Goal: Task Accomplishment & Management: Manage account settings

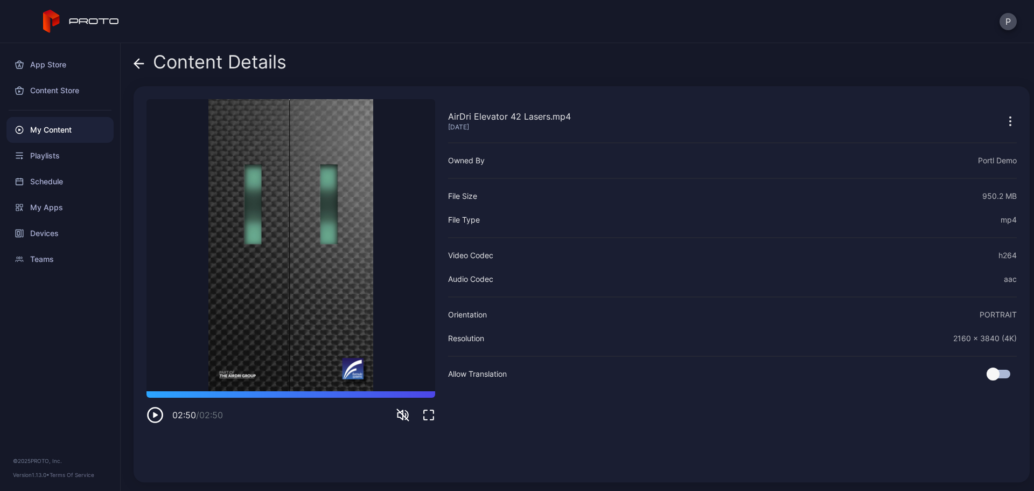
click at [149, 65] on div "Content Details" at bounding box center [210, 65] width 153 height 26
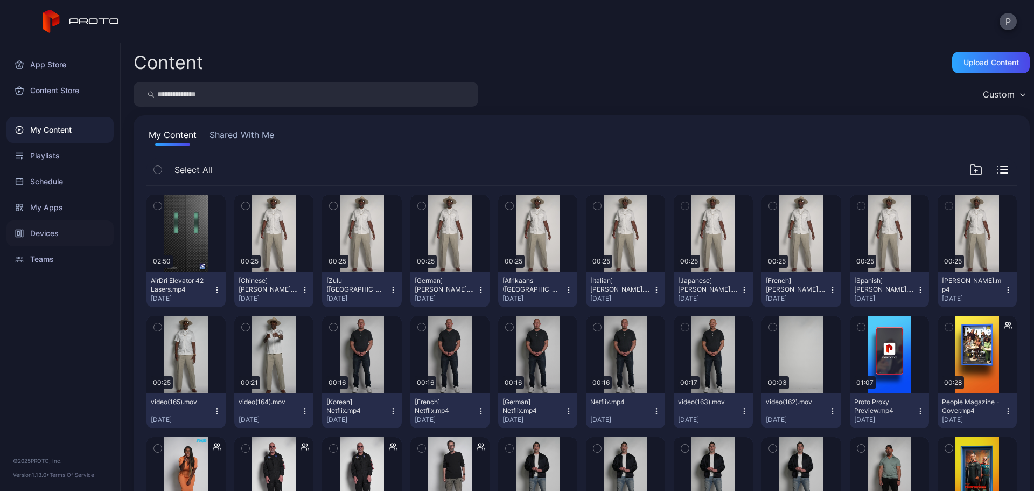
click at [69, 221] on div "Devices" at bounding box center [59, 233] width 107 height 26
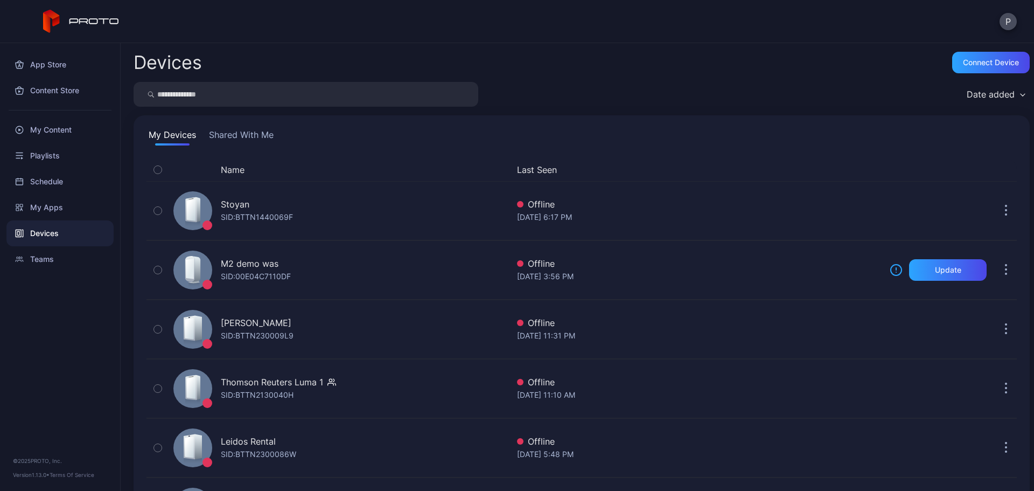
click at [261, 100] on input "search" at bounding box center [306, 94] width 345 height 25
type input "*****"
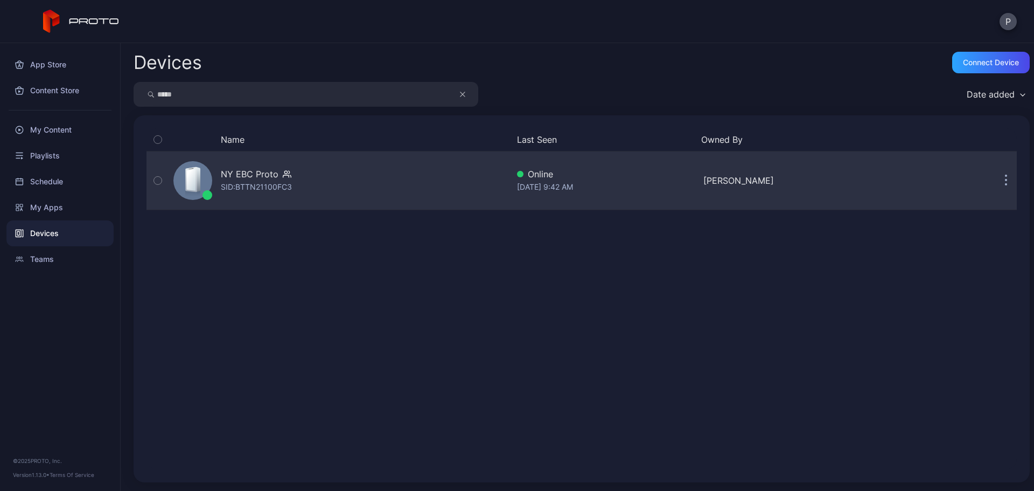
click at [466, 165] on div "NY EBC Proto SID: BTTN21100FC3" at bounding box center [338, 181] width 339 height 54
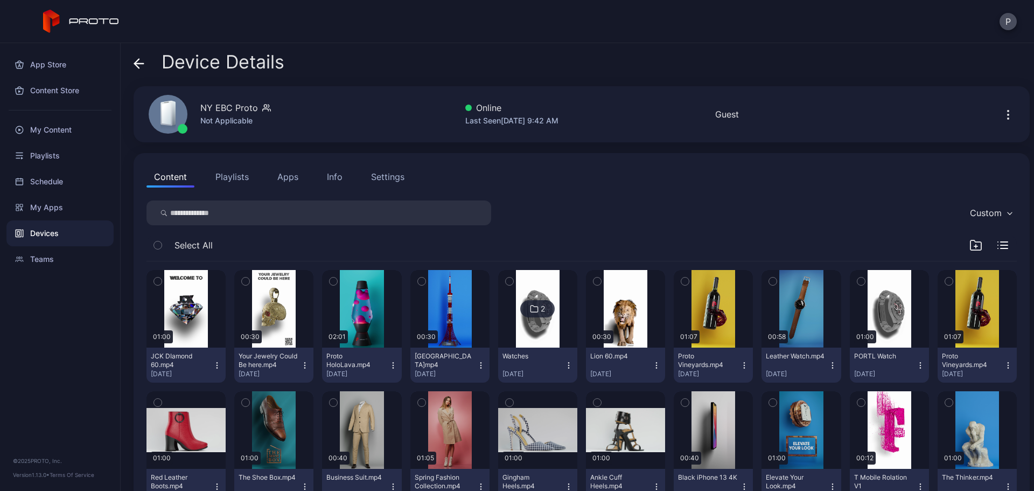
click at [137, 67] on icon at bounding box center [139, 63] width 11 height 11
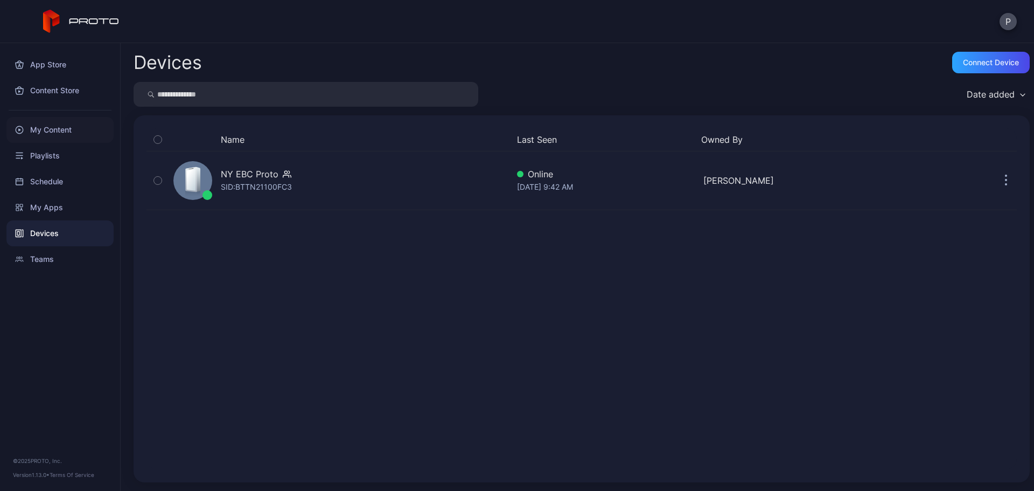
click at [93, 124] on div "My Content" at bounding box center [59, 130] width 107 height 26
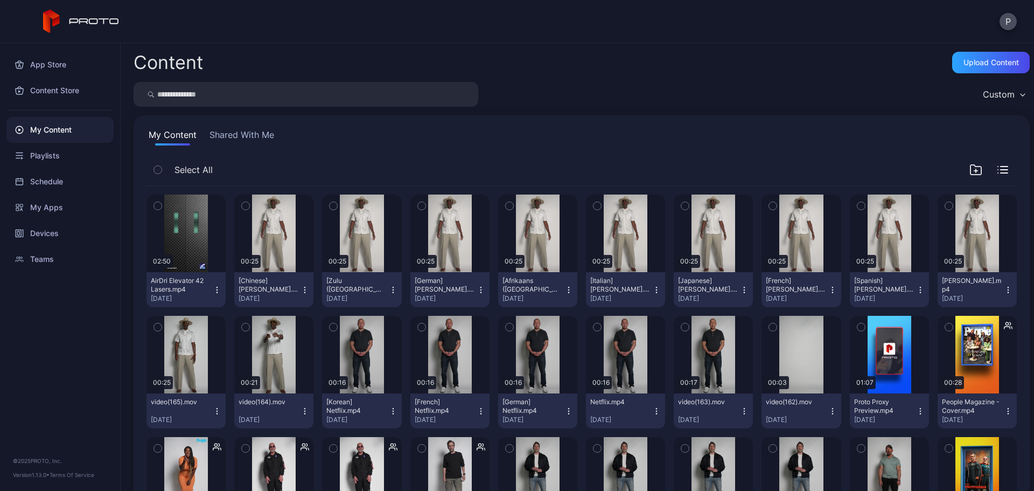
click at [307, 98] on input "search" at bounding box center [306, 94] width 345 height 25
click at [359, 99] on input "search" at bounding box center [306, 94] width 345 height 25
click at [70, 222] on div "Devices" at bounding box center [59, 233] width 107 height 26
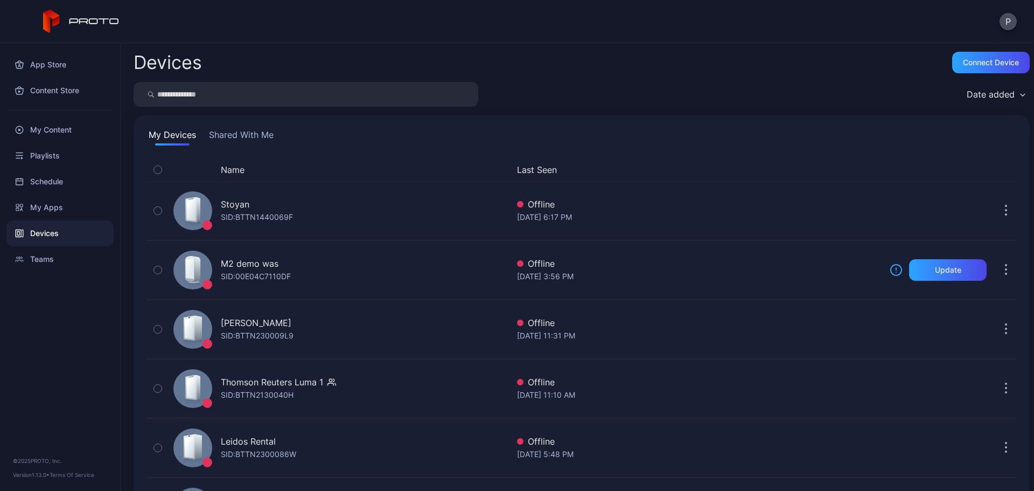
click at [249, 86] on input "search" at bounding box center [306, 94] width 345 height 25
type input "***"
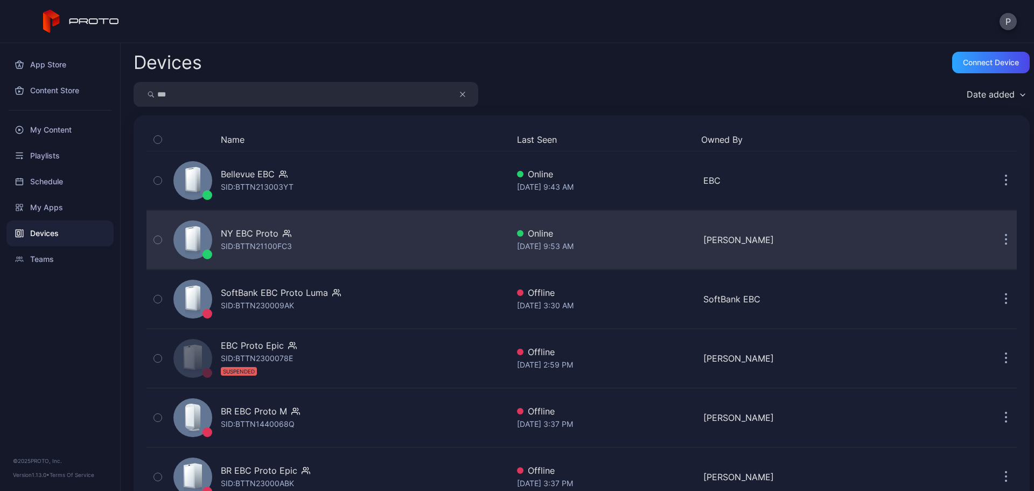
click at [395, 220] on div "NY EBC Proto SID: BTTN21100FC3" at bounding box center [338, 240] width 339 height 54
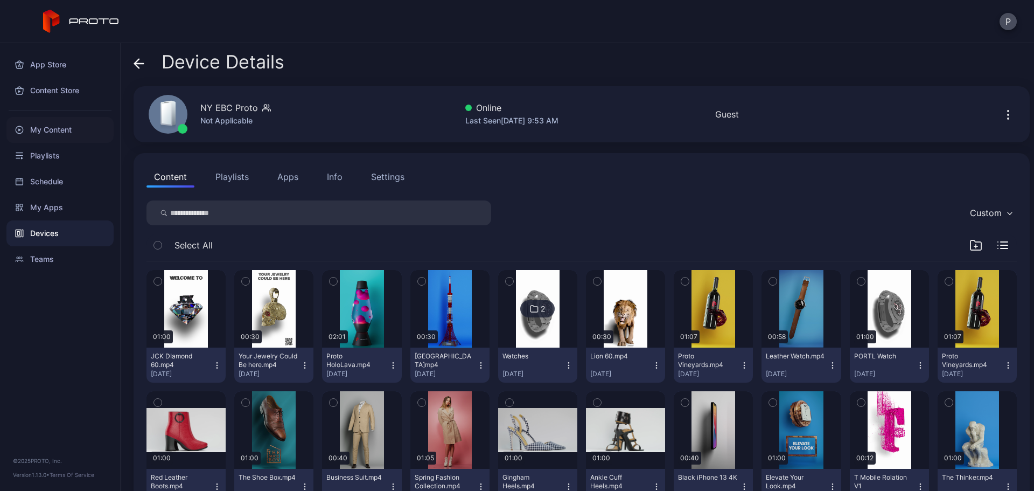
click at [68, 126] on div "My Content" at bounding box center [59, 130] width 107 height 26
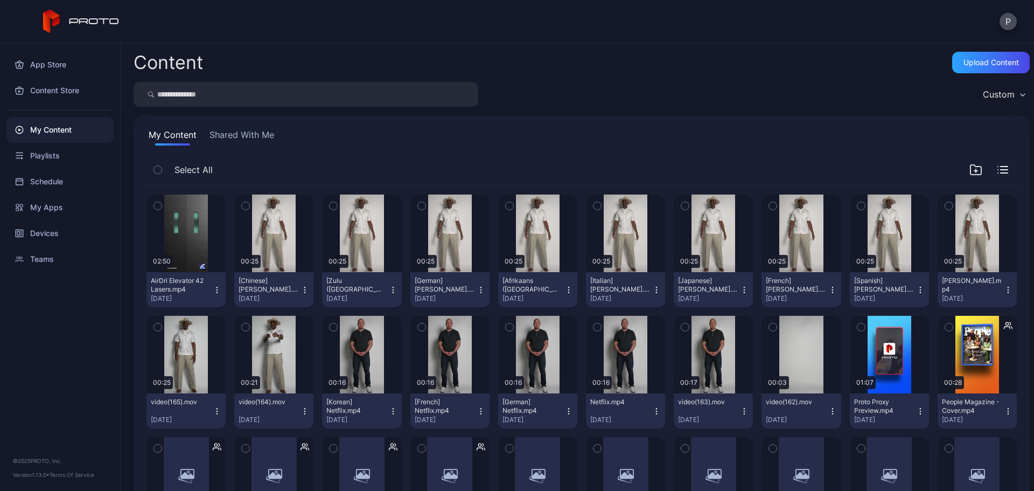
click at [387, 97] on input "search" at bounding box center [306, 94] width 345 height 25
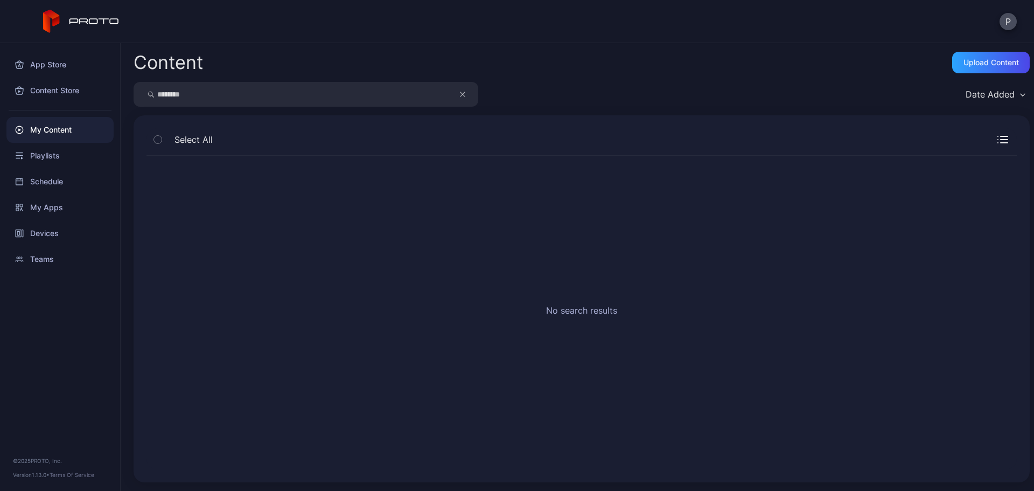
type input "********"
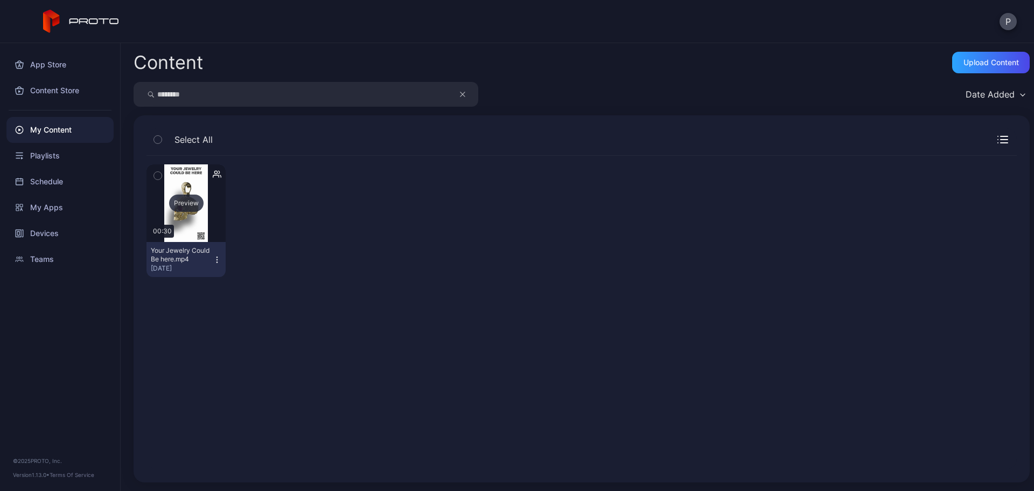
click at [218, 215] on div "Preview" at bounding box center [186, 203] width 79 height 78
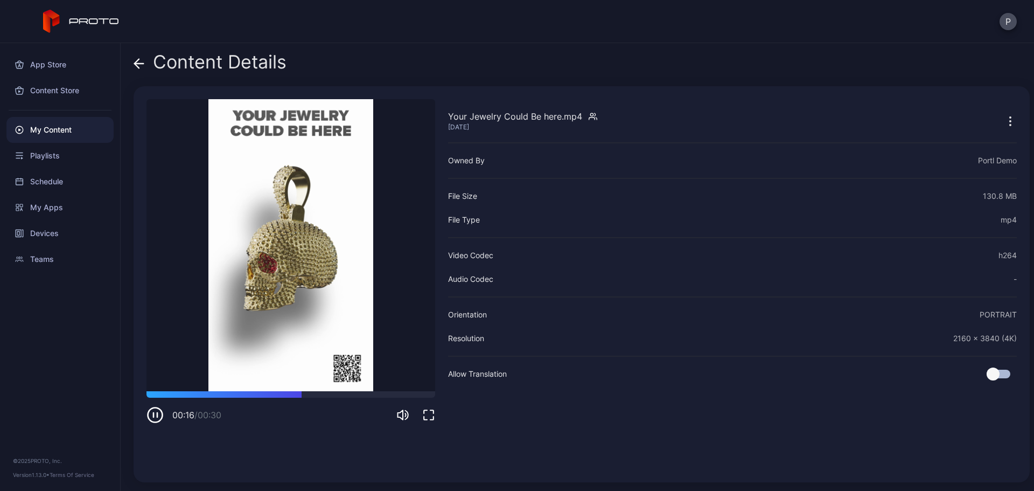
click at [145, 61] on div "Content Details" at bounding box center [210, 65] width 153 height 26
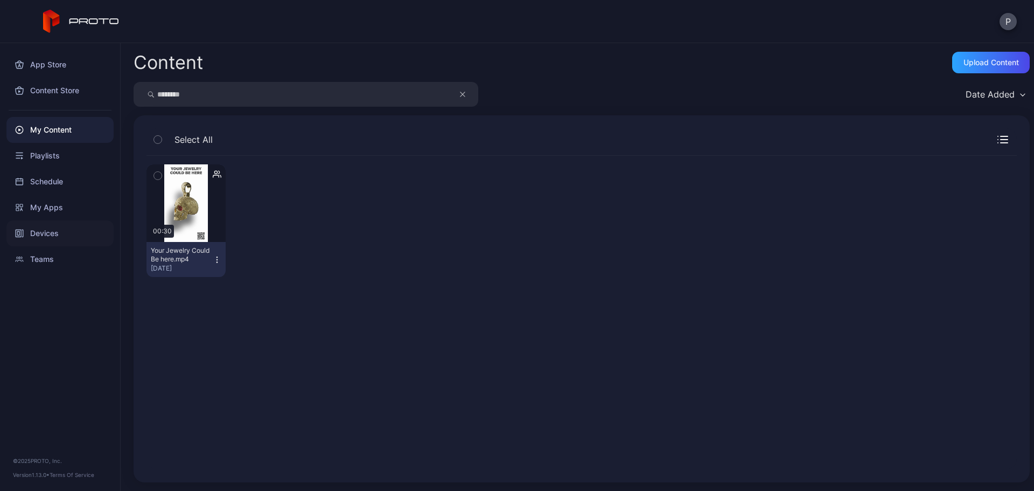
click at [52, 225] on div "Devices" at bounding box center [59, 233] width 107 height 26
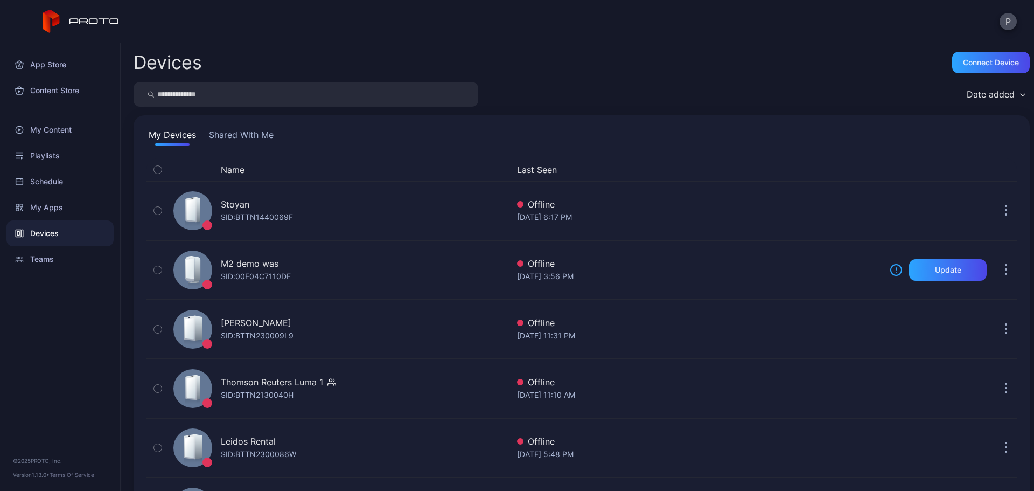
click at [245, 99] on input "search" at bounding box center [306, 94] width 345 height 25
type input "******"
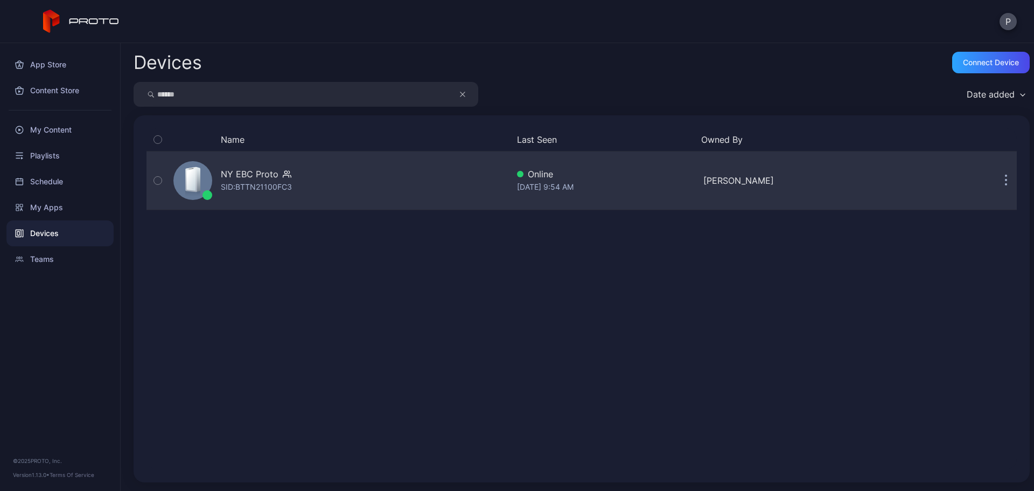
click at [408, 195] on div "NY EBC Proto SID: BTTN21100FC3" at bounding box center [338, 181] width 339 height 54
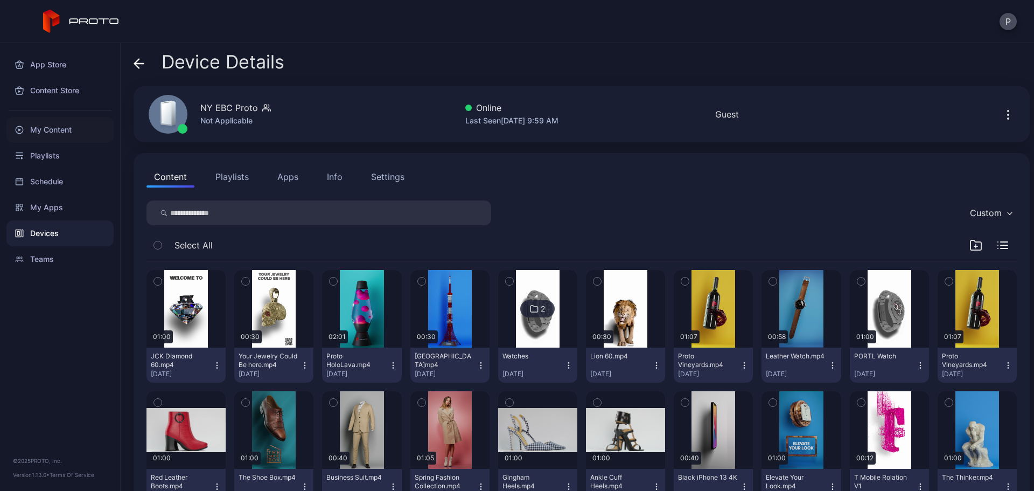
click at [51, 131] on div "My Content" at bounding box center [59, 130] width 107 height 26
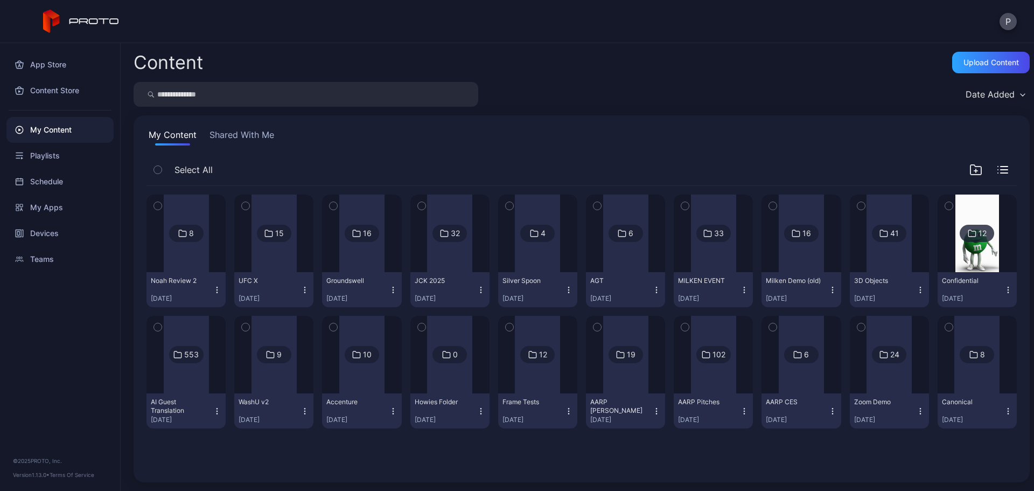
click at [266, 88] on input "search" at bounding box center [306, 94] width 345 height 25
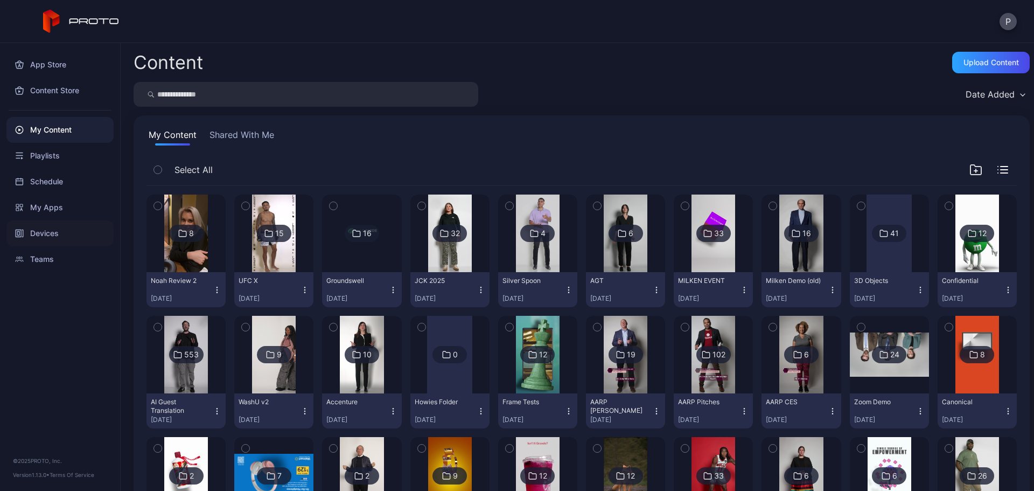
click at [89, 226] on div "Devices" at bounding box center [59, 233] width 107 height 26
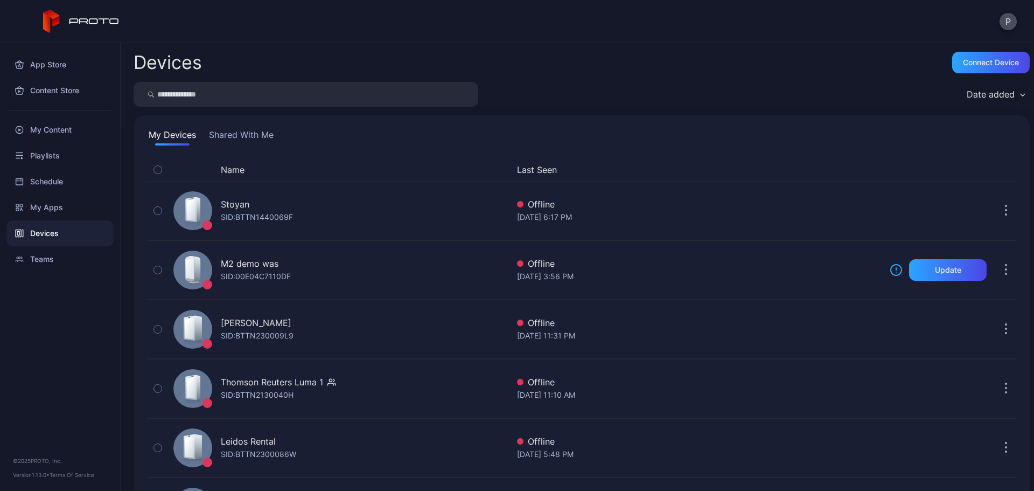
click at [249, 83] on input "search" at bounding box center [306, 94] width 345 height 25
type input "**"
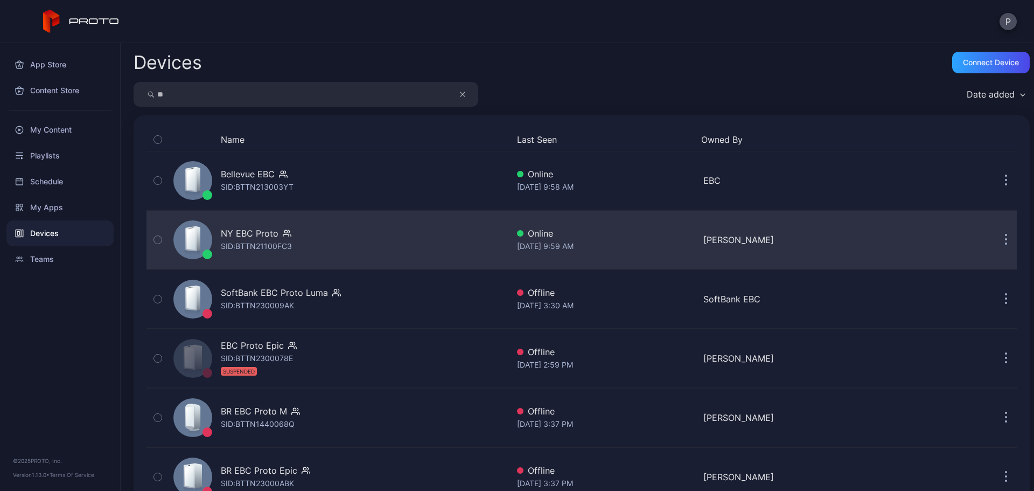
click at [995, 240] on button "button" at bounding box center [1006, 240] width 22 height 22
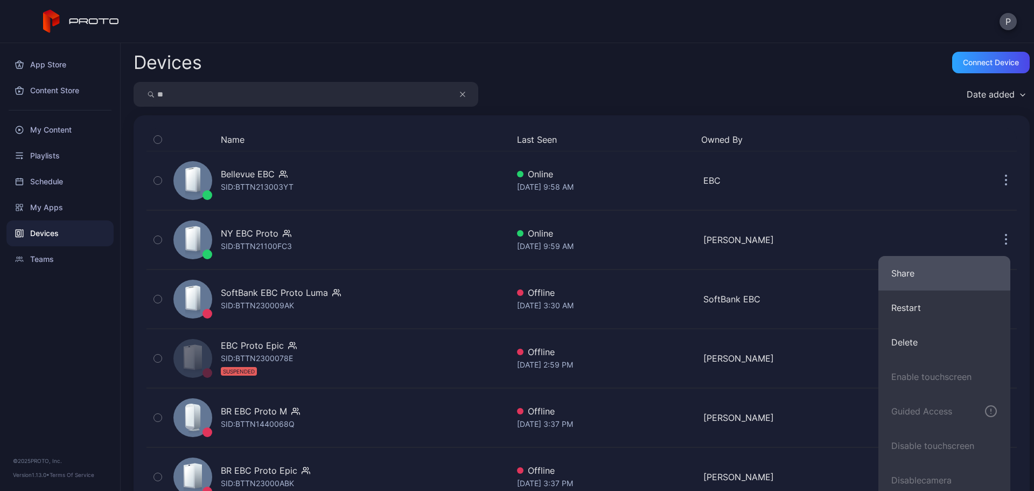
click at [952, 283] on button "Share" at bounding box center [945, 273] width 132 height 34
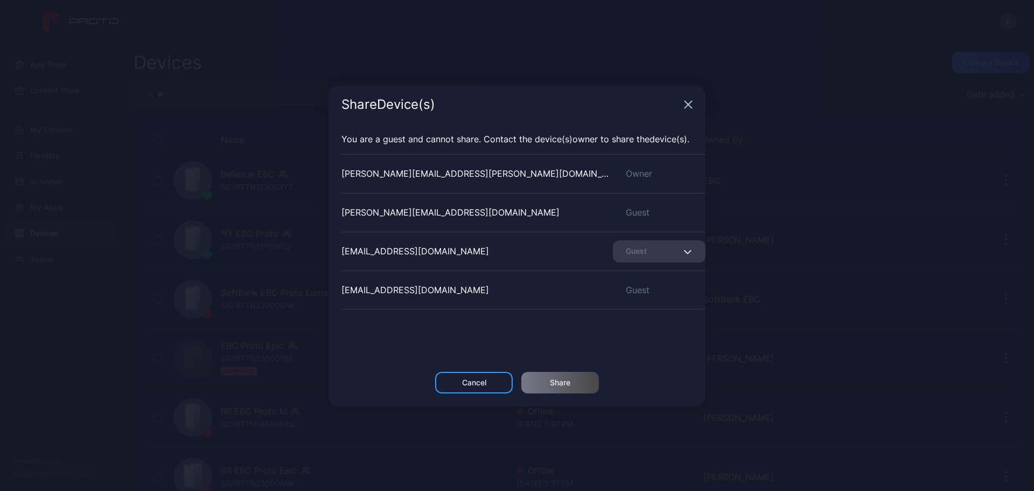
click at [691, 102] on icon "button" at bounding box center [688, 104] width 7 height 7
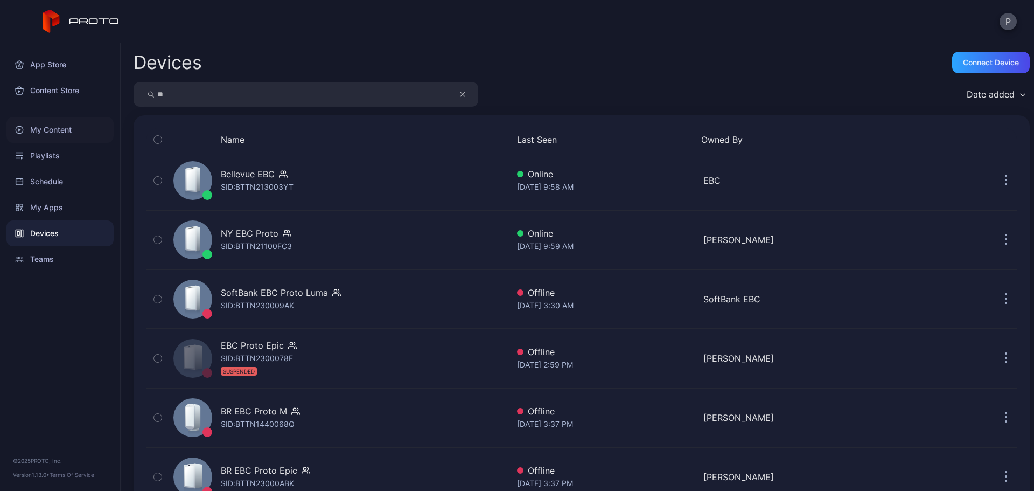
click at [86, 131] on div "My Content" at bounding box center [59, 130] width 107 height 26
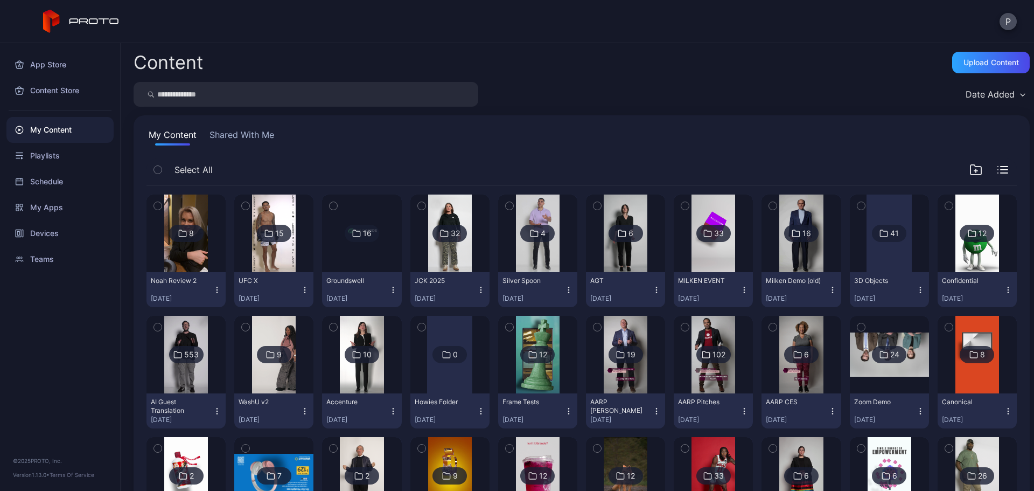
click at [255, 139] on button "Shared With Me" at bounding box center [241, 136] width 69 height 17
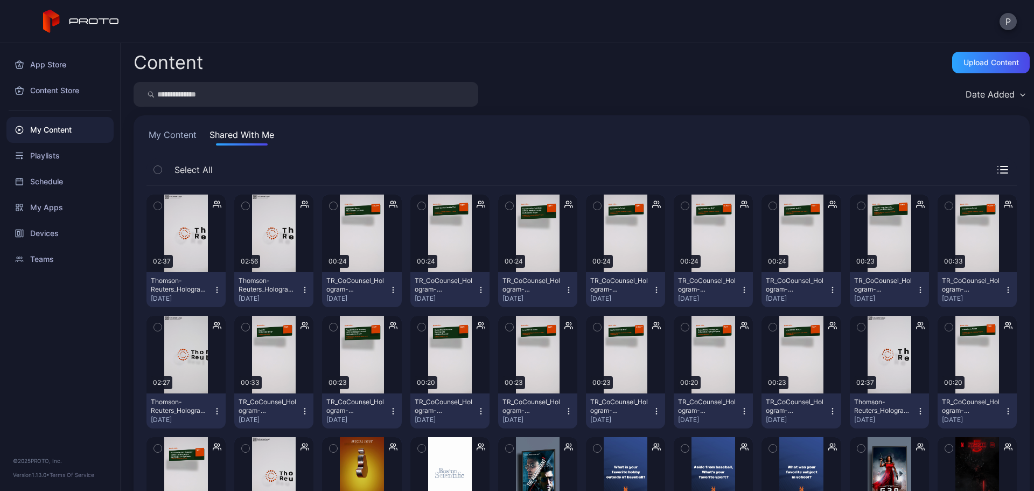
click at [214, 291] on icon "button" at bounding box center [217, 290] width 9 height 9
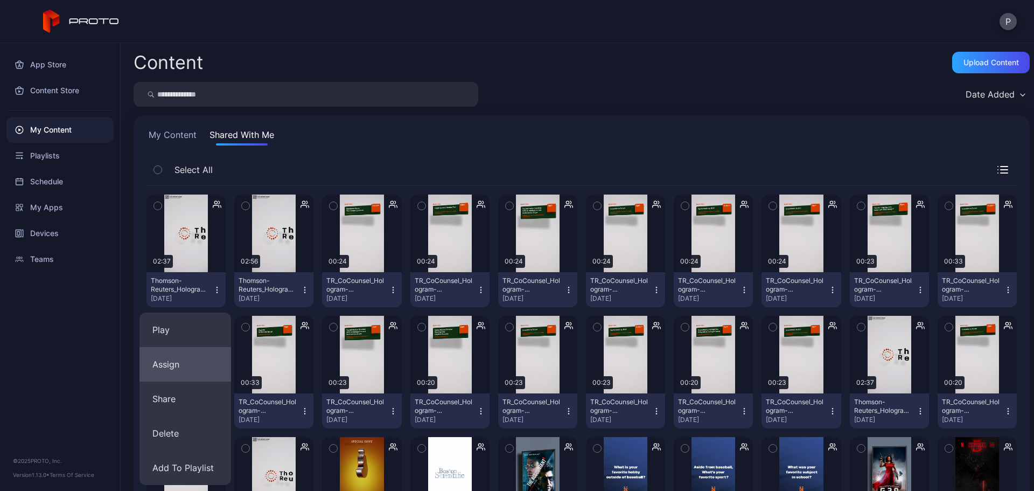
click at [218, 352] on button "Assign" at bounding box center [186, 364] width 92 height 34
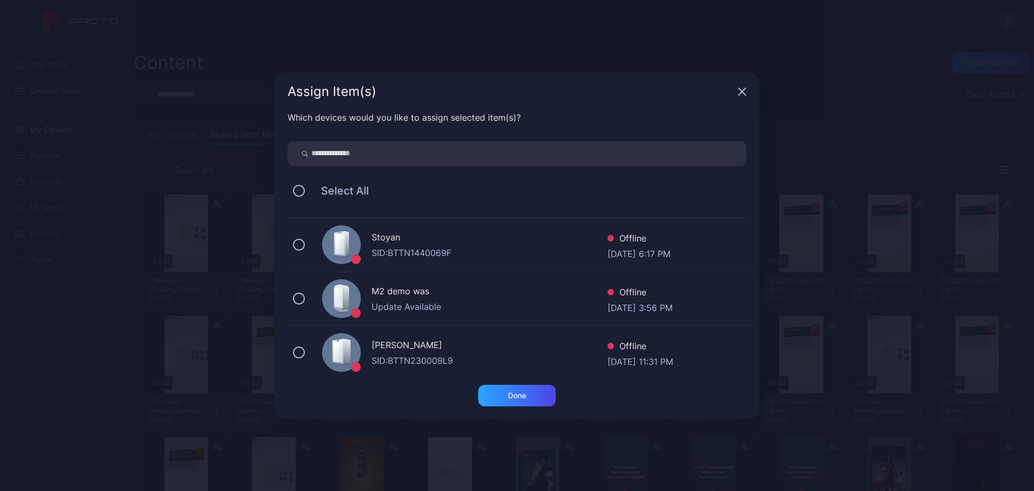
click at [740, 90] on icon "button" at bounding box center [742, 91] width 9 height 9
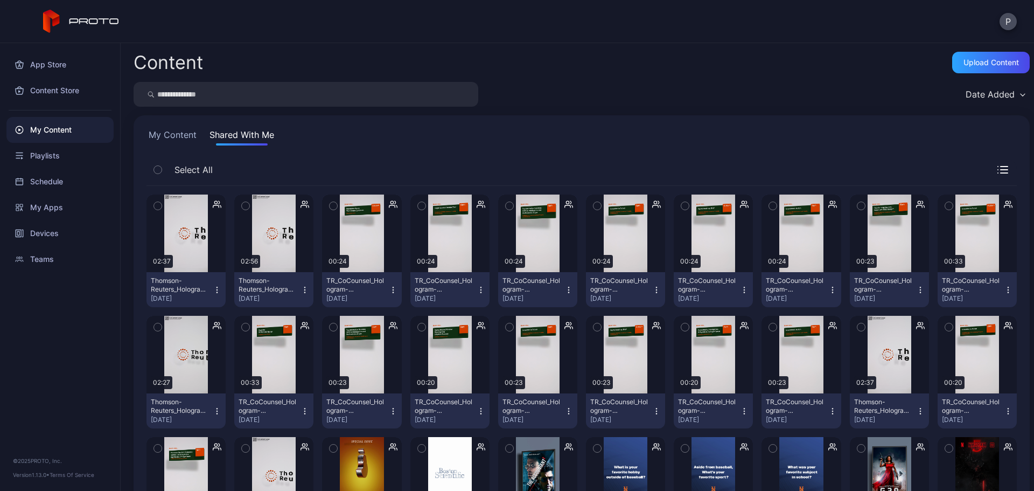
click at [159, 133] on button "My Content" at bounding box center [173, 136] width 52 height 17
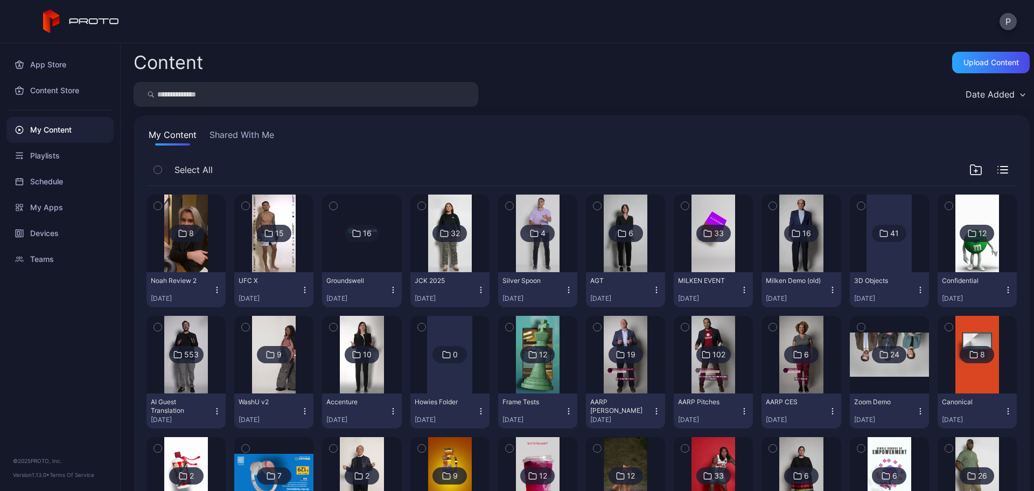
click at [304, 294] on button "UFC X [DATE]" at bounding box center [273, 289] width 79 height 35
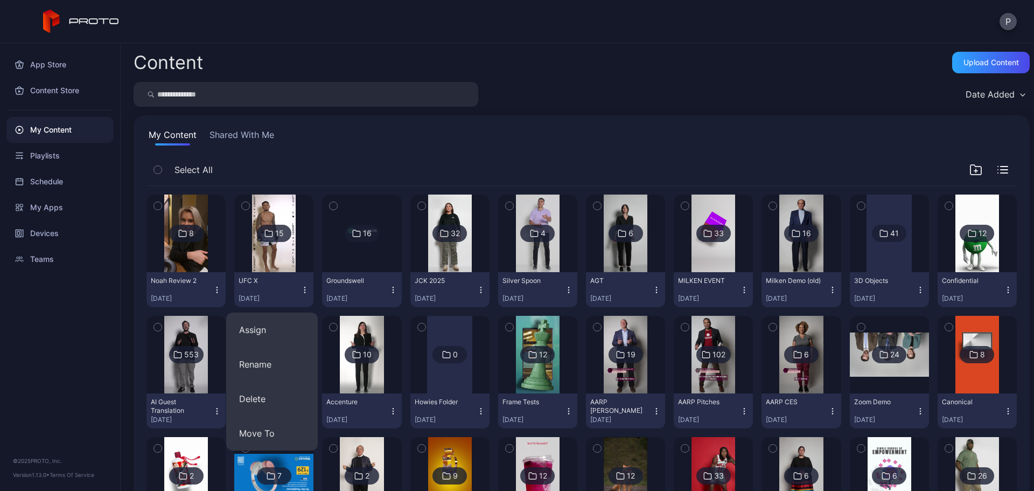
scroll to position [287, 0]
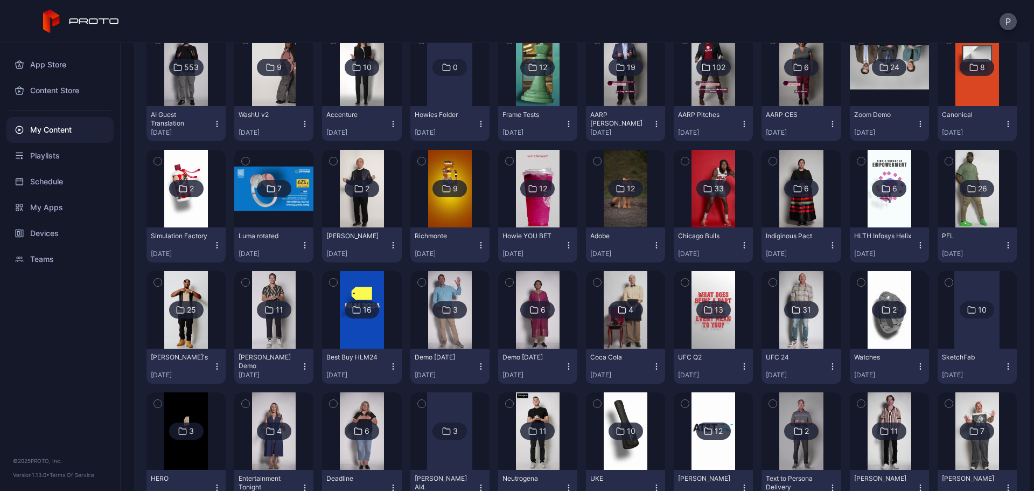
click at [565, 364] on icon "button" at bounding box center [569, 366] width 9 height 9
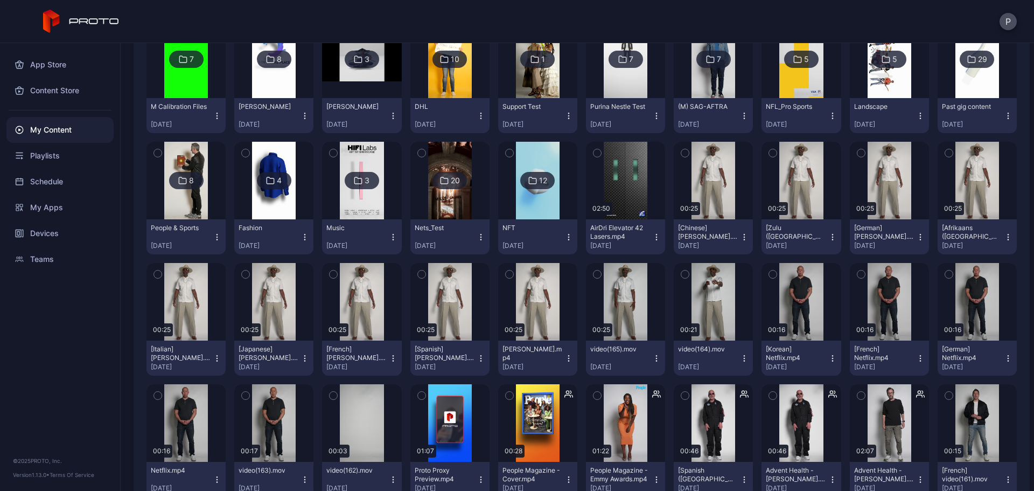
scroll to position [1673, 0]
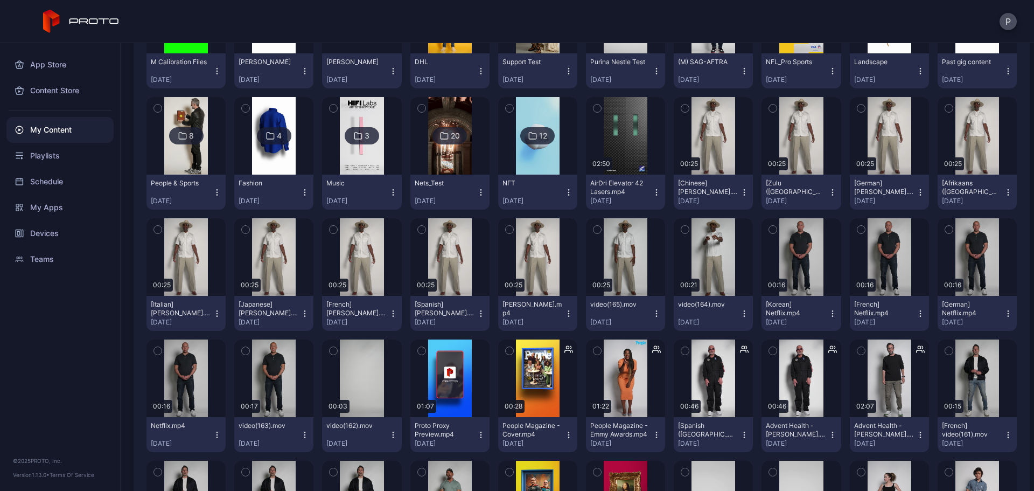
click at [740, 433] on icon "button" at bounding box center [744, 434] width 9 height 9
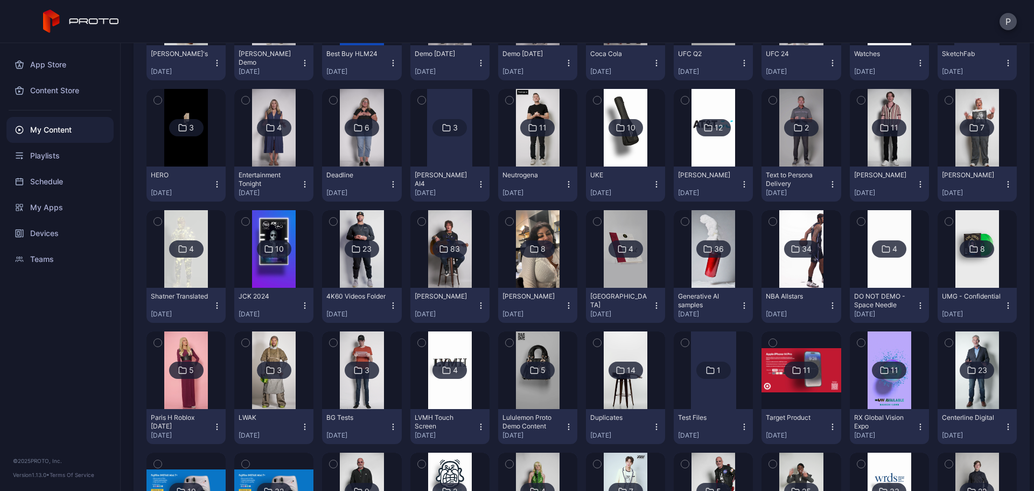
scroll to position [309, 0]
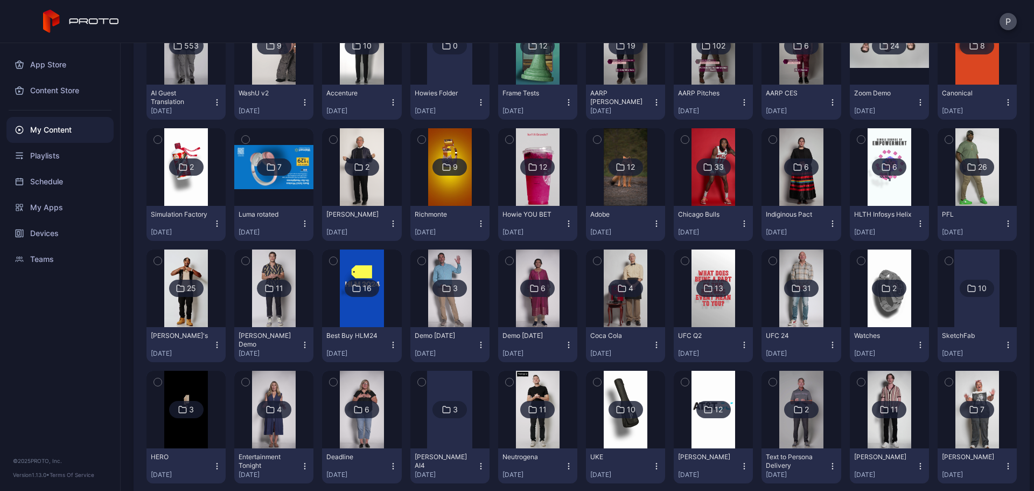
click at [392, 234] on button "[PERSON_NAME] [DATE]" at bounding box center [361, 223] width 79 height 35
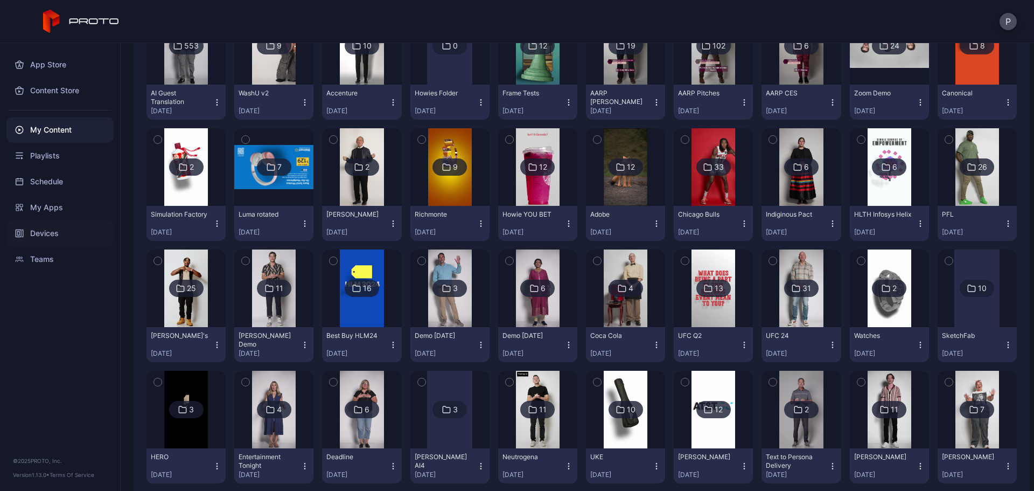
click at [54, 228] on div "Devices" at bounding box center [59, 233] width 107 height 26
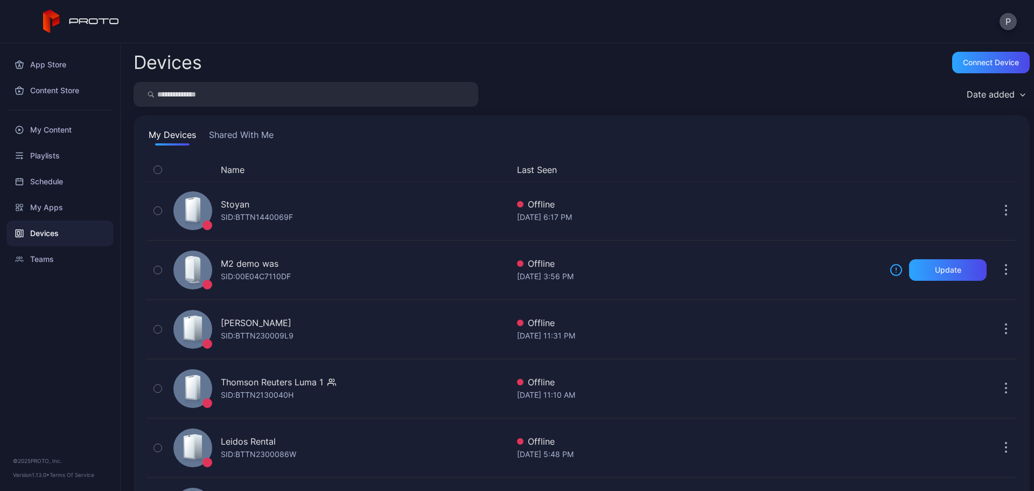
click at [339, 81] on div "Devices Connect device Date added My Devices Shared With Me Name Last Seen [PER…" at bounding box center [578, 267] width 914 height 448
click at [352, 94] on input "search" at bounding box center [306, 94] width 345 height 25
type input "**"
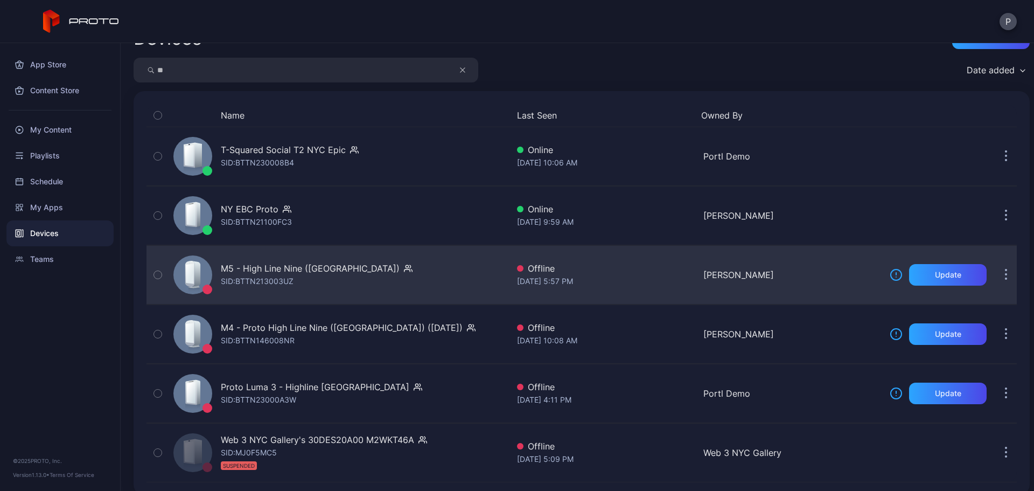
scroll to position [37, 0]
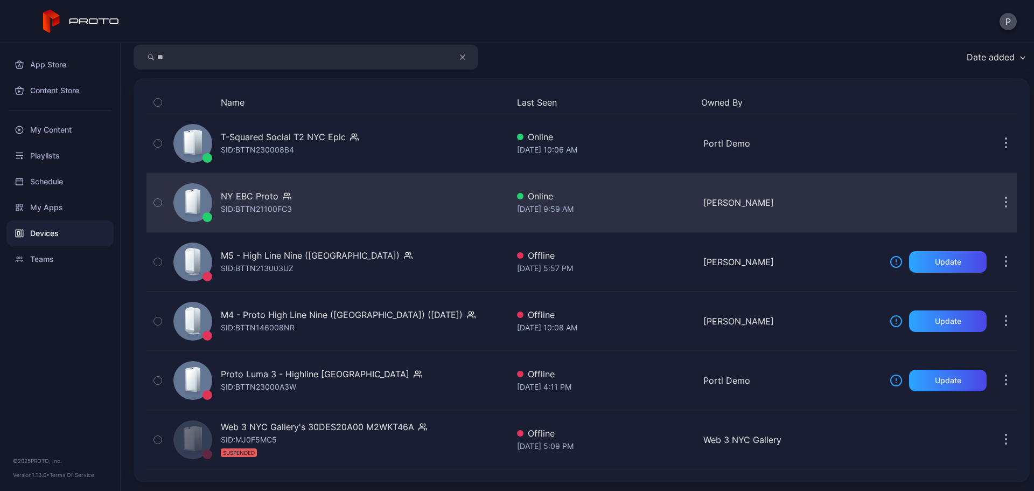
click at [419, 198] on div "NY EBC Proto SID: BTTN21100FC3" at bounding box center [338, 203] width 339 height 54
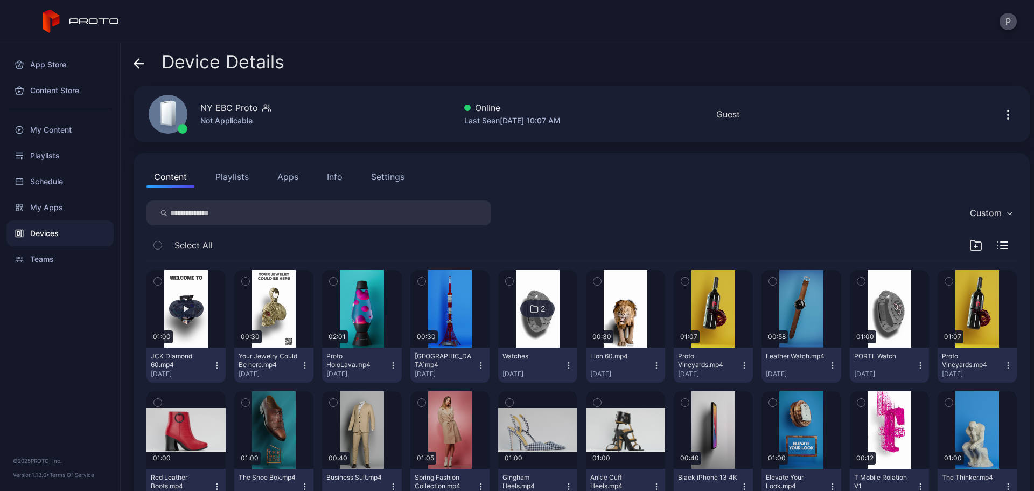
click at [204, 287] on button "button" at bounding box center [186, 309] width 79 height 78
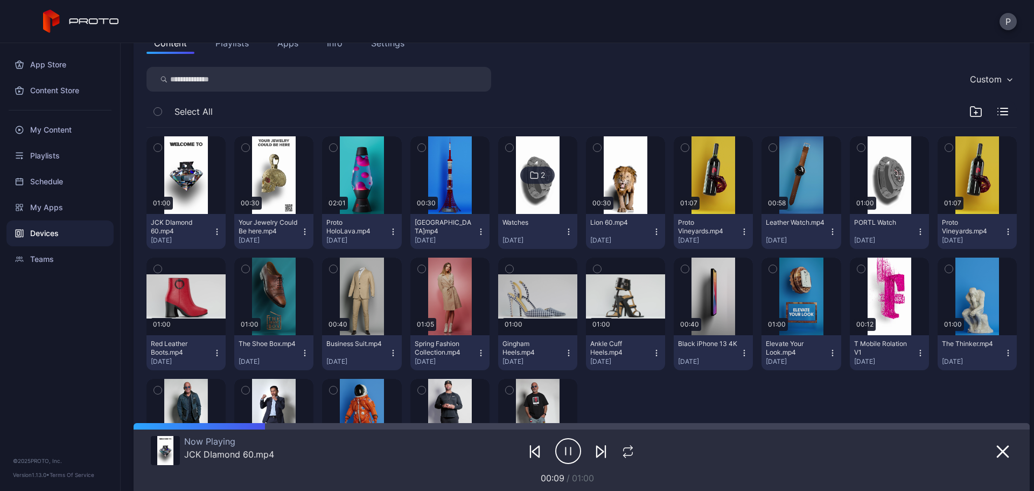
scroll to position [215, 0]
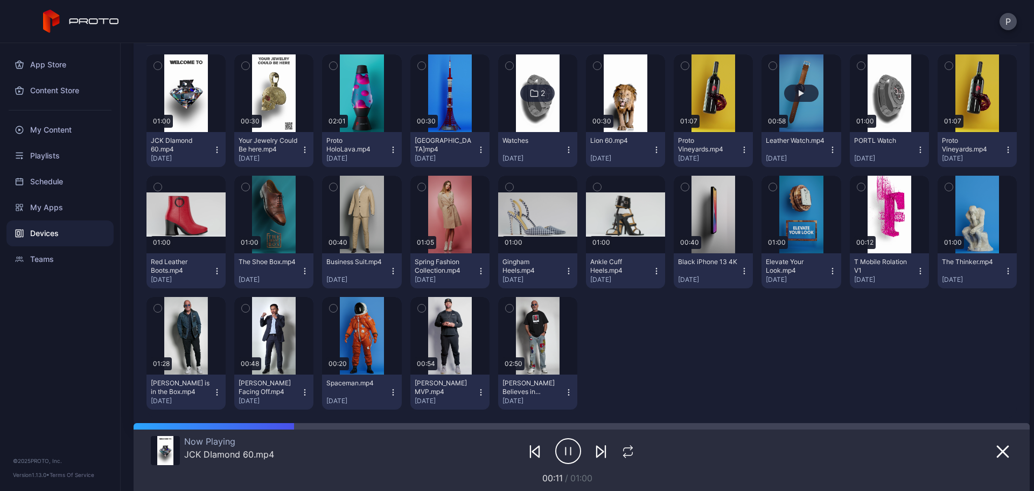
click at [812, 116] on button "button" at bounding box center [801, 93] width 79 height 78
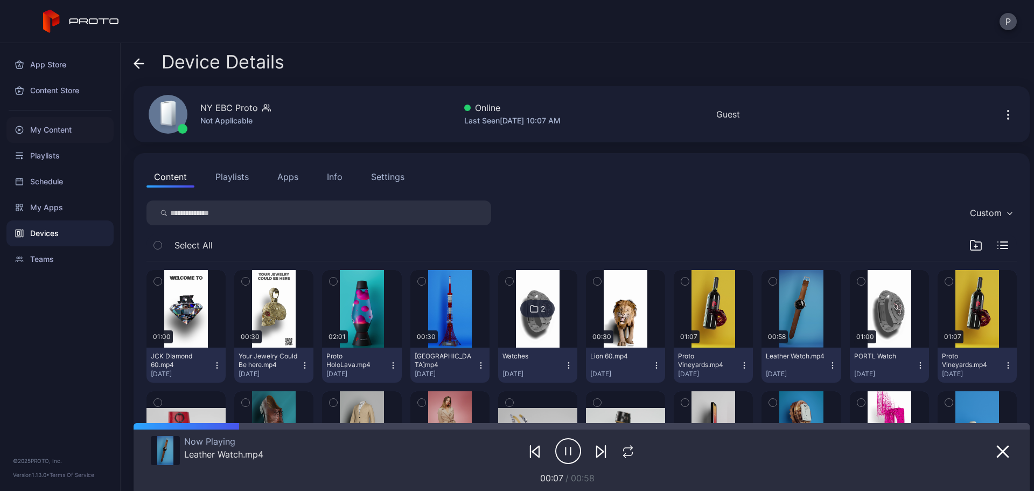
click at [86, 126] on div "My Content" at bounding box center [59, 130] width 107 height 26
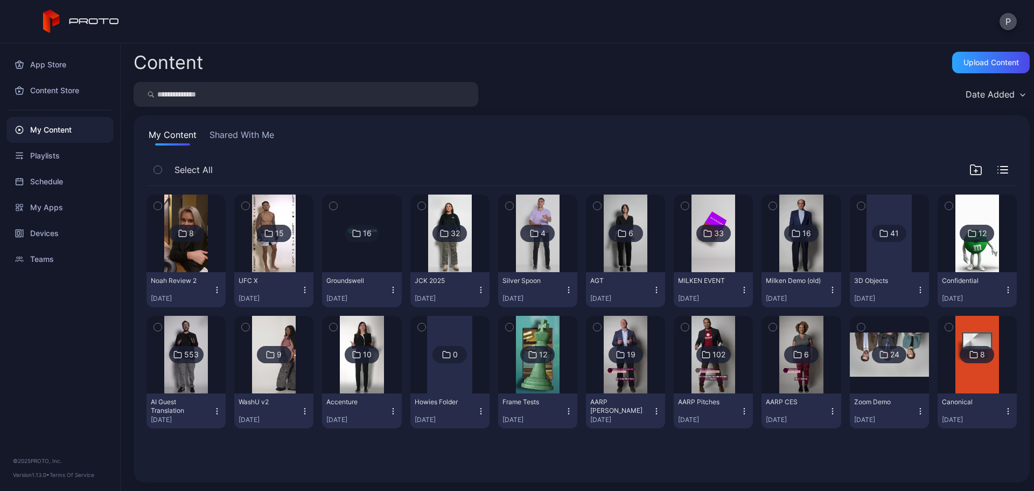
click at [392, 87] on input "search" at bounding box center [306, 94] width 345 height 25
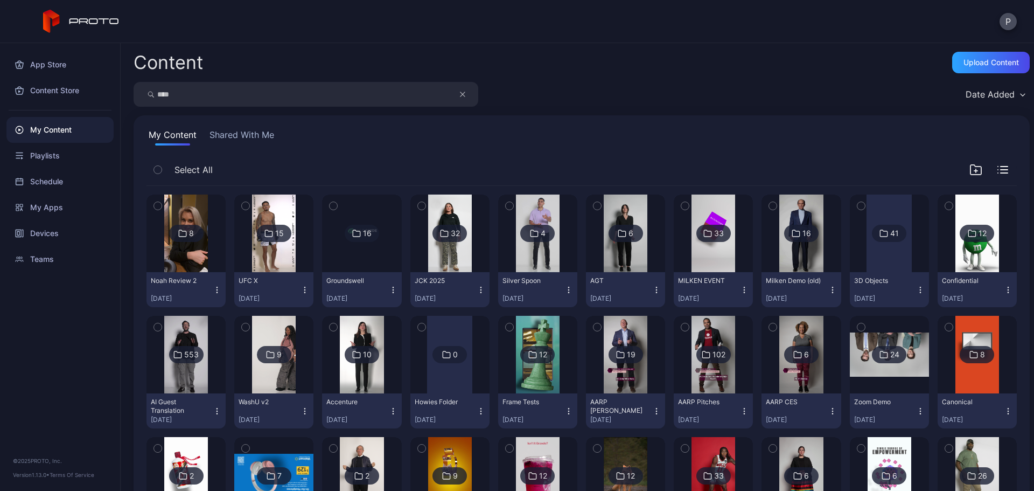
type input "****"
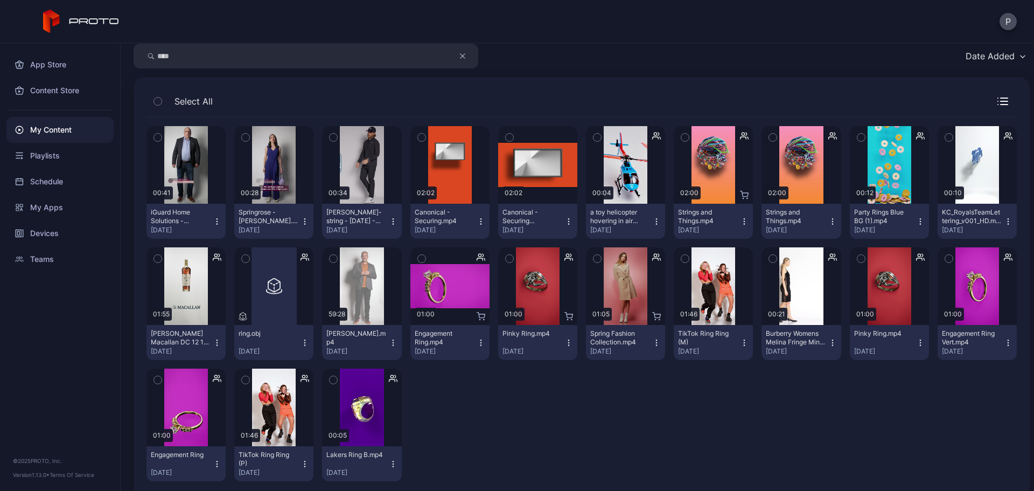
scroll to position [59, 0]
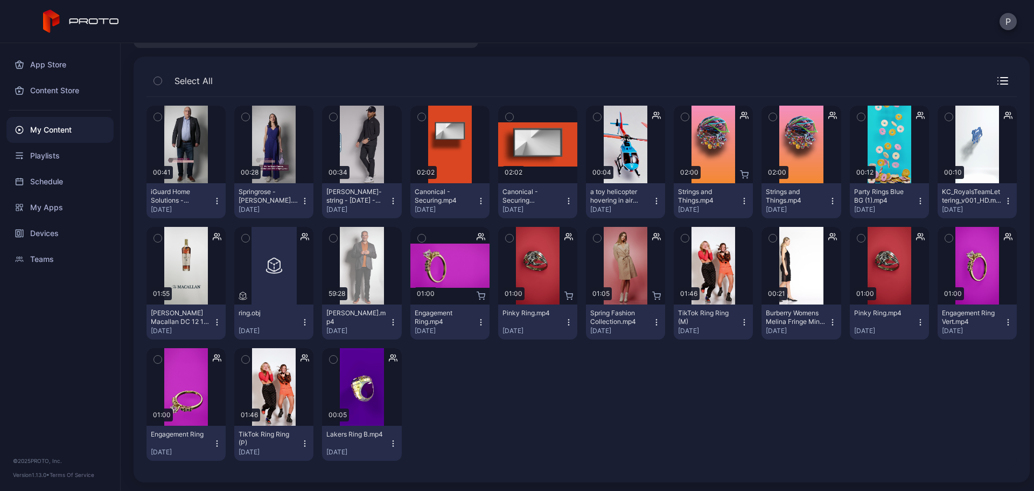
click at [1004, 324] on icon "button" at bounding box center [1008, 322] width 9 height 9
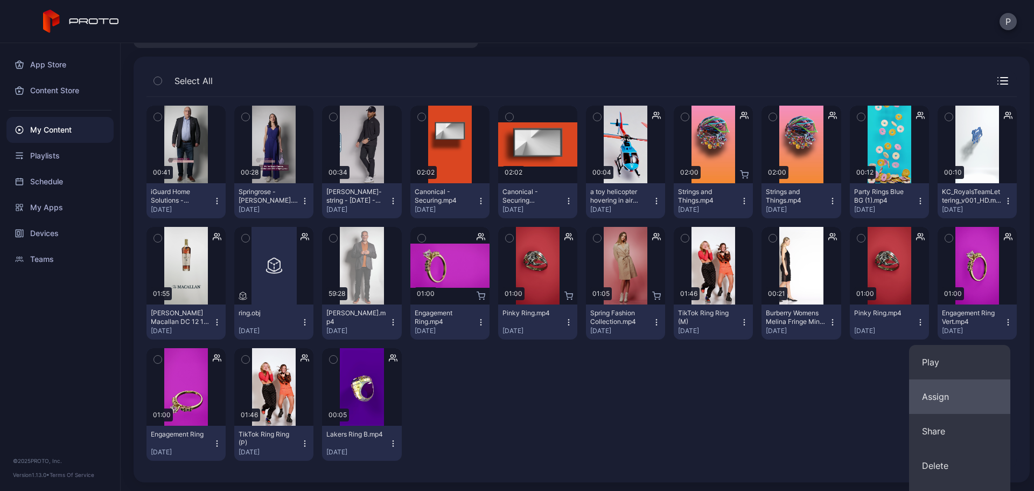
click at [963, 389] on button "Assign" at bounding box center [959, 396] width 101 height 34
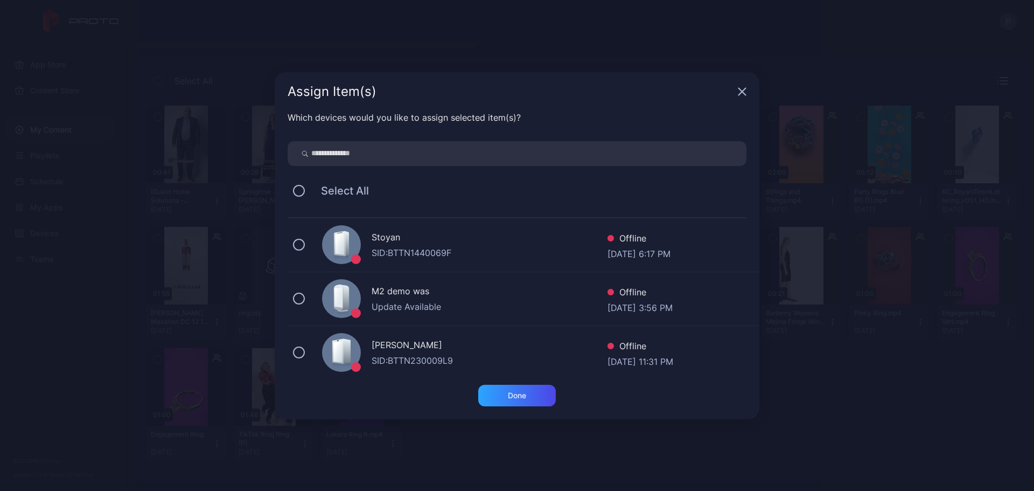
click at [574, 158] on input "search" at bounding box center [517, 153] width 459 height 25
type input "**"
click at [487, 303] on div "SID: BTTN21100FC3" at bounding box center [490, 306] width 236 height 13
click at [527, 394] on div "Done" at bounding box center [517, 396] width 78 height 22
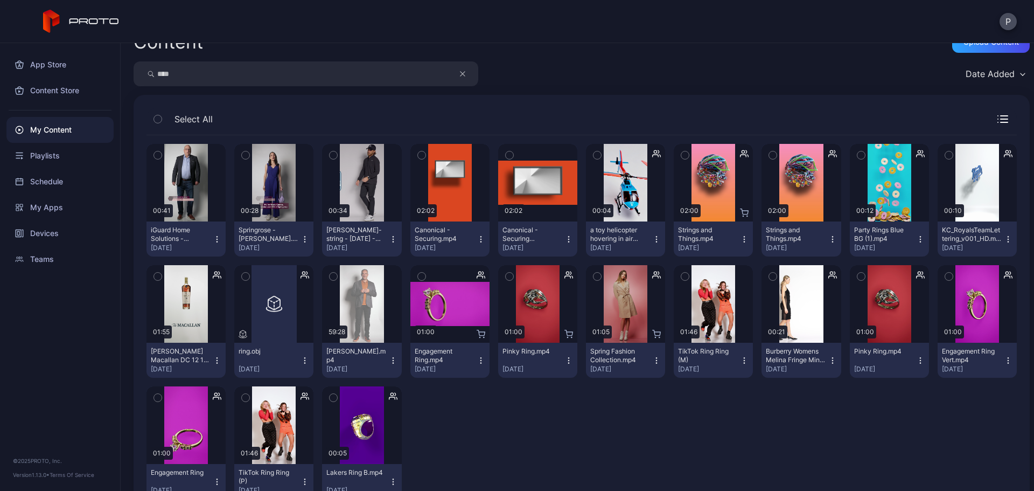
scroll to position [0, 0]
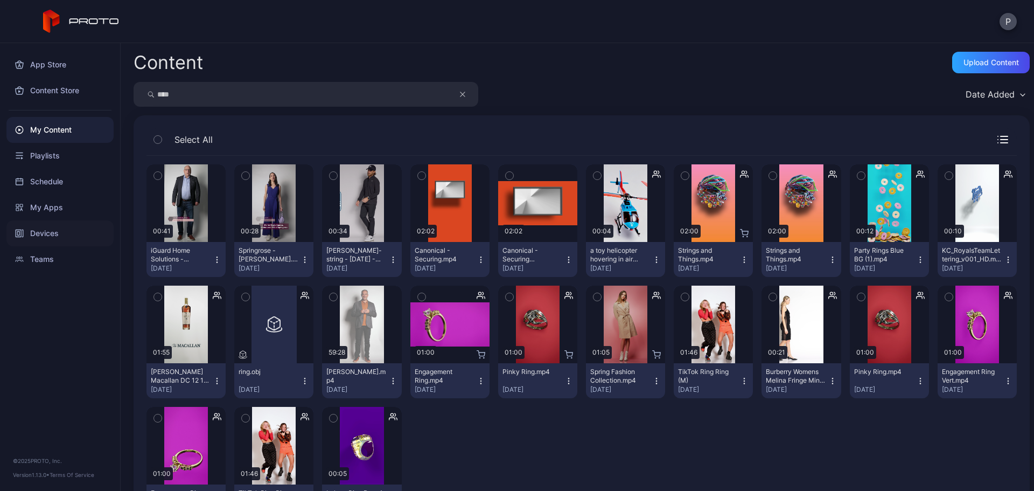
click at [89, 238] on div "Devices" at bounding box center [59, 233] width 107 height 26
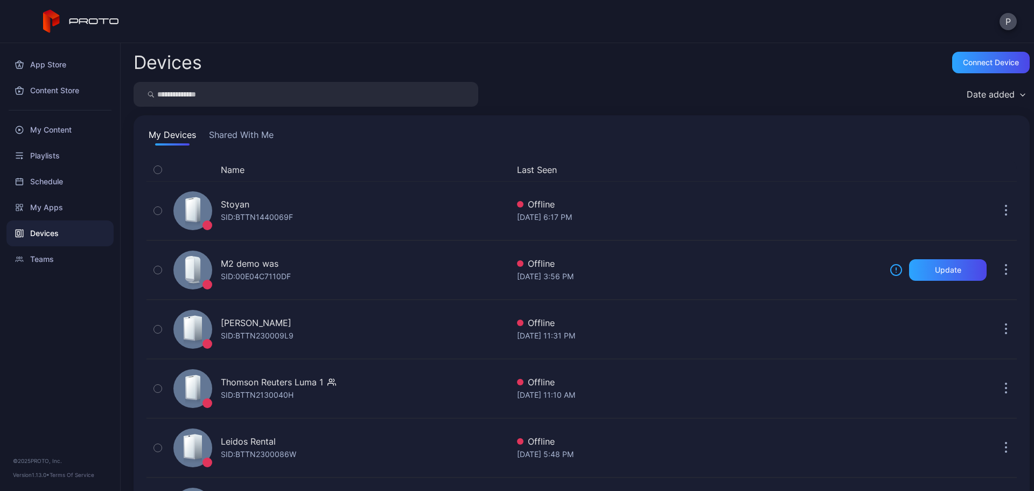
click at [226, 101] on input "search" at bounding box center [306, 94] width 345 height 25
type input "*"
type input "**"
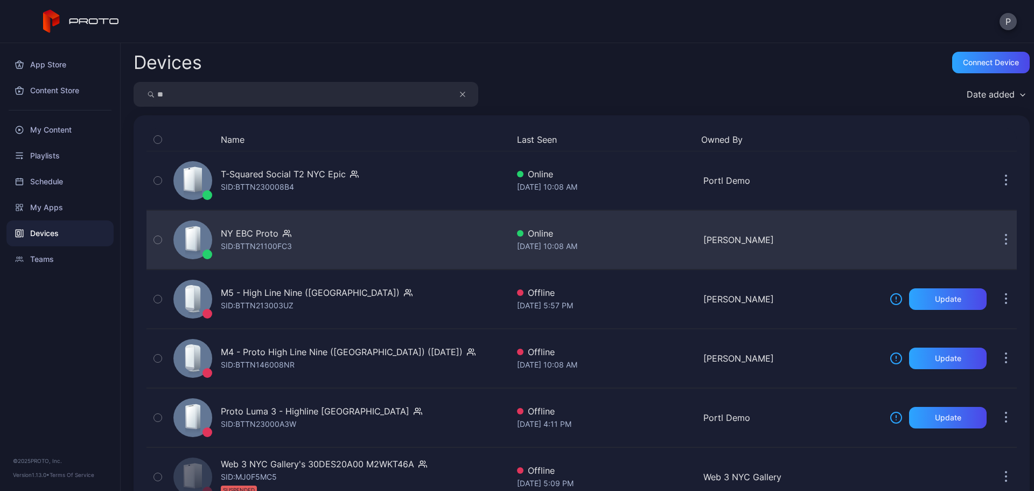
click at [403, 247] on div "NY EBC Proto SID: BTTN21100FC3" at bounding box center [338, 240] width 339 height 54
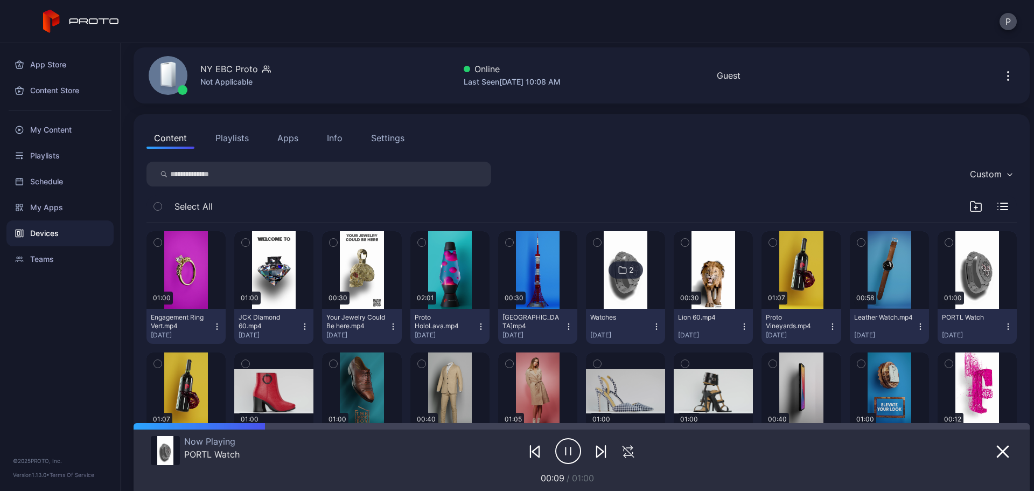
scroll to position [72, 0]
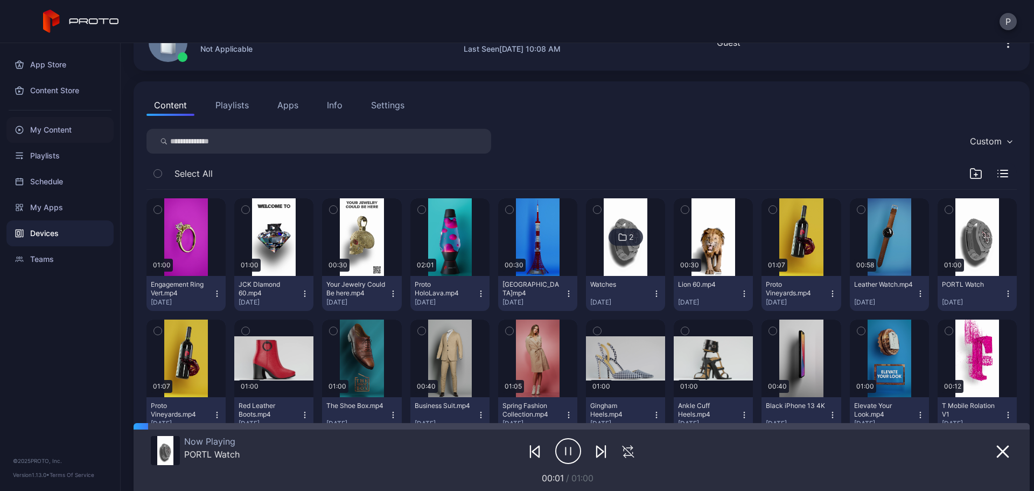
click at [86, 130] on div "My Content" at bounding box center [59, 130] width 107 height 26
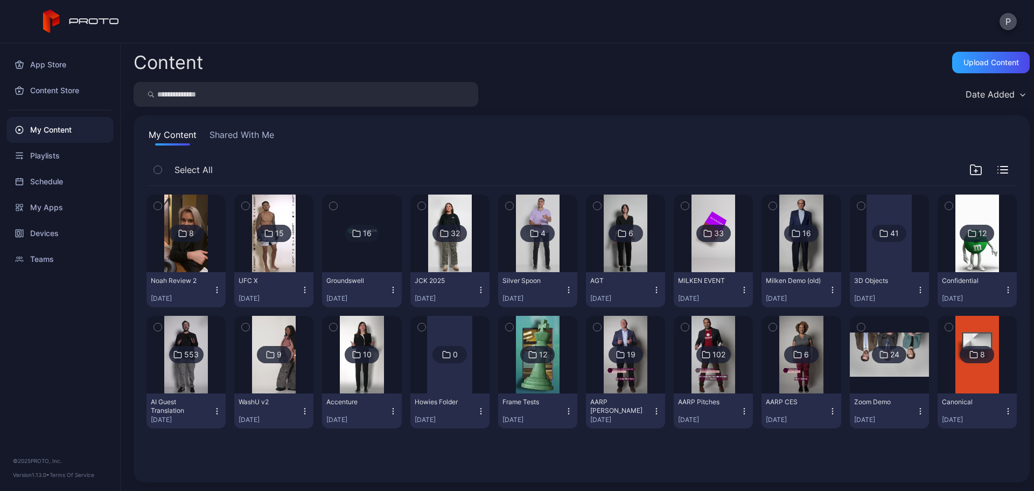
click at [242, 73] on div "Content Upload Content Date Added My Content Shared With Me Select All 8 Noah R…" at bounding box center [578, 267] width 914 height 448
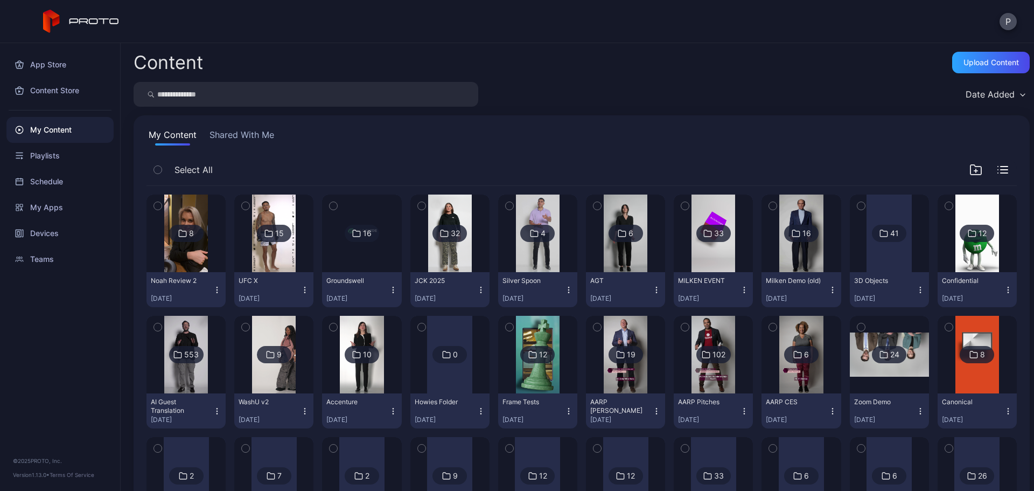
click at [252, 109] on div "Content Upload Content Date Added My Content Shared With Me Select All 8 Noah R…" at bounding box center [578, 267] width 914 height 448
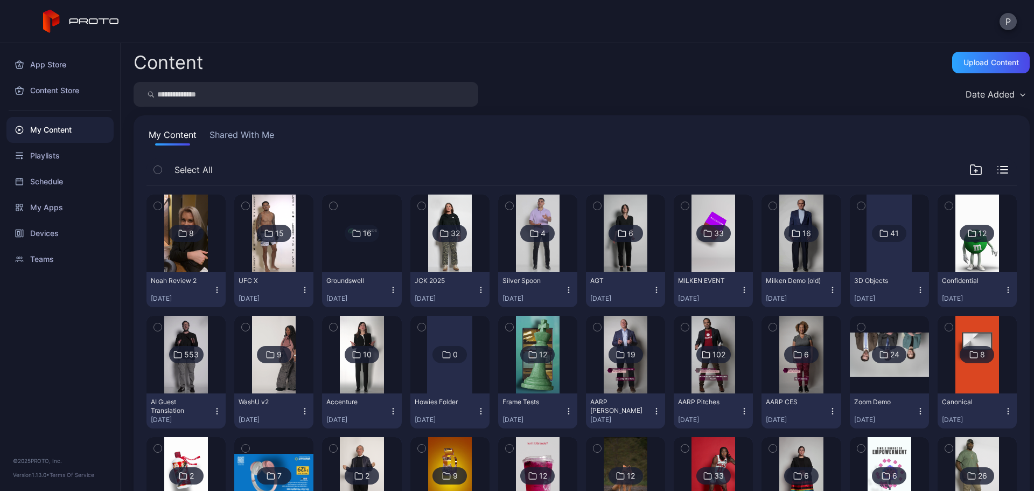
click at [247, 96] on input "search" at bounding box center [306, 94] width 345 height 25
type input "***"
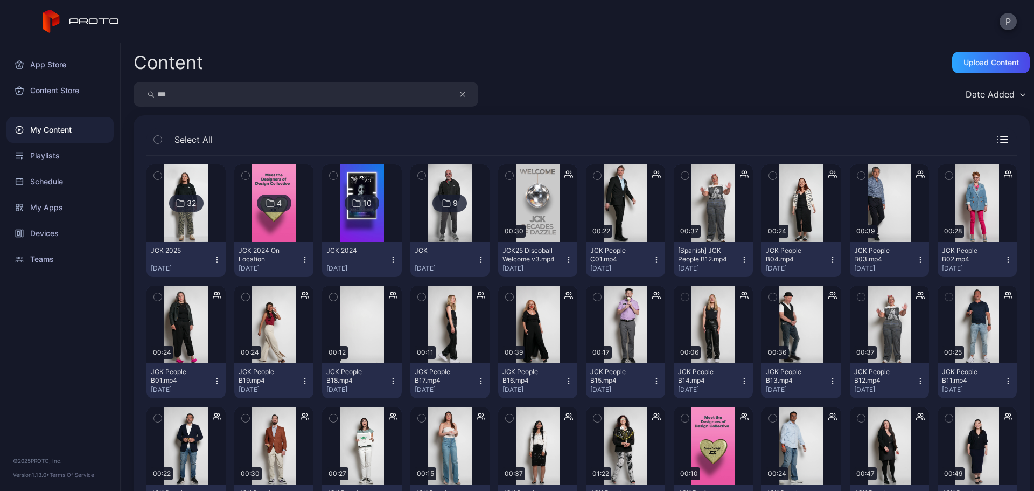
click at [290, 223] on img at bounding box center [274, 203] width 44 height 78
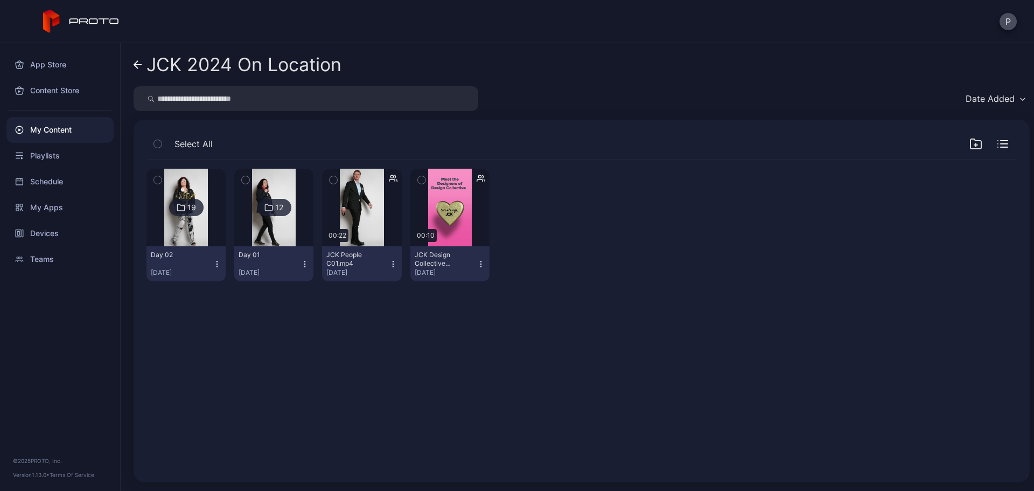
click at [205, 172] on img at bounding box center [186, 208] width 44 height 78
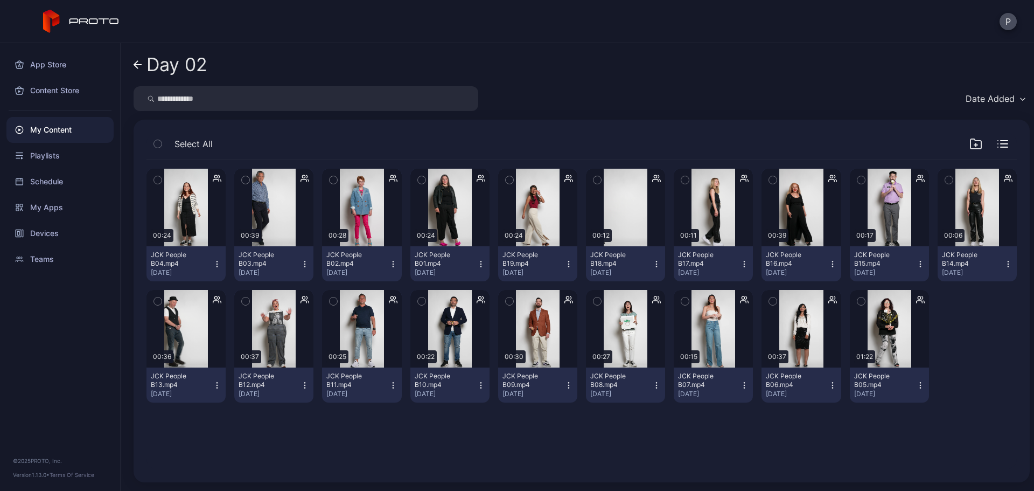
click at [135, 64] on icon at bounding box center [136, 65] width 4 height 8
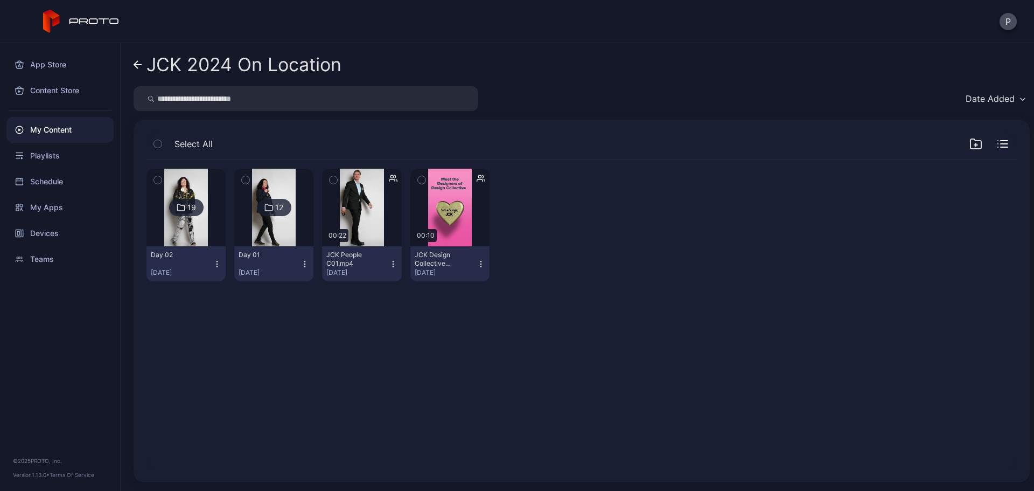
click at [140, 65] on icon at bounding box center [138, 64] width 9 height 9
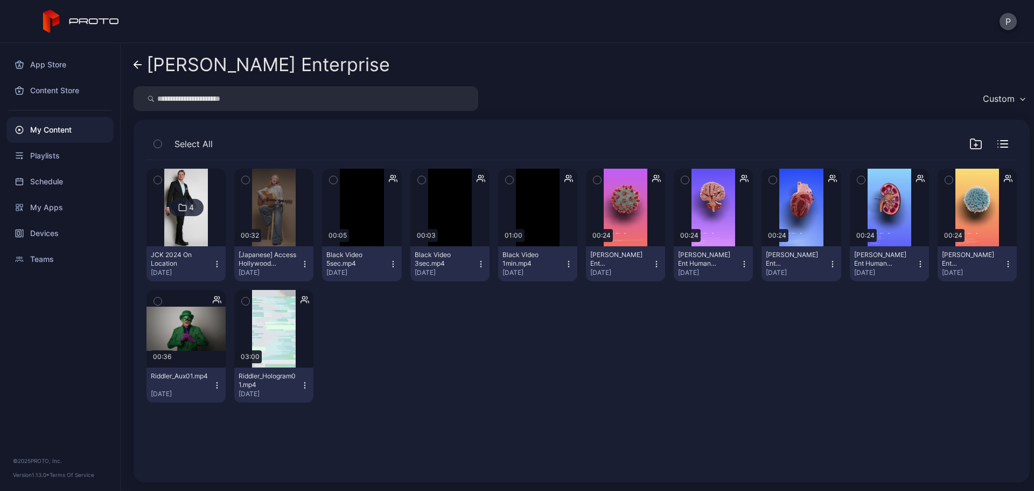
click at [140, 69] on icon at bounding box center [138, 64] width 9 height 9
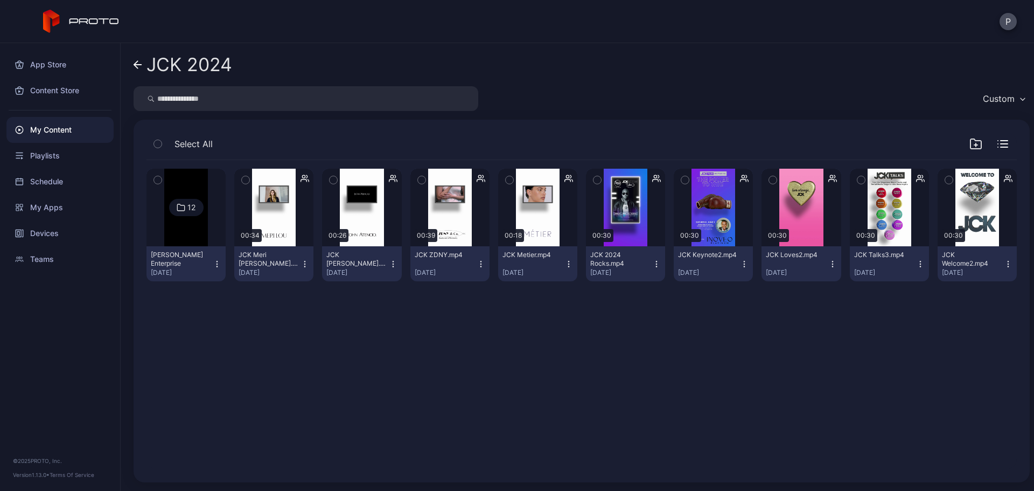
click at [254, 95] on input "search" at bounding box center [306, 98] width 345 height 25
click at [1000, 266] on button "JCK Welcome2.mp4 [DATE]" at bounding box center [977, 263] width 79 height 35
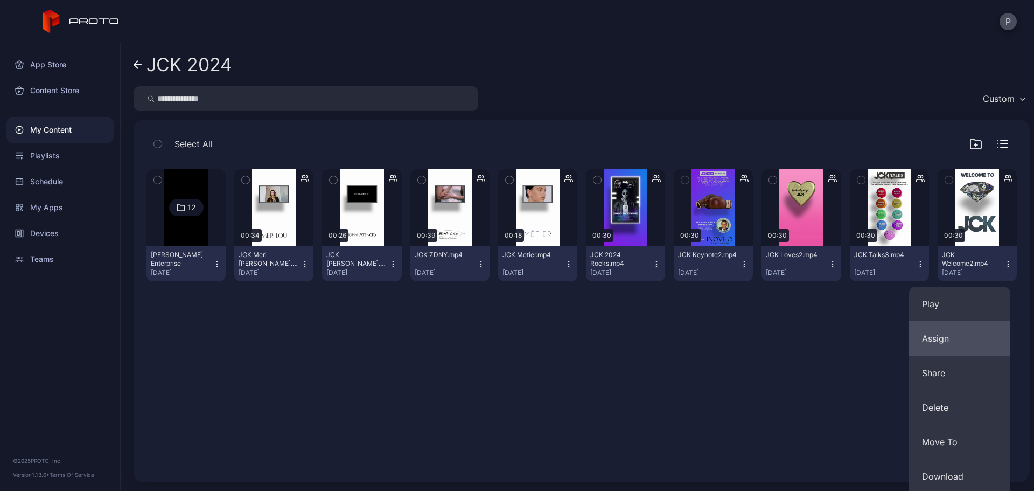
click at [976, 332] on button "Assign" at bounding box center [959, 338] width 101 height 34
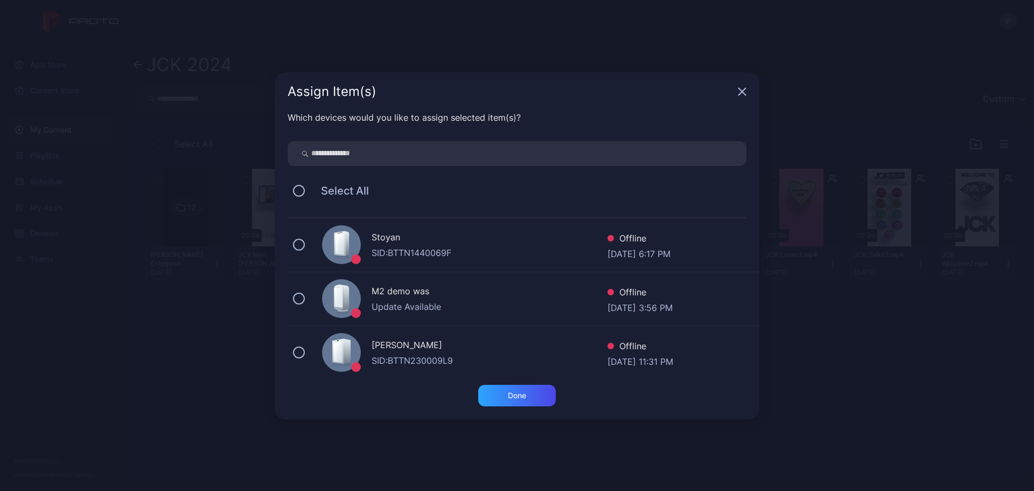
click at [590, 169] on div "Which devices would you like to assign selected item(s)? Select All [PERSON_NAM…" at bounding box center [517, 248] width 485 height 274
click at [583, 149] on input "search" at bounding box center [517, 153] width 459 height 25
type input "**"
click at [525, 283] on div "NY EBC Proto SID: BTTN21100FC3 Online [DATE] 10:08 AM" at bounding box center [524, 299] width 472 height 54
click at [524, 391] on div "Done" at bounding box center [517, 395] width 18 height 9
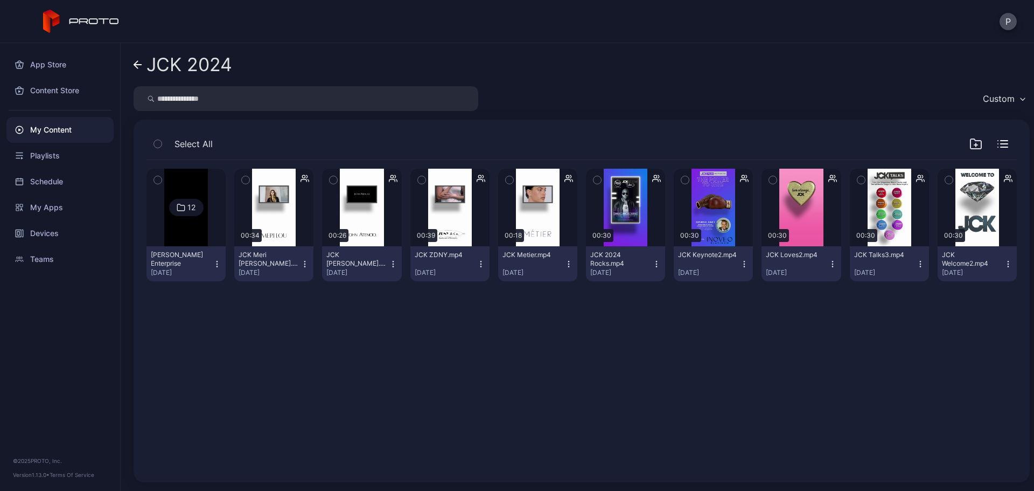
click at [136, 66] on icon at bounding box center [136, 65] width 4 height 8
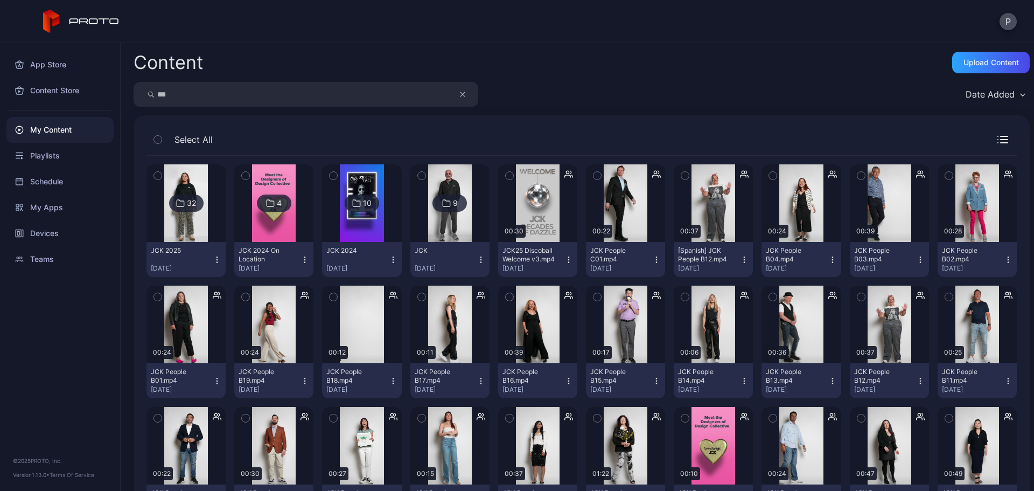
click at [562, 254] on button "JCK25 Discoball Welcome v3.mp4 [DATE]" at bounding box center [537, 259] width 79 height 35
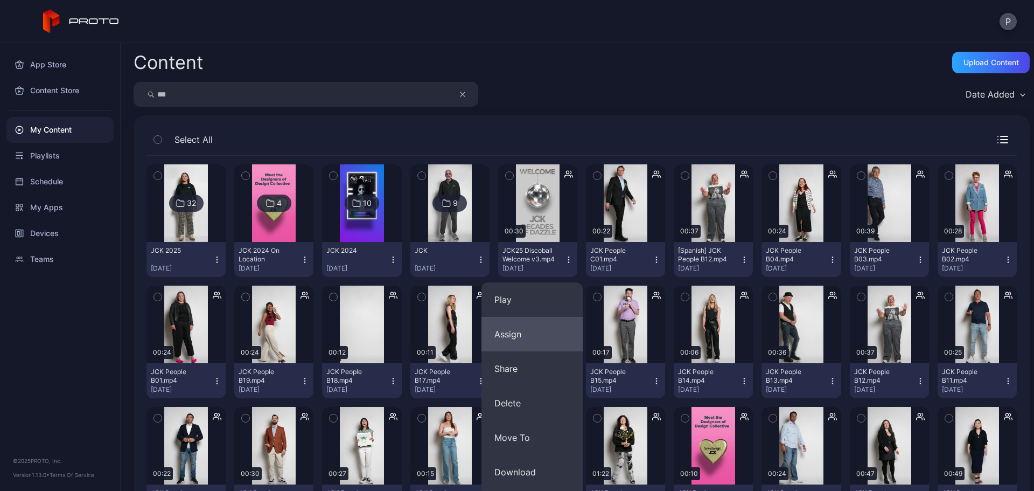
click at [561, 332] on button "Assign" at bounding box center [532, 334] width 101 height 34
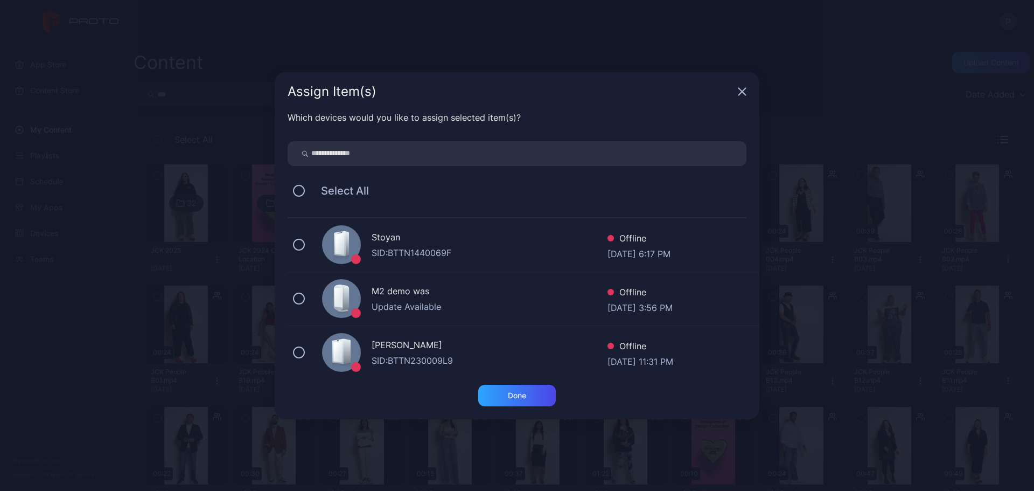
click at [489, 161] on input "search" at bounding box center [517, 153] width 459 height 25
type input "**"
click at [484, 282] on div "NY EBC Proto SID: BTTN21100FC3 Online [DATE] 10:09 AM" at bounding box center [524, 299] width 472 height 54
click at [527, 387] on div "Done" at bounding box center [517, 396] width 78 height 22
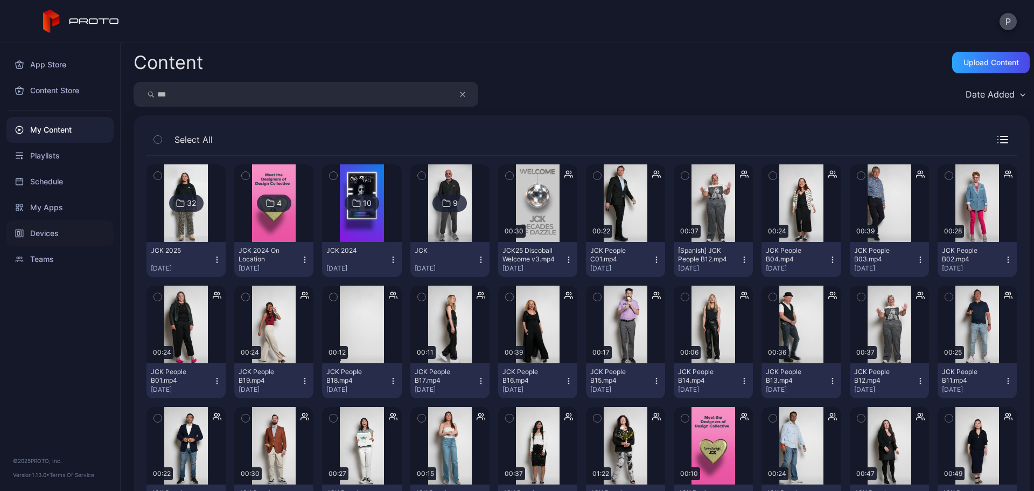
click at [79, 230] on div "Devices" at bounding box center [59, 233] width 107 height 26
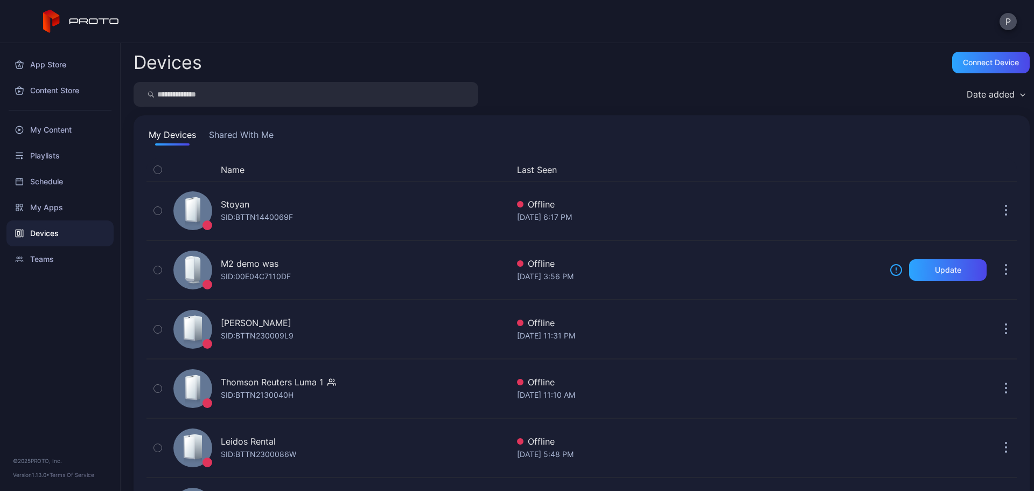
click at [356, 102] on input "search" at bounding box center [306, 94] width 345 height 25
type input "**"
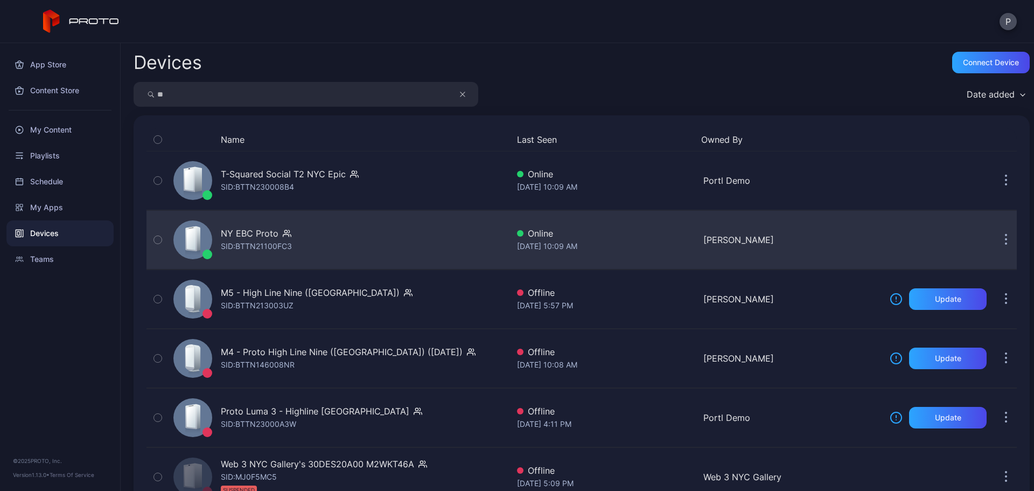
click at [379, 229] on div "NY EBC Proto SID: BTTN21100FC3" at bounding box center [338, 240] width 339 height 54
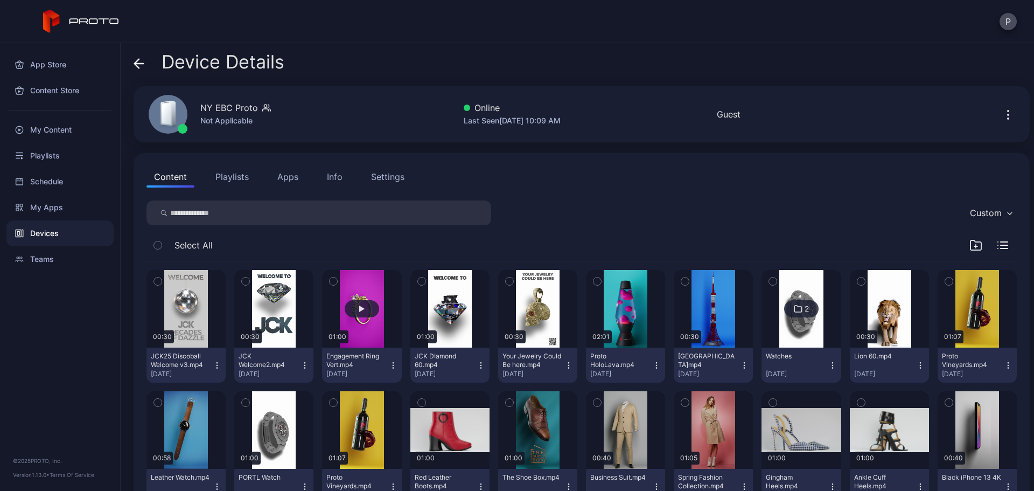
click at [392, 325] on button "button" at bounding box center [361, 309] width 79 height 78
click at [85, 133] on div "My Content" at bounding box center [59, 130] width 107 height 26
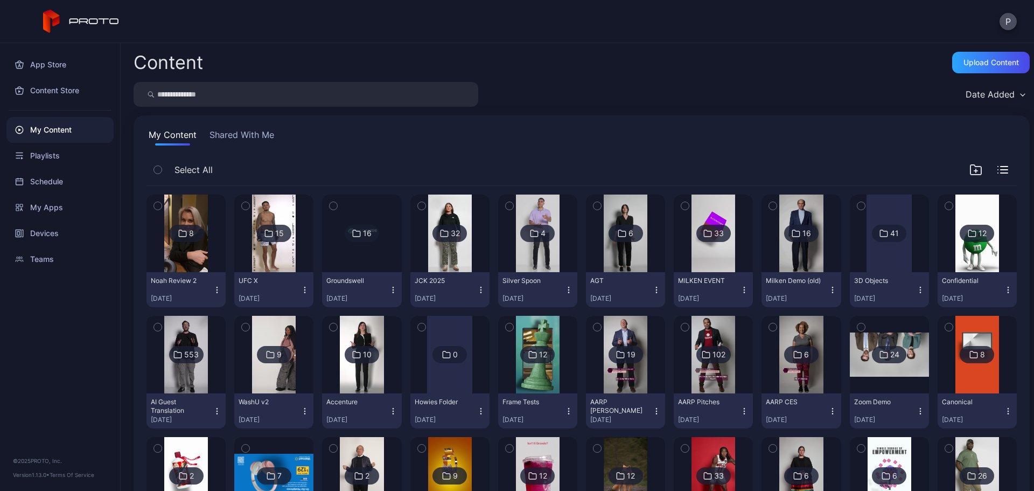
click at [263, 142] on button "Shared With Me" at bounding box center [241, 136] width 69 height 17
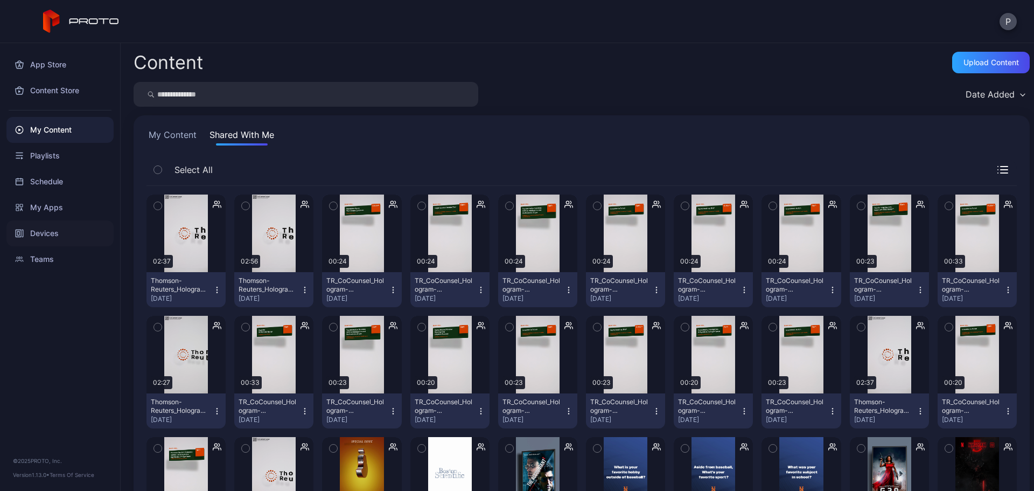
click at [81, 232] on div "Devices" at bounding box center [59, 233] width 107 height 26
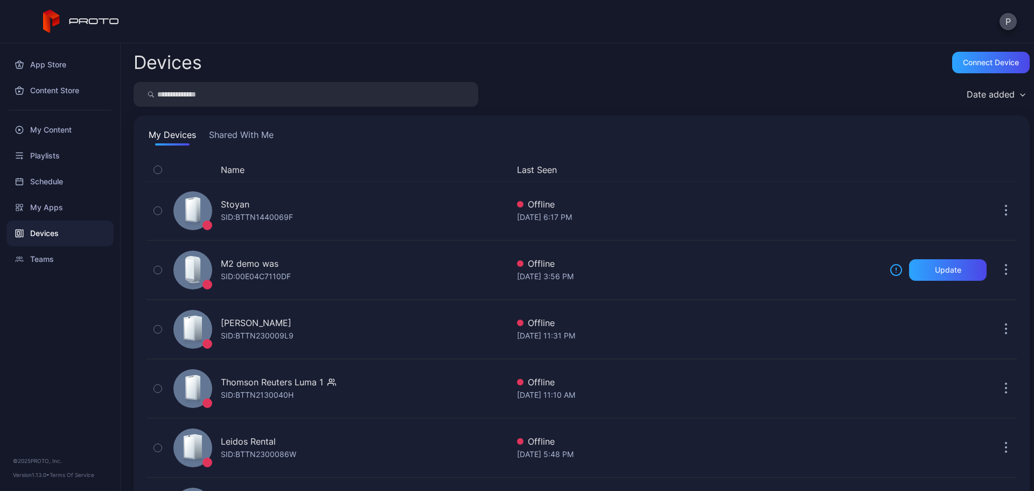
click at [264, 139] on button "Shared With Me" at bounding box center [241, 136] width 69 height 17
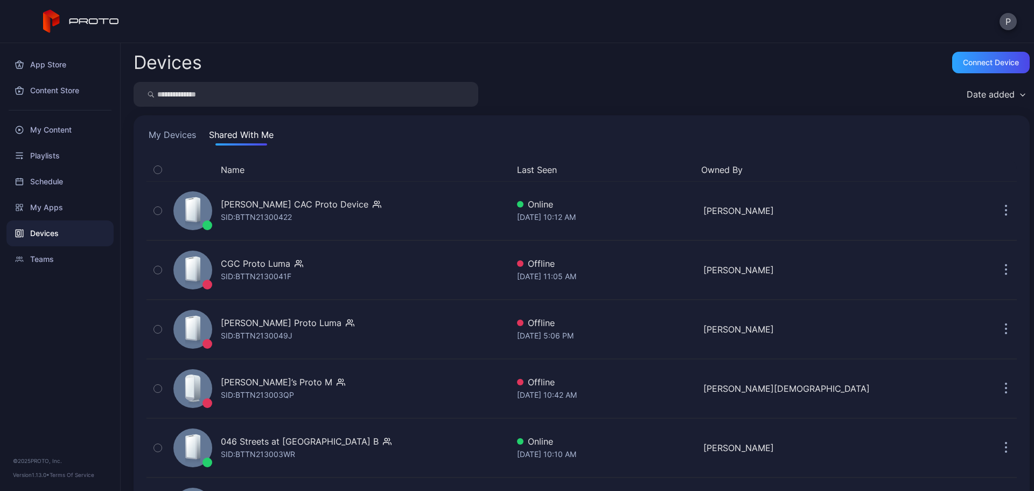
click at [290, 98] on input "search" at bounding box center [306, 94] width 345 height 25
click at [202, 131] on div "My Devices Shared With Me" at bounding box center [582, 136] width 871 height 17
click at [196, 137] on button "My Devices" at bounding box center [173, 136] width 52 height 17
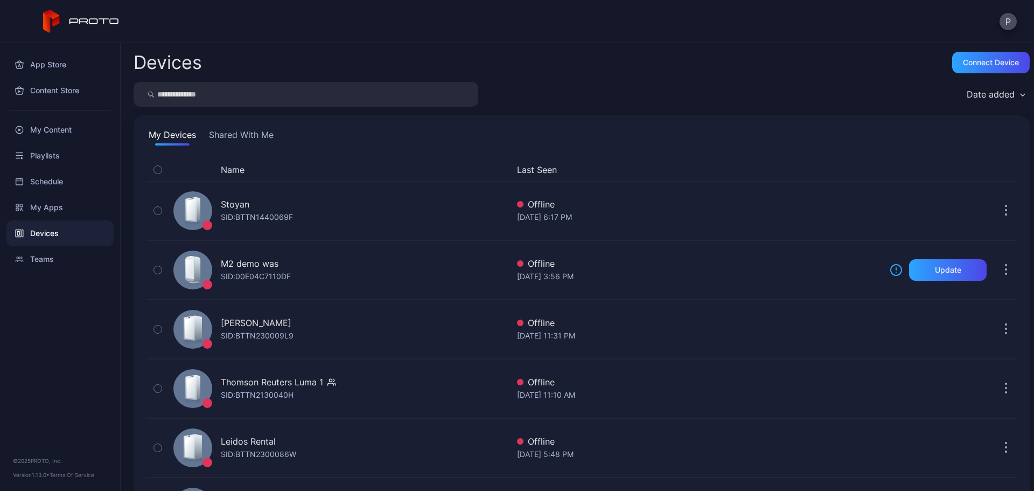
click at [226, 140] on button "Shared With Me" at bounding box center [241, 136] width 69 height 17
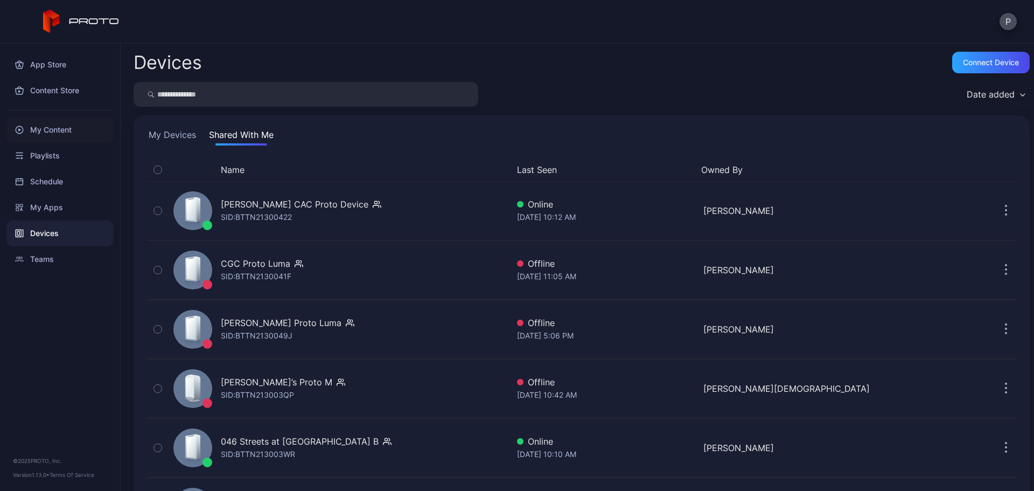
click at [34, 134] on div "My Content" at bounding box center [59, 130] width 107 height 26
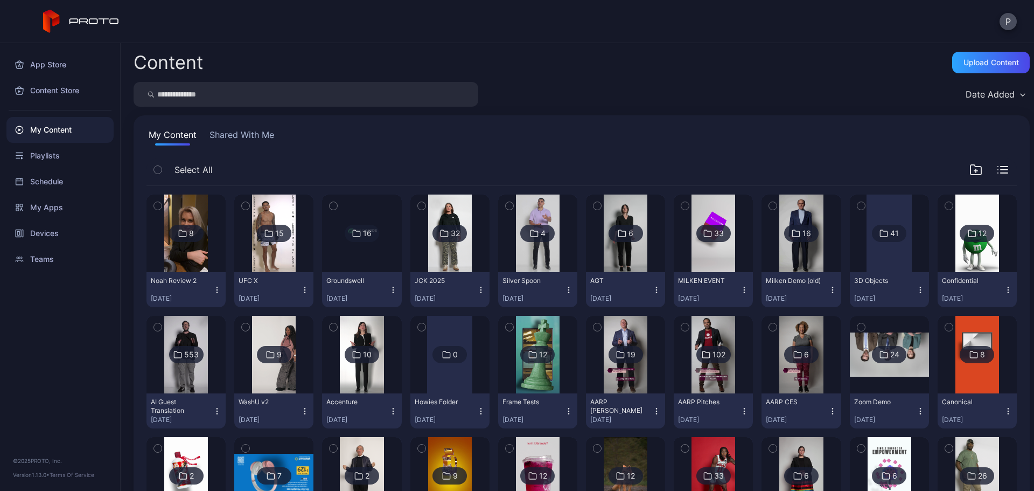
click at [256, 142] on button "Shared With Me" at bounding box center [241, 136] width 69 height 17
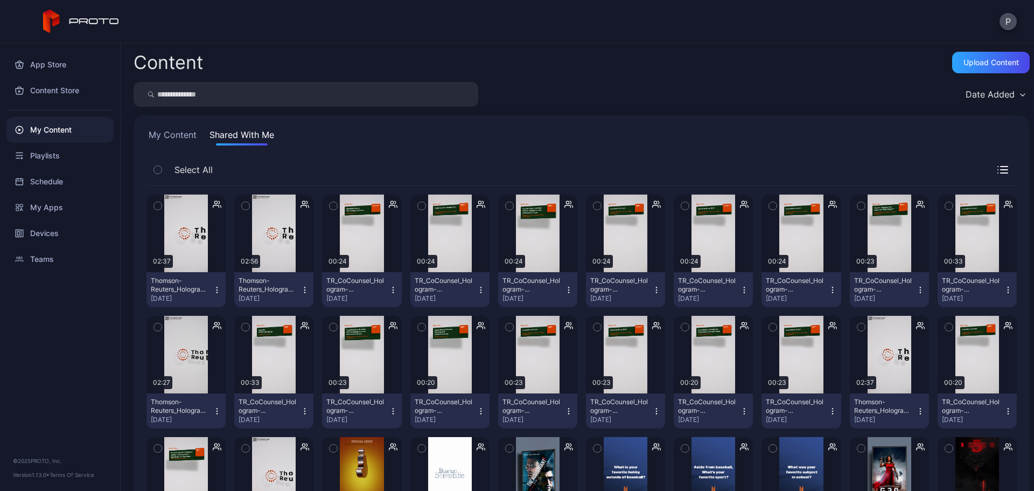
click at [473, 294] on button "TR_CoCounsel_Hologram-Mograph_Interstitial-Day2-[DATE]-Fireside-12pm.mp4 [DATE]" at bounding box center [449, 289] width 79 height 35
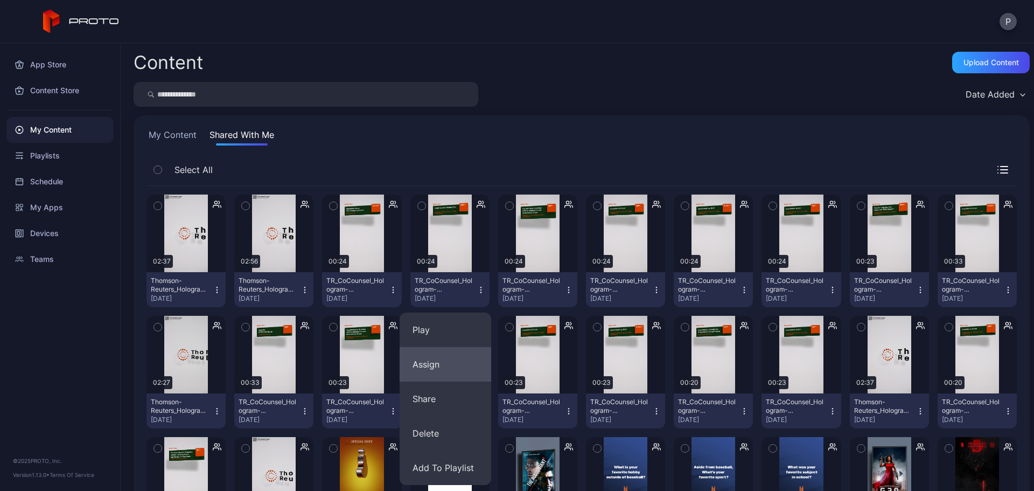
click at [460, 352] on button "Assign" at bounding box center [446, 364] width 92 height 34
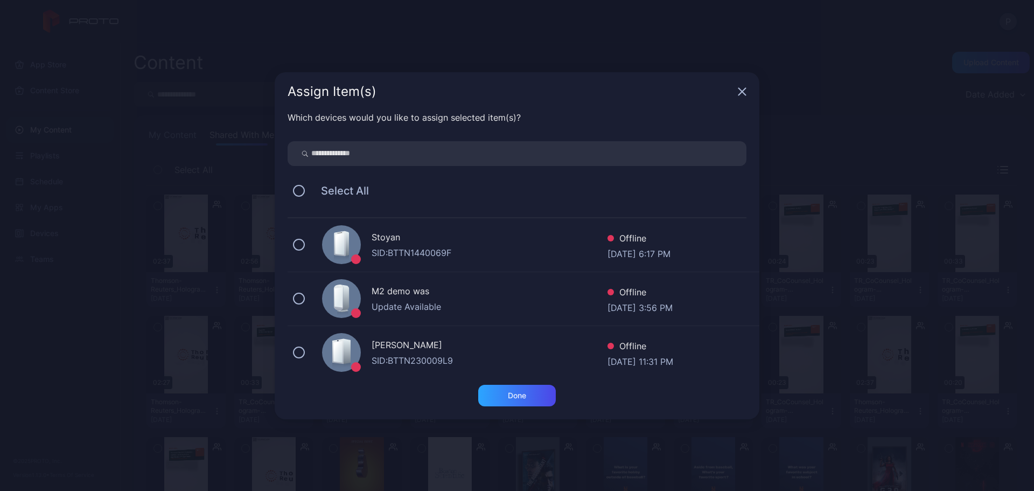
click at [738, 90] on div "Assign Item(s)" at bounding box center [517, 91] width 485 height 39
click at [739, 95] on icon "button" at bounding box center [742, 91] width 7 height 7
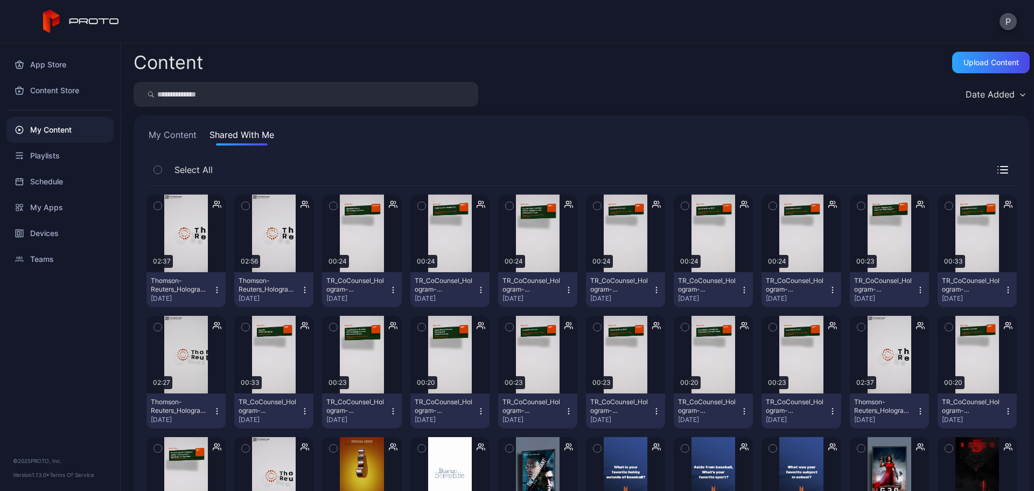
click at [168, 130] on button "My Content" at bounding box center [173, 136] width 52 height 17
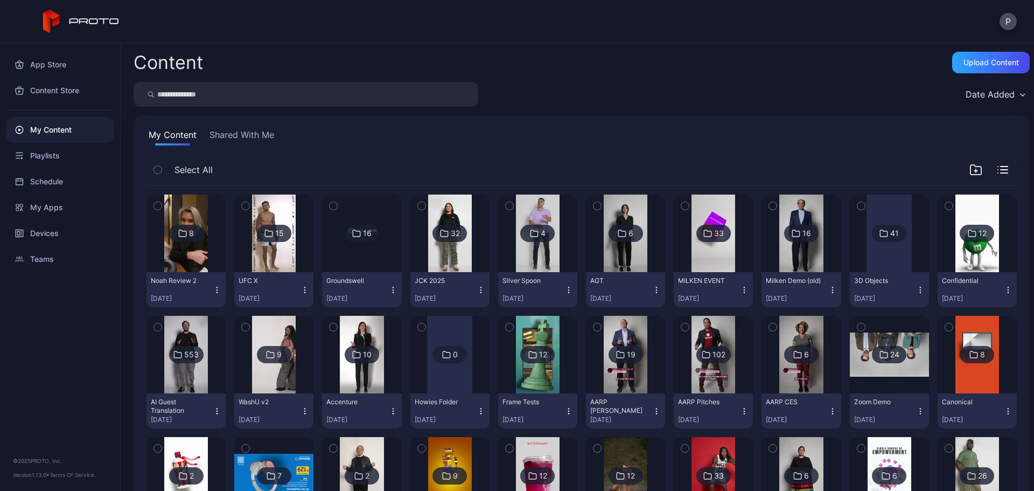
click at [229, 139] on button "Shared With Me" at bounding box center [241, 136] width 69 height 17
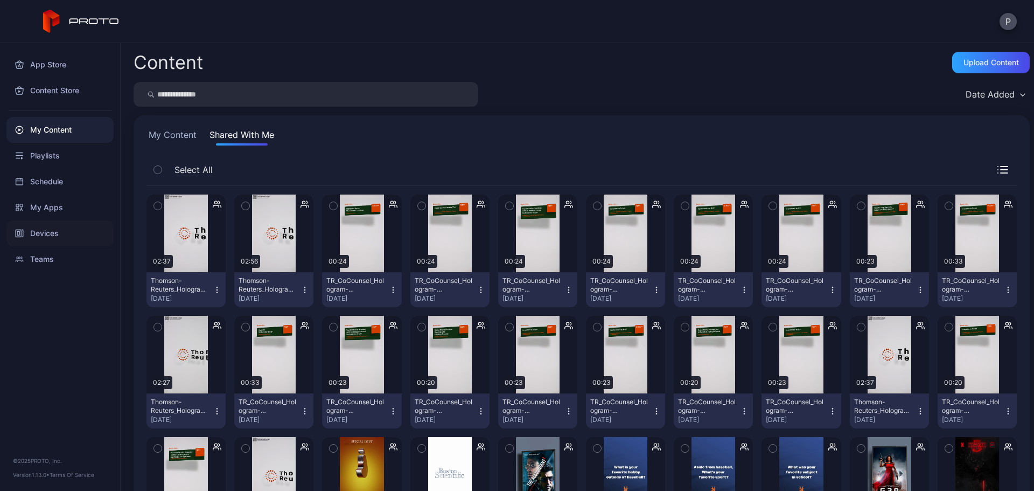
click at [99, 224] on div "Devices" at bounding box center [59, 233] width 107 height 26
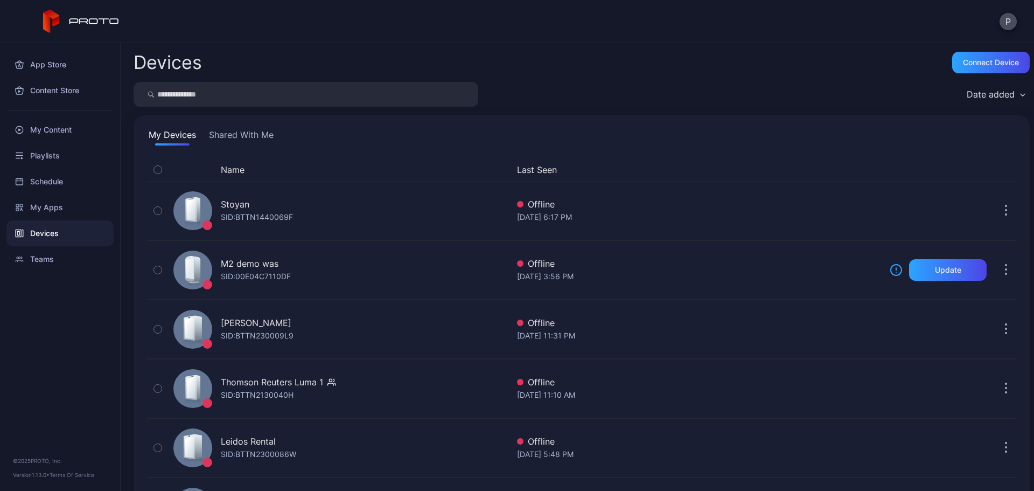
click at [289, 94] on input "search" at bounding box center [306, 94] width 345 height 25
click at [257, 138] on button "Shared With Me" at bounding box center [241, 136] width 69 height 17
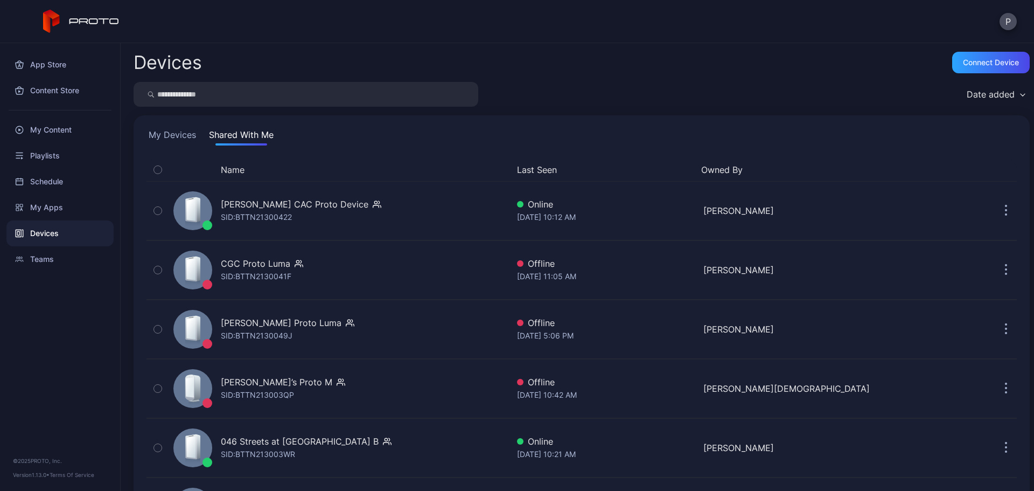
click at [303, 93] on input "search" at bounding box center [306, 94] width 345 height 25
click at [422, 96] on input "search" at bounding box center [306, 94] width 345 height 25
type input "*******"
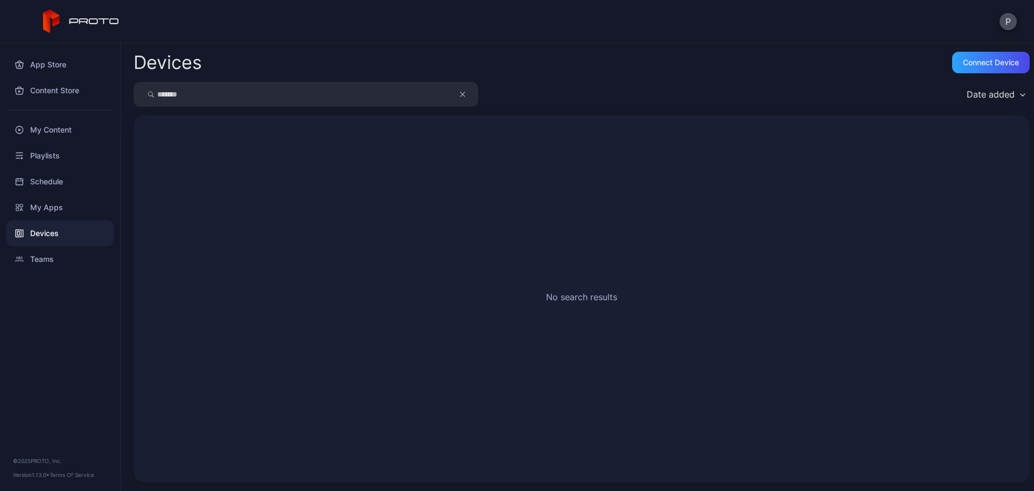
click at [72, 221] on div "Devices" at bounding box center [59, 233] width 107 height 26
click at [84, 126] on div "My Content" at bounding box center [59, 130] width 107 height 26
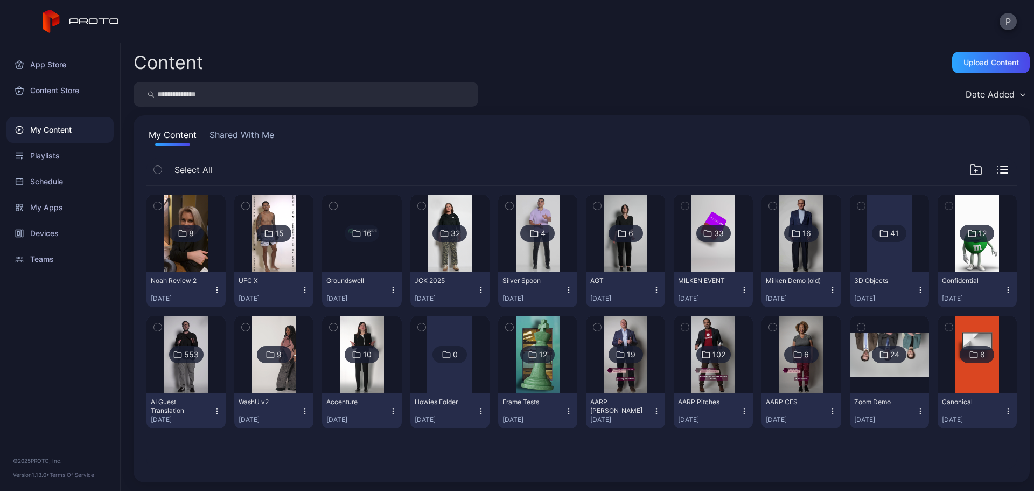
click at [266, 132] on button "Shared With Me" at bounding box center [241, 136] width 69 height 17
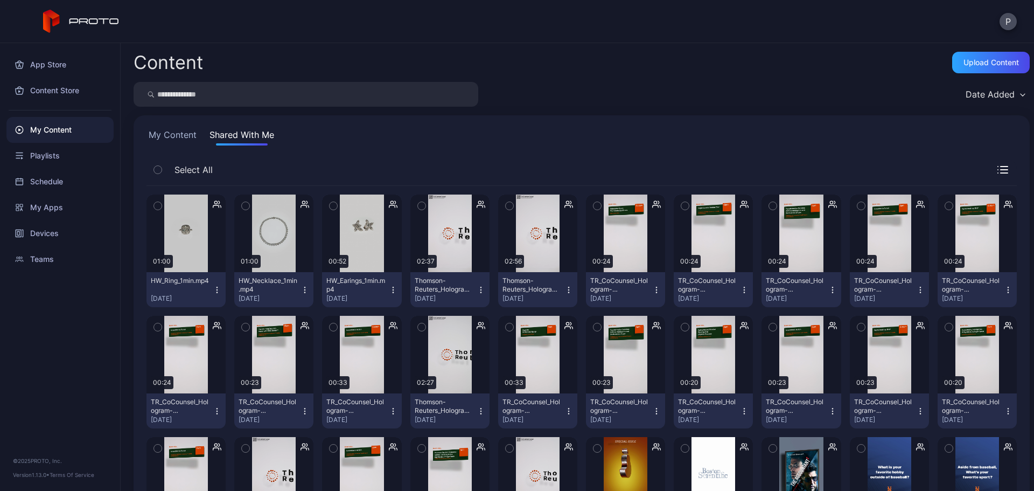
click at [393, 301] on button "HW_Earings_1min.mp4 [DATE]" at bounding box center [361, 289] width 79 height 35
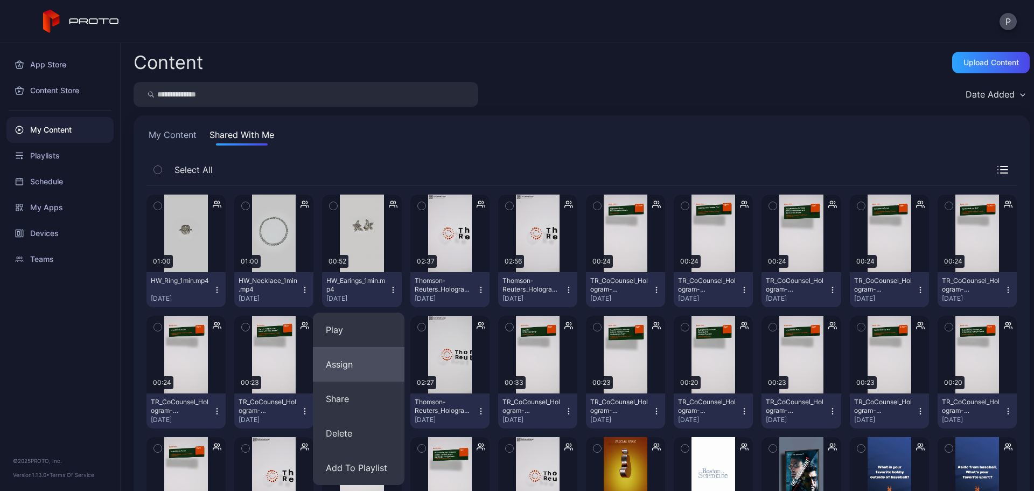
click at [375, 358] on button "Assign" at bounding box center [359, 364] width 92 height 34
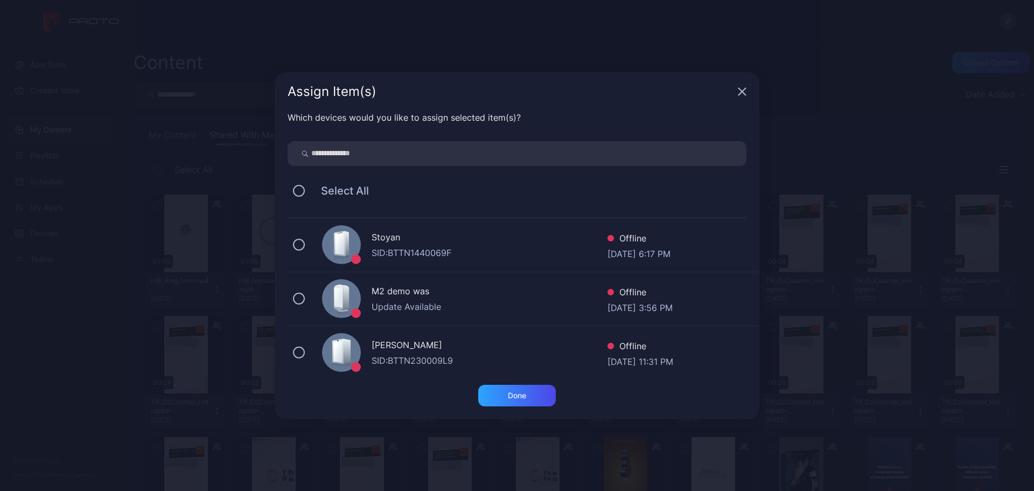
click at [446, 156] on input "search" at bounding box center [517, 153] width 459 height 25
type input "**"
click at [468, 282] on div "NY EBC Proto SID: BTTN21100FC3 Online [DATE] 10:20 AM" at bounding box center [524, 299] width 472 height 54
click at [537, 399] on div "Done" at bounding box center [517, 396] width 78 height 22
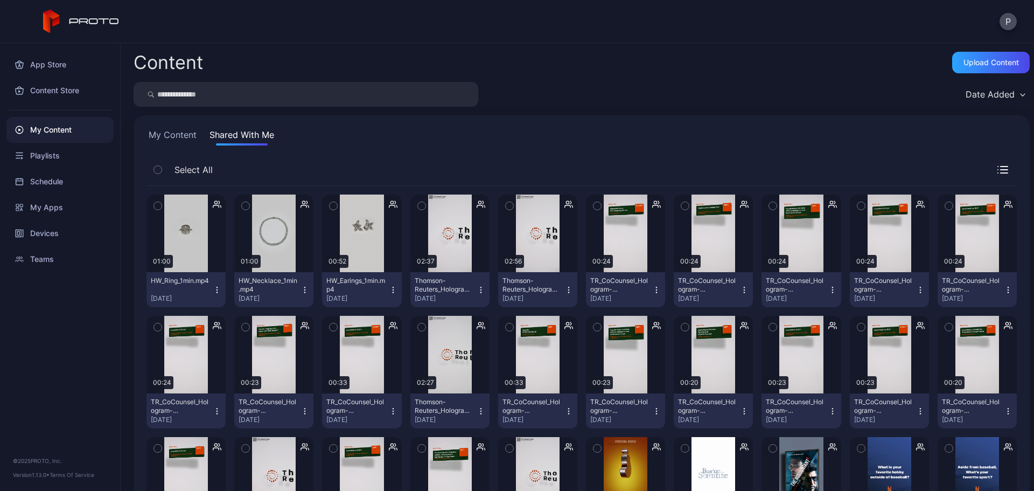
click at [246, 204] on icon "button" at bounding box center [246, 206] width 8 height 12
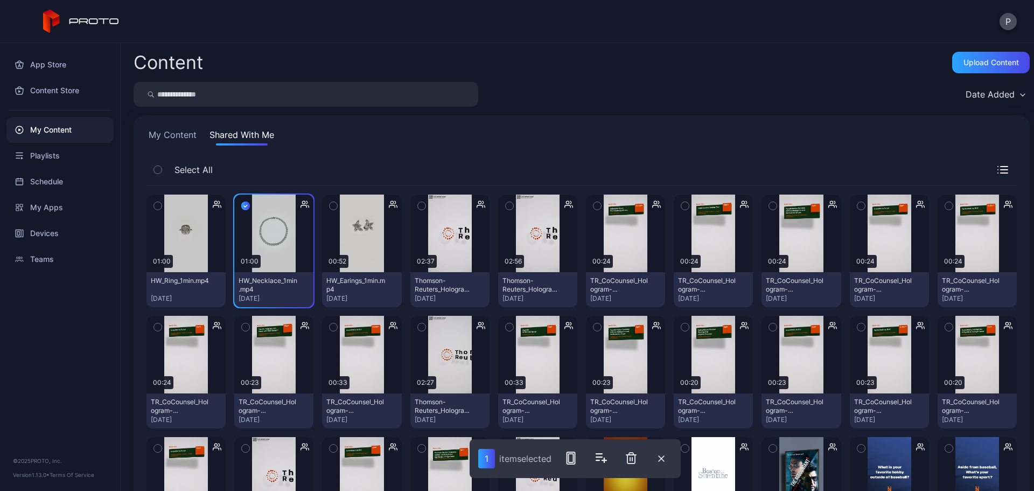
click at [158, 203] on icon "button" at bounding box center [158, 206] width 8 height 12
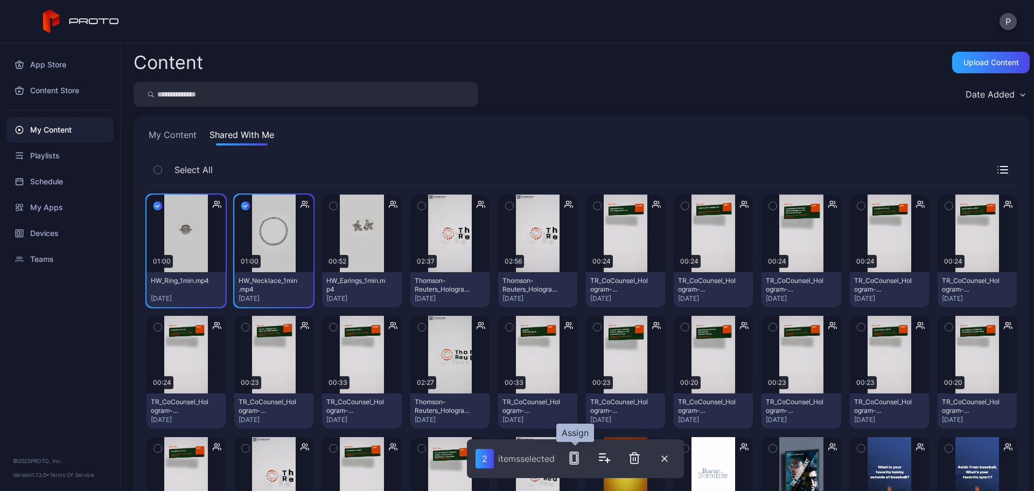
click at [581, 459] on icon "button" at bounding box center [574, 457] width 13 height 13
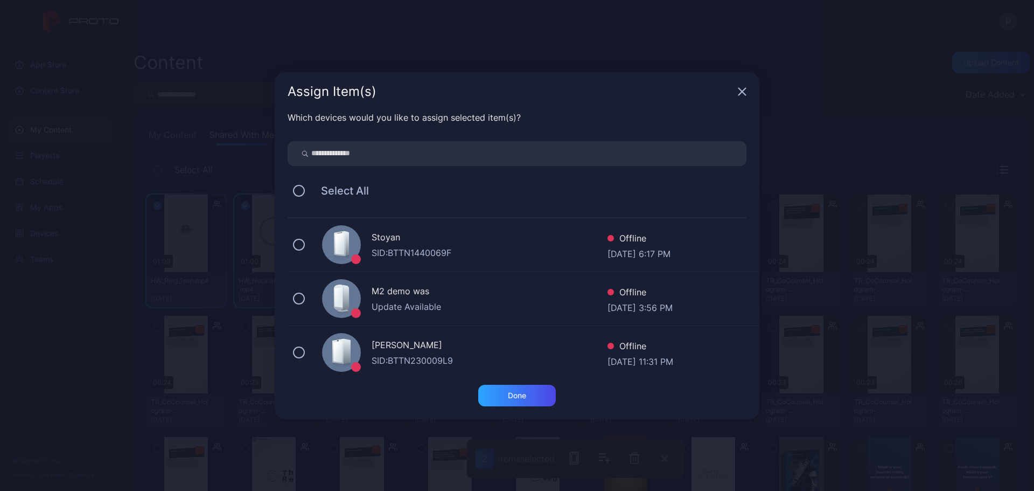
click at [489, 164] on input "search" at bounding box center [517, 153] width 459 height 25
type input "******"
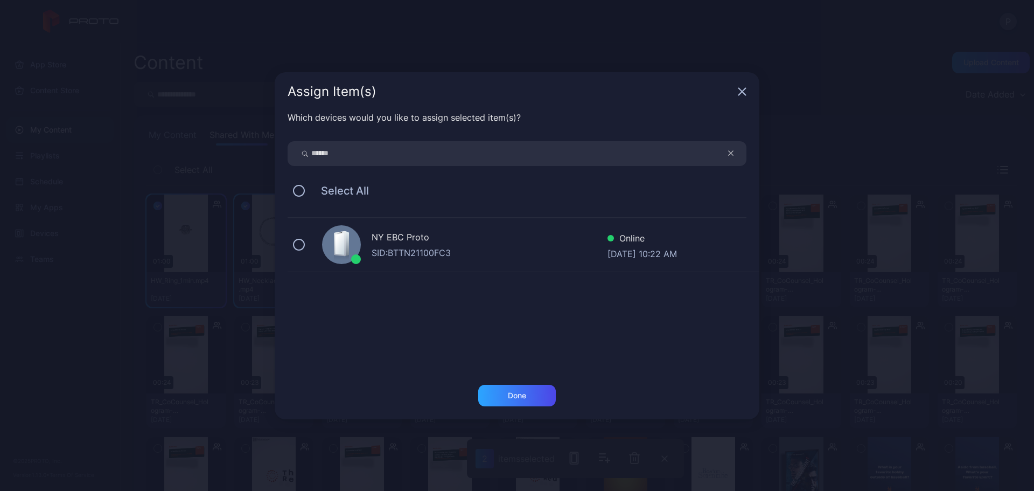
click at [447, 254] on div "SID: BTTN21100FC3" at bounding box center [490, 252] width 236 height 13
click at [532, 389] on div "Done" at bounding box center [517, 396] width 78 height 22
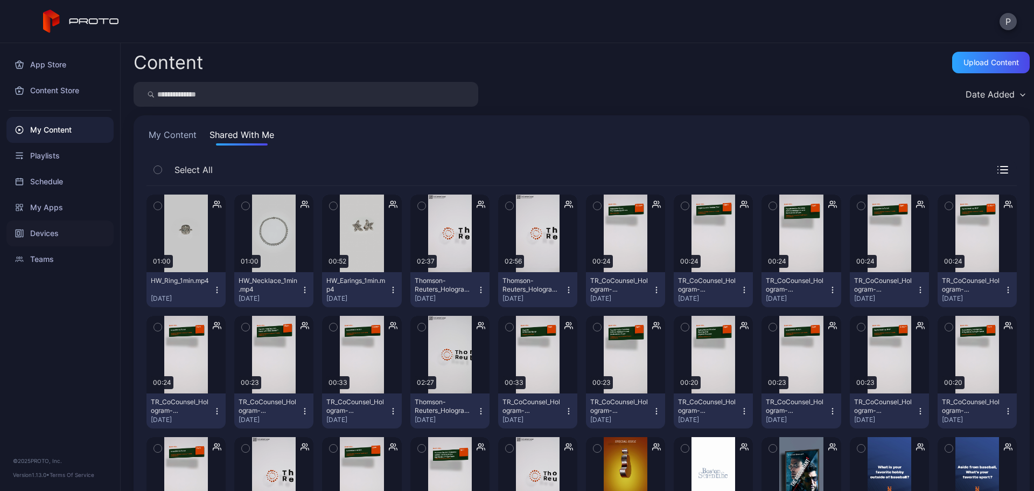
click at [65, 220] on div "Devices" at bounding box center [59, 233] width 107 height 26
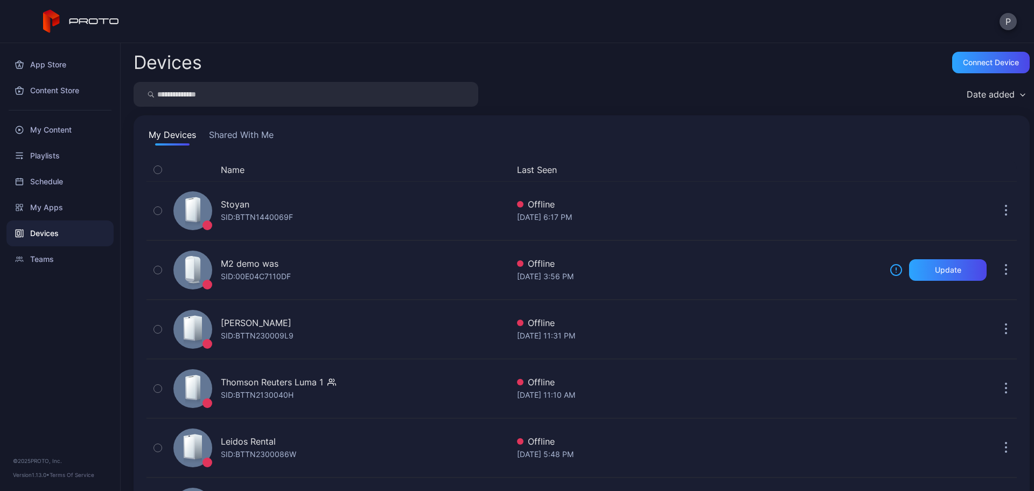
click at [214, 91] on input "search" at bounding box center [306, 94] width 345 height 25
type input "***"
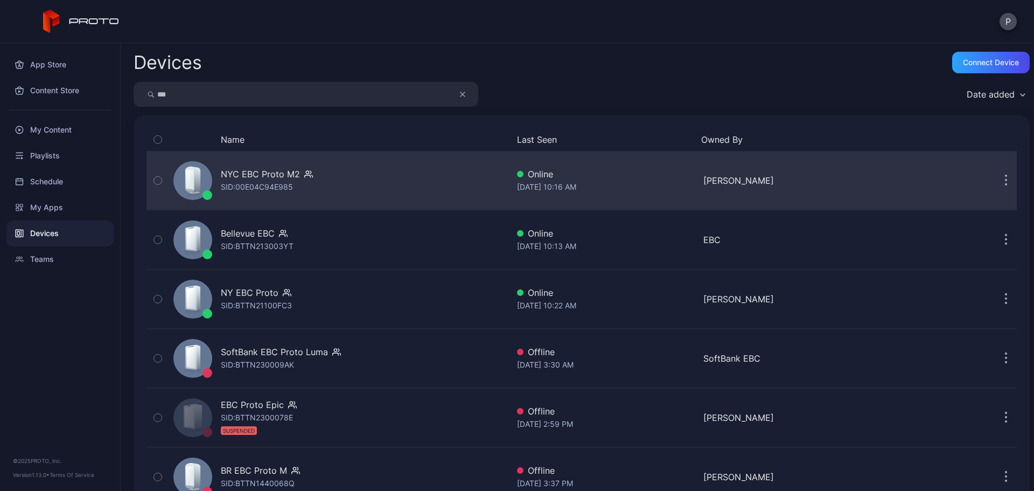
click at [445, 184] on div "NYC EBC Proto M2 SID: 00E04C94E985" at bounding box center [338, 181] width 339 height 54
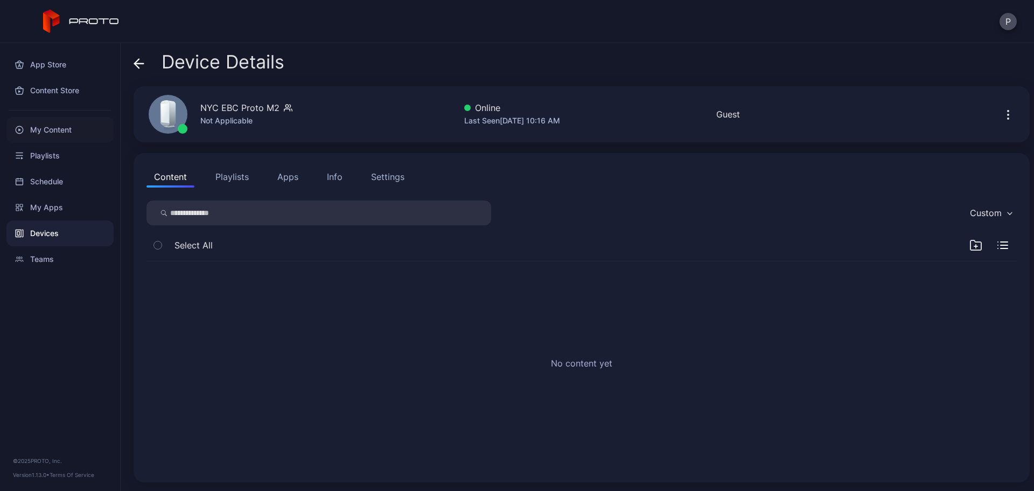
click at [74, 131] on div "My Content" at bounding box center [59, 130] width 107 height 26
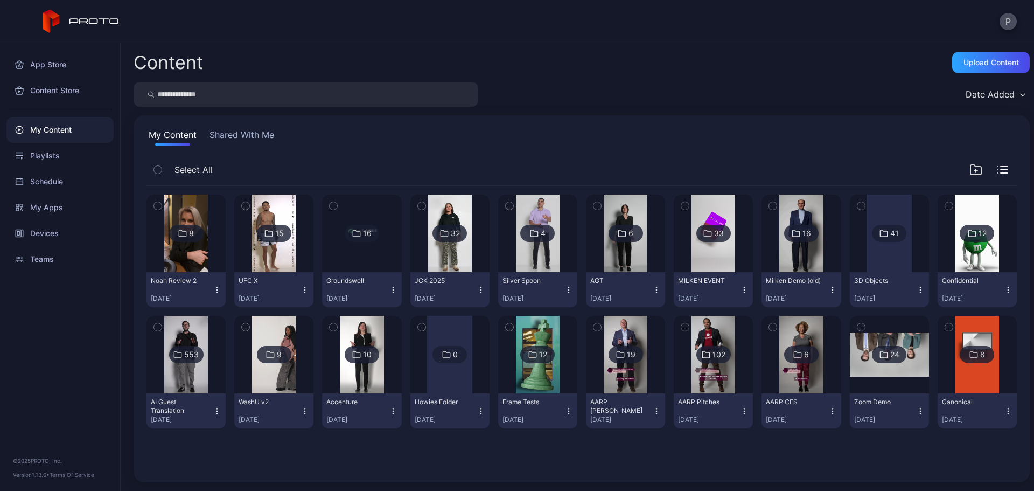
click at [277, 139] on div "My Content Shared With Me" at bounding box center [582, 136] width 871 height 17
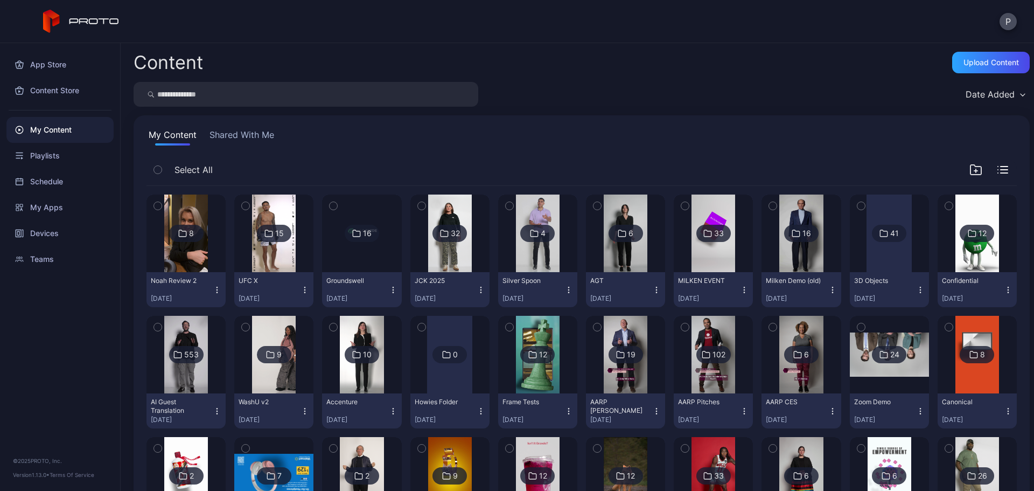
click at [261, 132] on button "Shared With Me" at bounding box center [241, 136] width 69 height 17
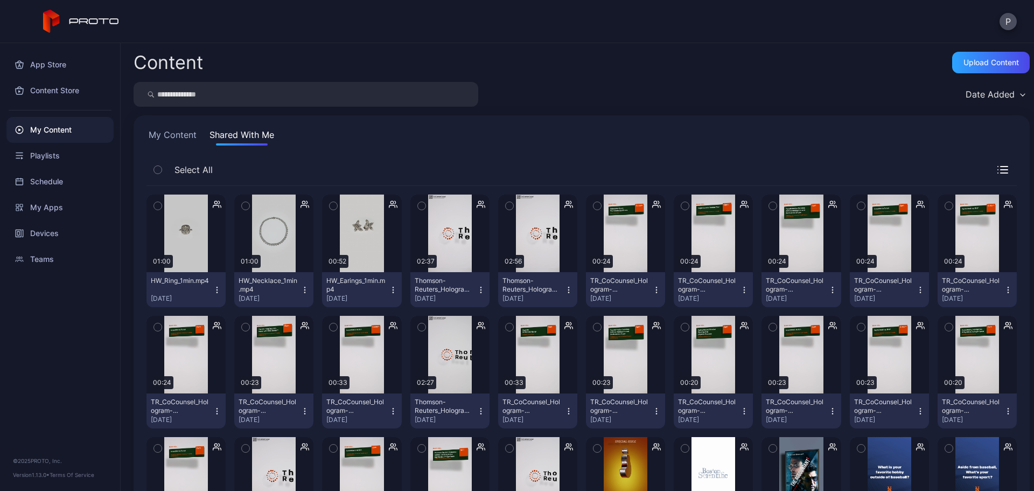
click at [161, 203] on icon "button" at bounding box center [158, 206] width 8 height 12
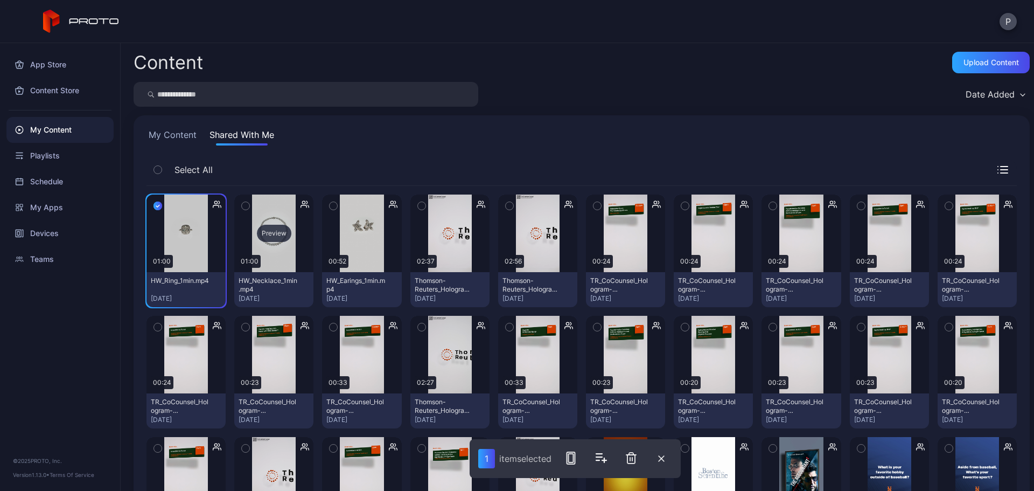
drag, startPoint x: 241, startPoint y: 208, endPoint x: 264, endPoint y: 206, distance: 23.8
click at [242, 208] on icon "button" at bounding box center [246, 206] width 8 height 12
click at [327, 207] on button "button" at bounding box center [333, 205] width 23 height 23
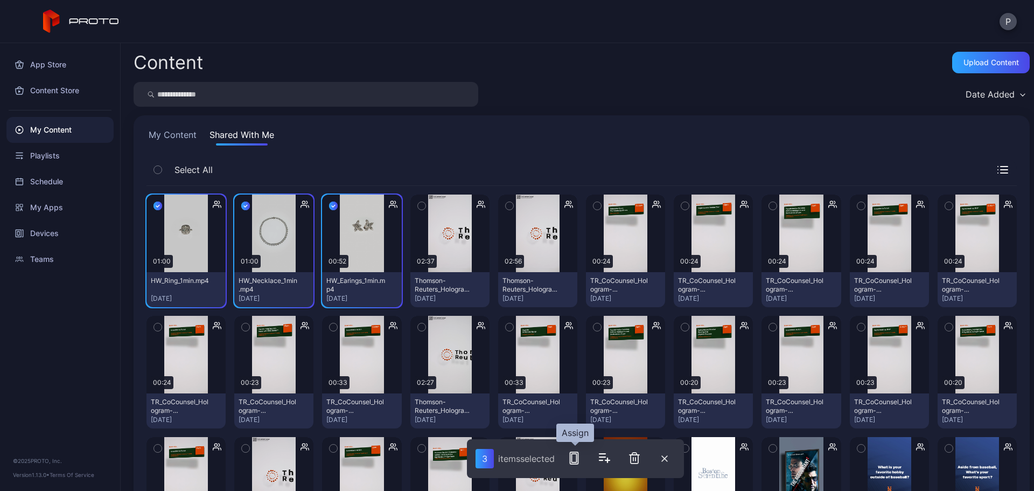
click at [572, 458] on rect "button" at bounding box center [574, 458] width 8 height 12
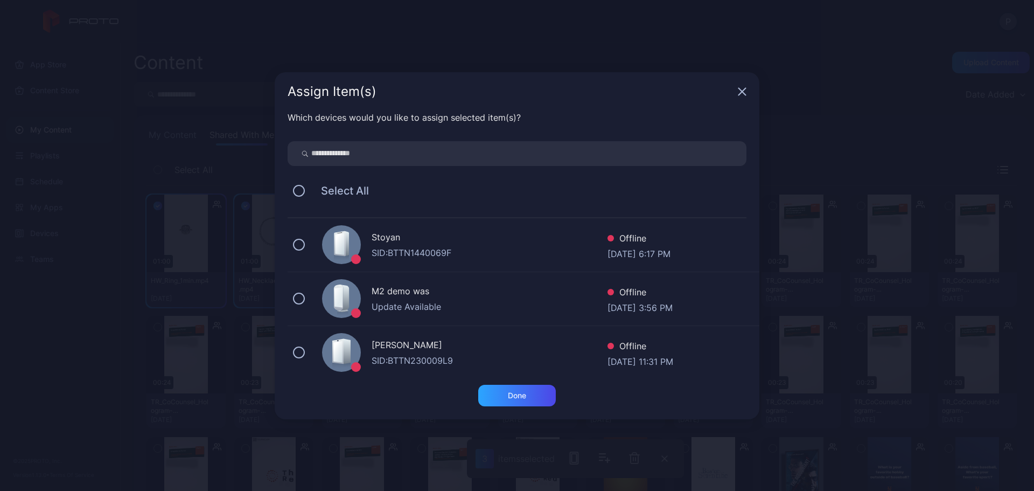
click at [469, 159] on input "search" at bounding box center [517, 153] width 459 height 25
type input "**"
drag, startPoint x: 508, startPoint y: 230, endPoint x: 524, endPoint y: 304, distance: 75.5
click at [508, 231] on div "NYC EBC Proto M2" at bounding box center [490, 239] width 236 height 16
click at [518, 397] on div "Done" at bounding box center [517, 395] width 18 height 9
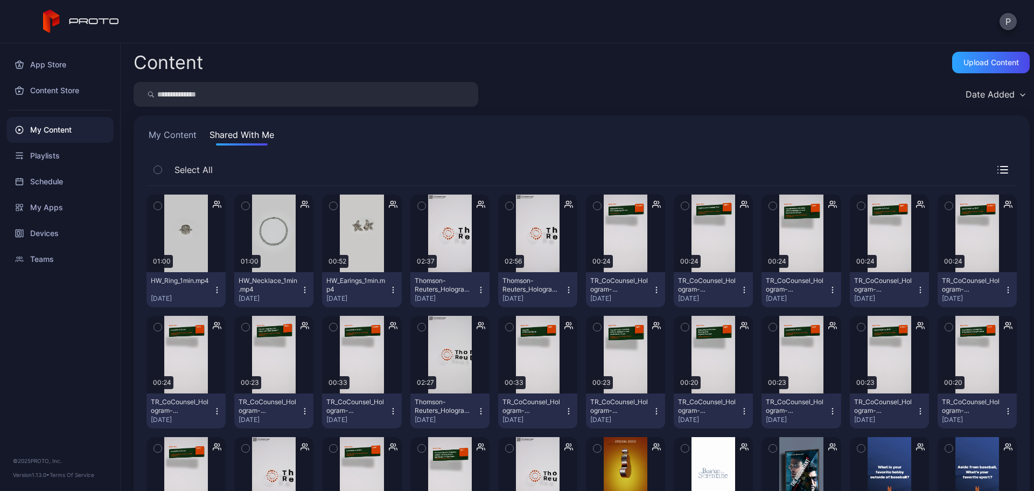
click at [159, 138] on button "My Content" at bounding box center [173, 136] width 52 height 17
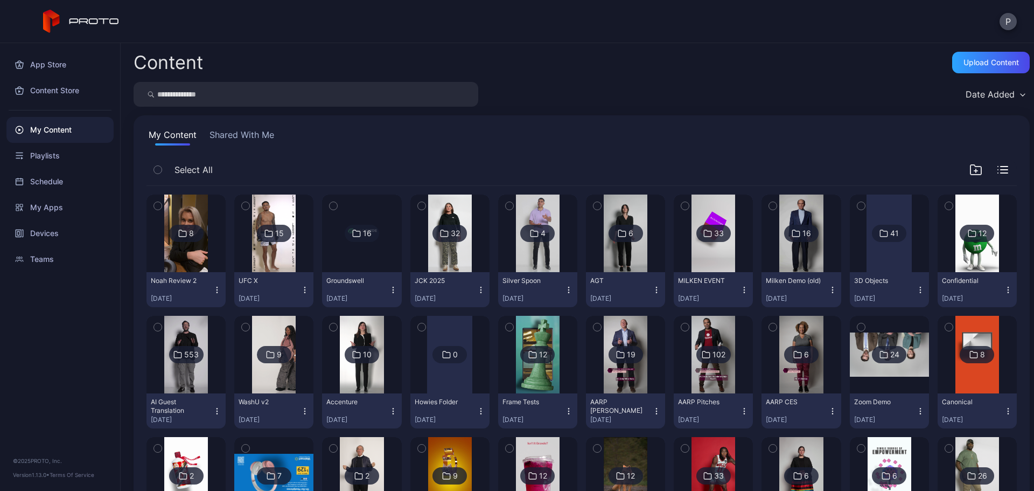
click at [345, 89] on input "search" at bounding box center [306, 94] width 345 height 25
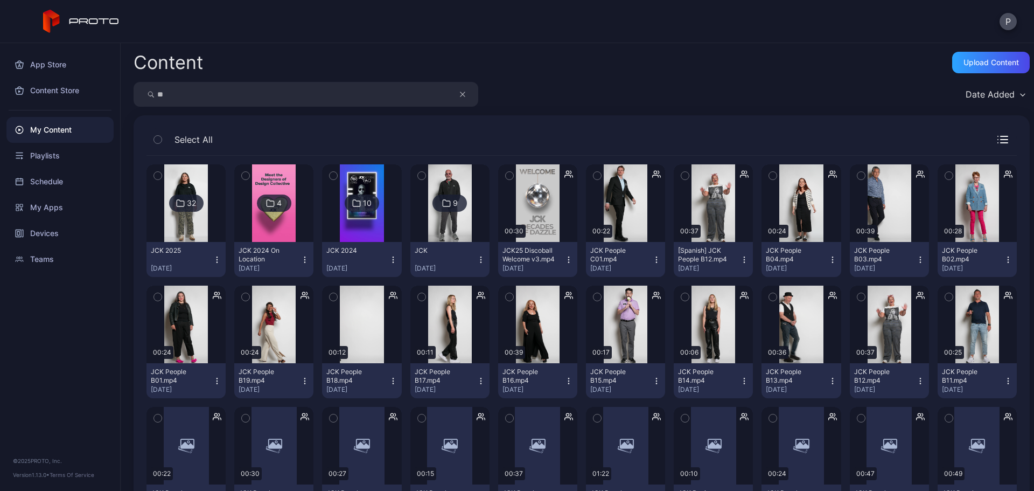
type input "*"
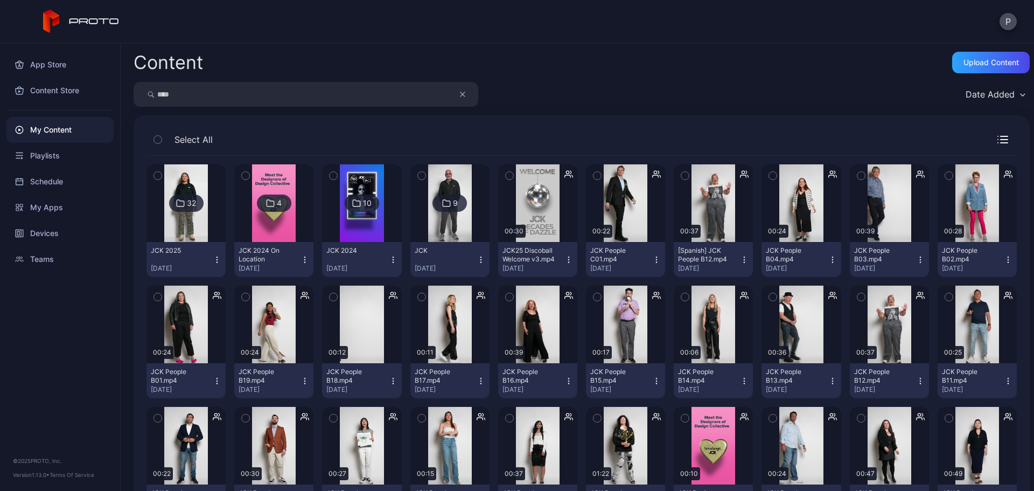
type input "****"
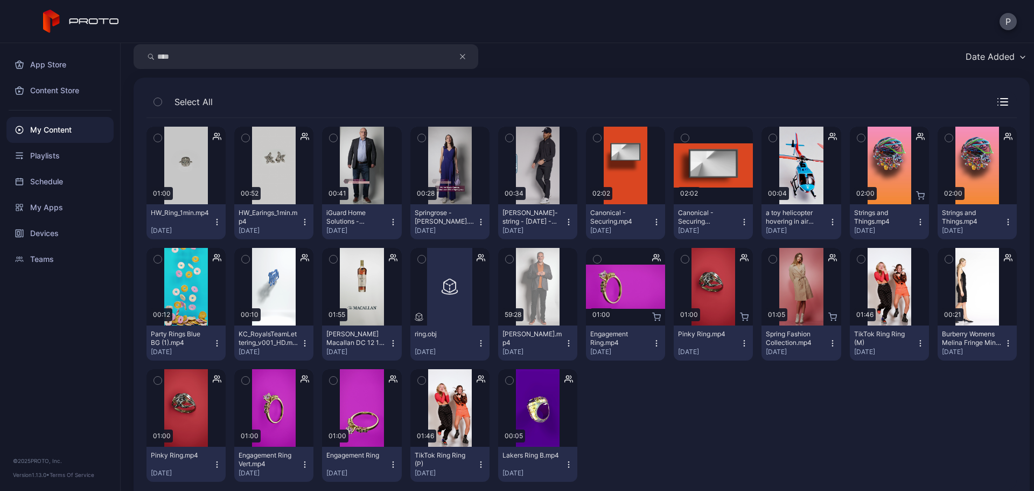
scroll to position [59, 0]
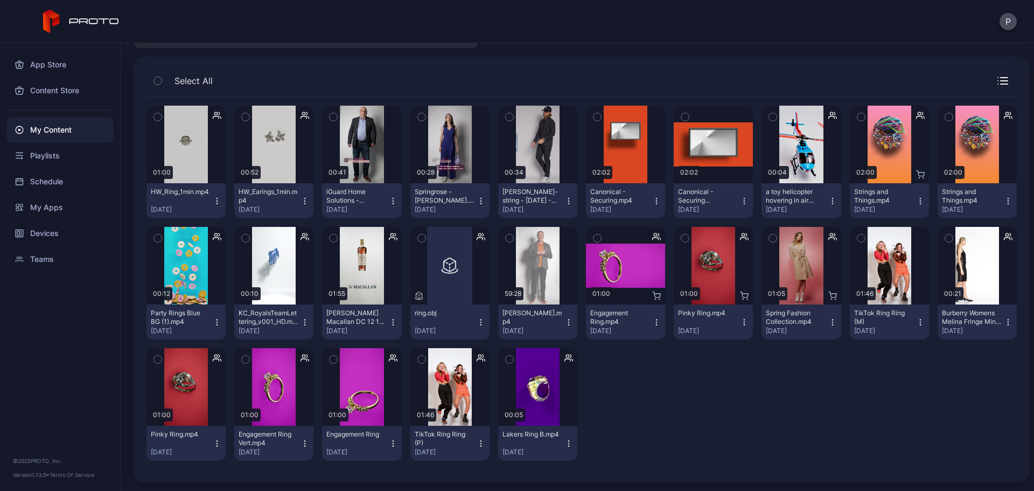
click at [389, 442] on icon "button" at bounding box center [393, 443] width 9 height 9
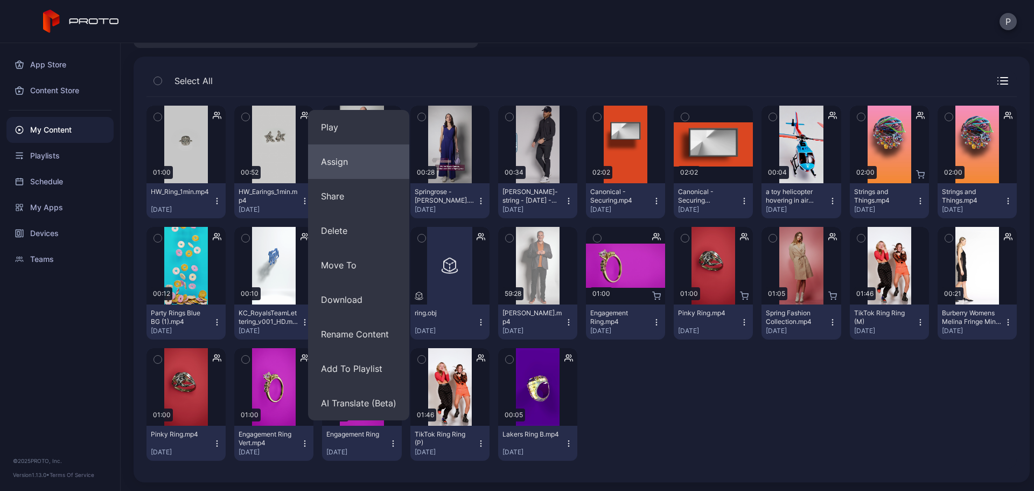
click at [374, 163] on button "Assign" at bounding box center [358, 161] width 101 height 34
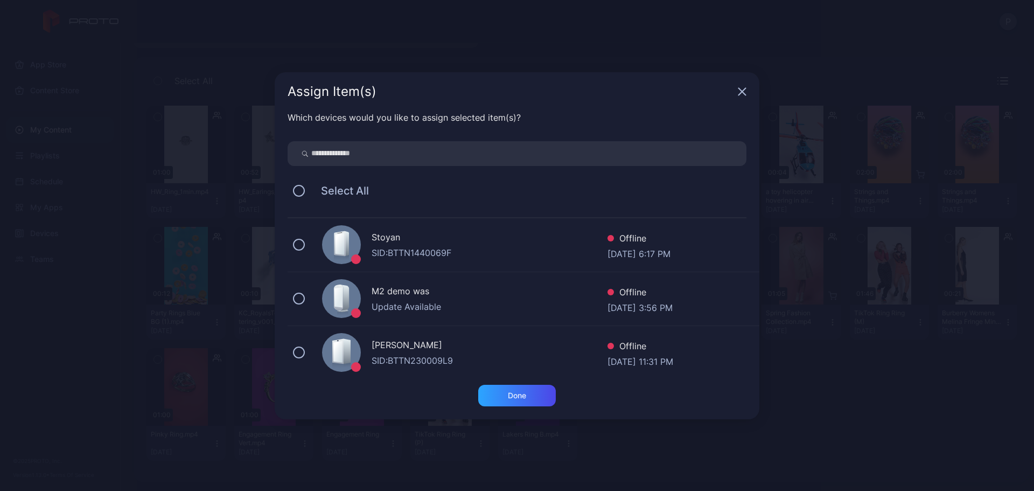
click at [412, 144] on input "search" at bounding box center [517, 153] width 459 height 25
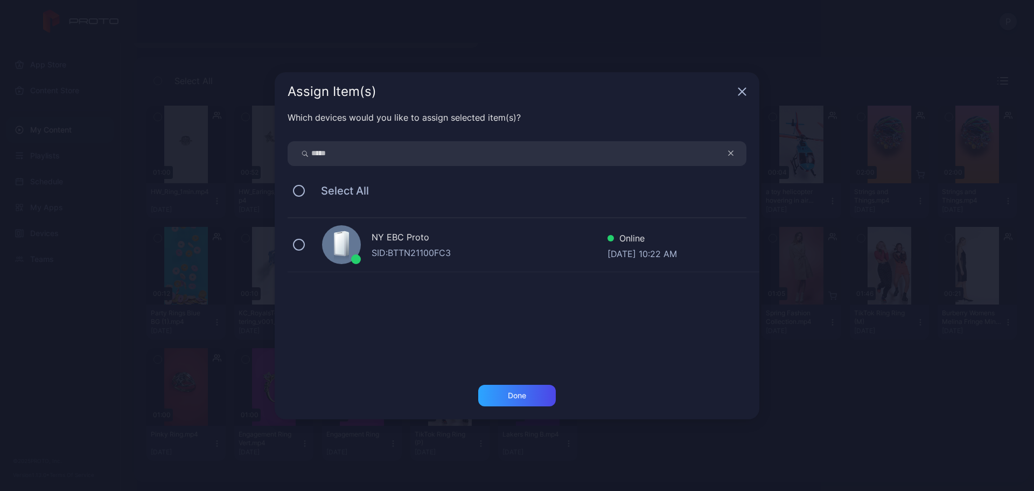
click at [507, 265] on div "NY EBC Proto SID: BTTN21100FC3 Online [DATE] 10:22 AM" at bounding box center [524, 245] width 472 height 54
click at [524, 156] on input "*****" at bounding box center [517, 153] width 459 height 25
type input "**"
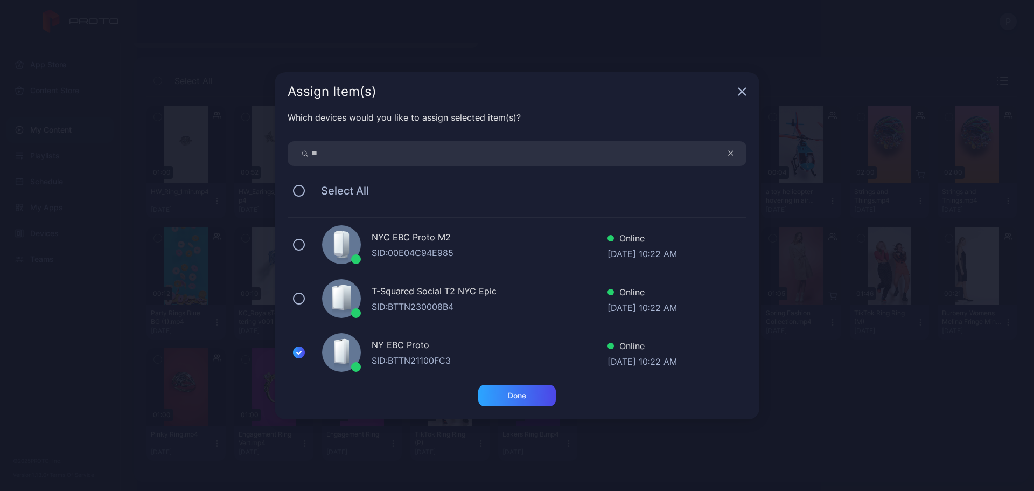
click at [510, 236] on div "NYC EBC Proto M2" at bounding box center [490, 239] width 236 height 16
click at [531, 389] on div "Done" at bounding box center [517, 396] width 78 height 22
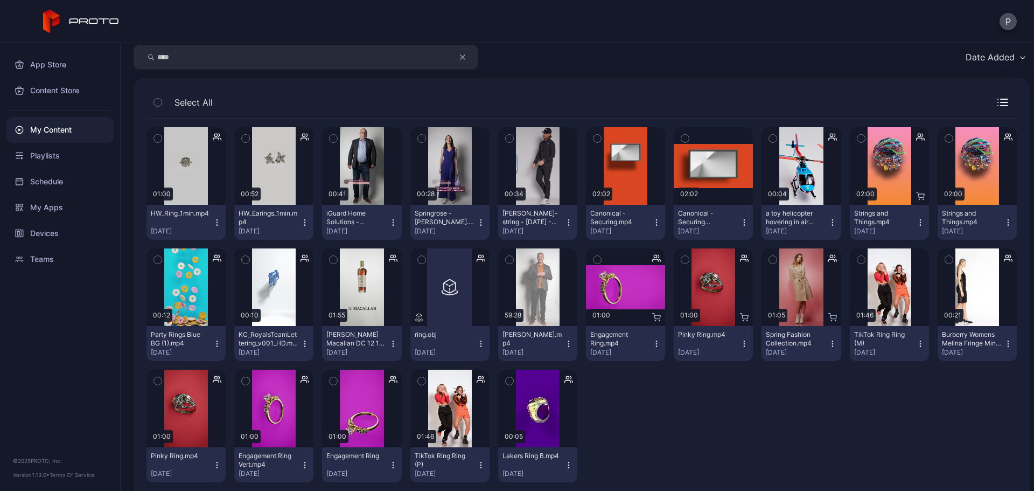
scroll to position [0, 0]
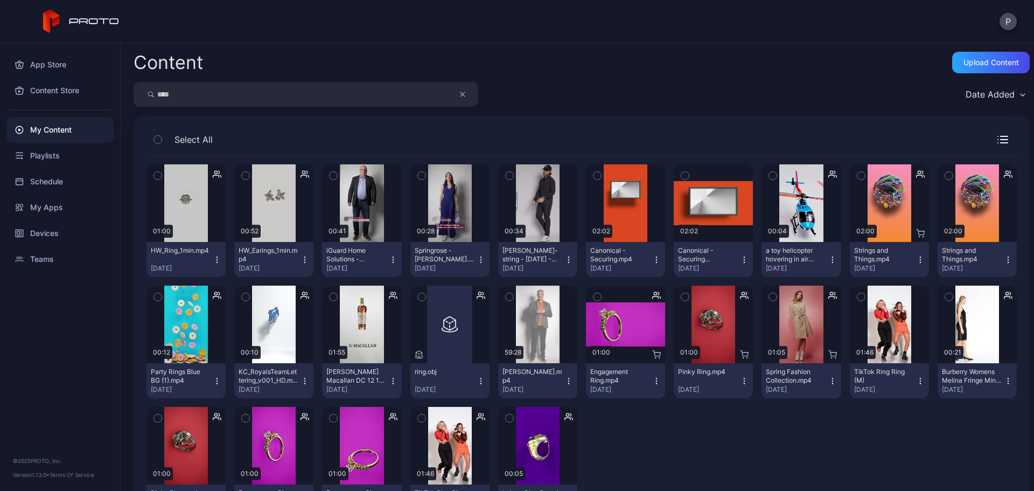
click at [463, 96] on icon "button" at bounding box center [462, 94] width 5 height 13
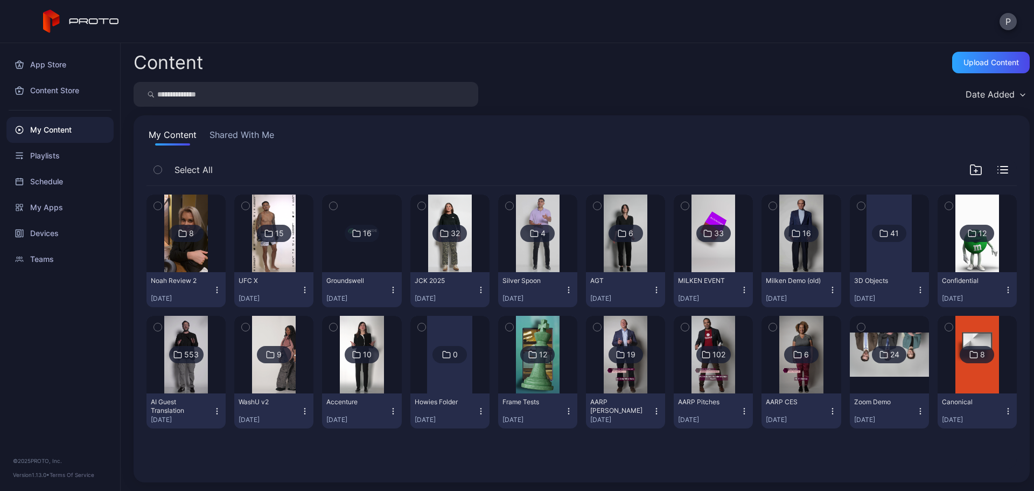
click at [393, 98] on input "search" at bounding box center [306, 94] width 345 height 25
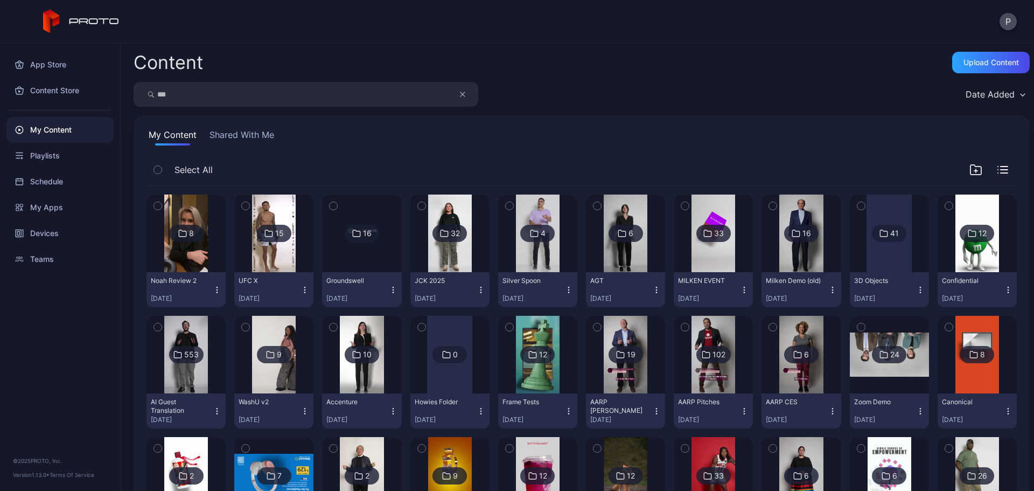
type input "***"
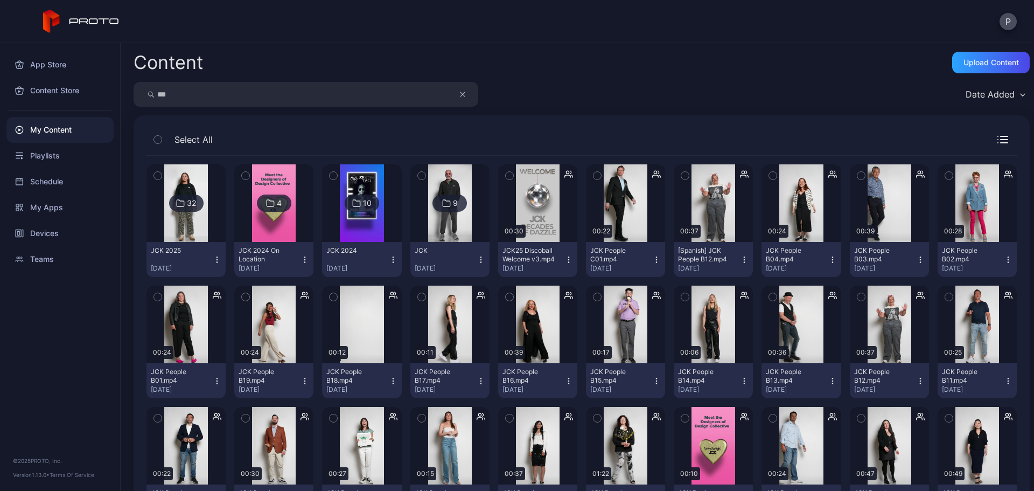
click at [389, 226] on div at bounding box center [362, 203] width 78 height 78
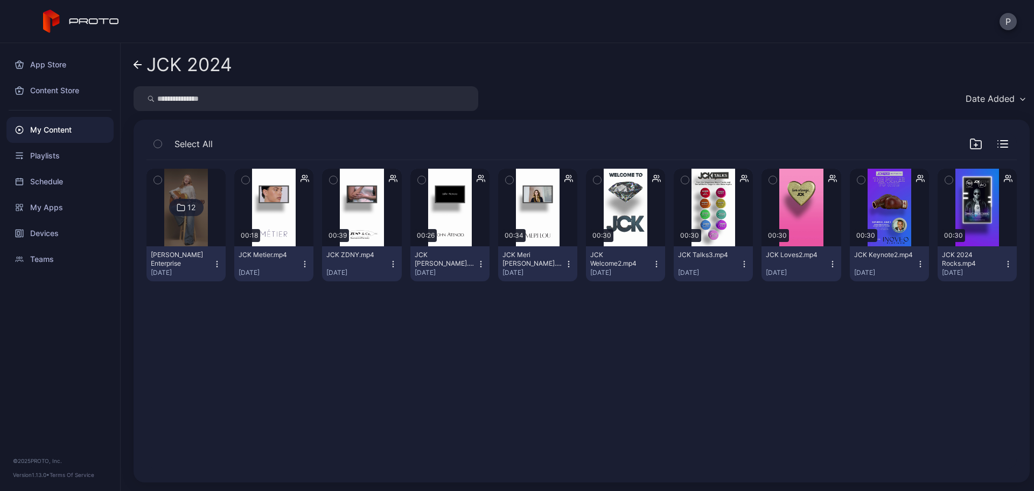
click at [652, 269] on button "JCK Welcome2.mp4 [DATE]" at bounding box center [625, 263] width 79 height 35
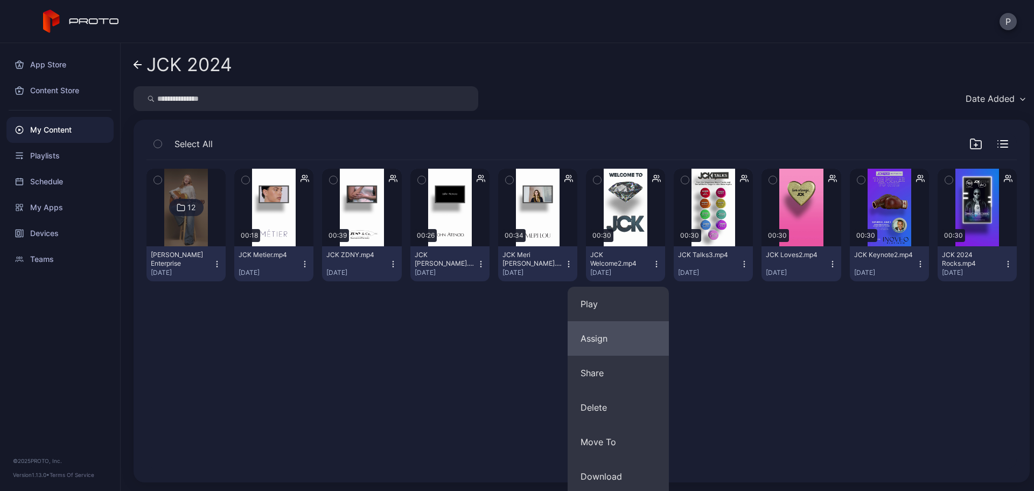
click at [641, 331] on button "Assign" at bounding box center [618, 338] width 101 height 34
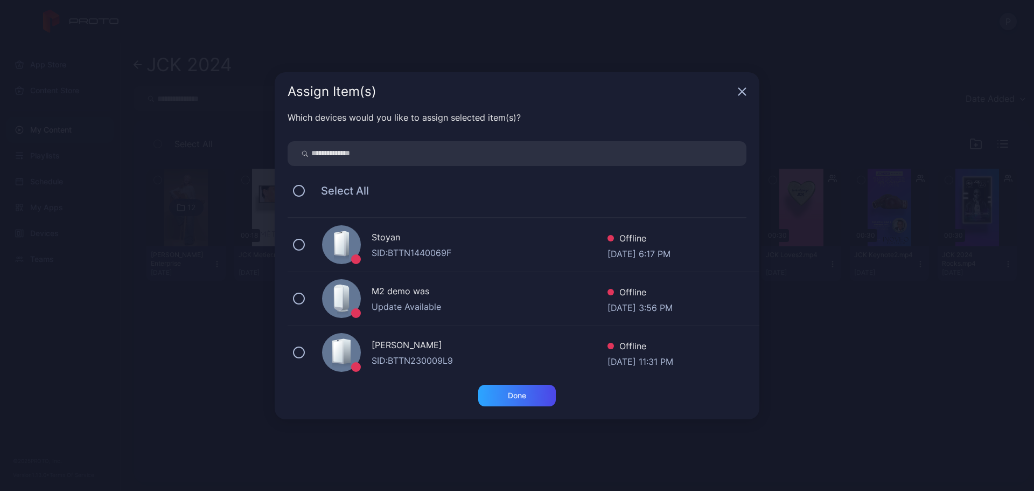
click at [469, 152] on input "search" at bounding box center [517, 153] width 459 height 25
type input "**"
click at [464, 245] on div "NYC EBC Proto M2" at bounding box center [490, 239] width 236 height 16
click at [534, 398] on div "Done" at bounding box center [517, 396] width 78 height 22
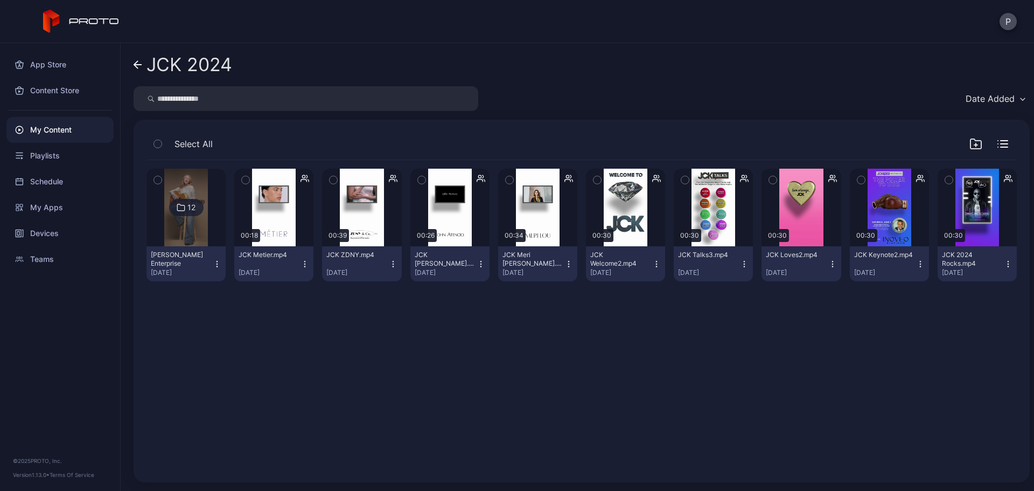
click at [138, 61] on icon at bounding box center [138, 64] width 9 height 9
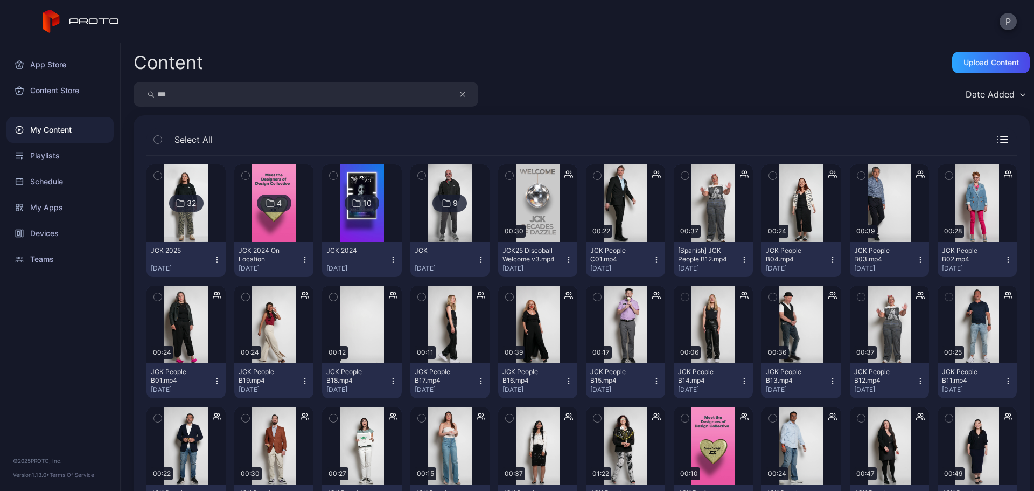
drag, startPoint x: 315, startPoint y: 82, endPoint x: 329, endPoint y: 89, distance: 15.9
click at [318, 84] on input "***" at bounding box center [306, 94] width 345 height 25
click at [197, 227] on img at bounding box center [186, 203] width 44 height 78
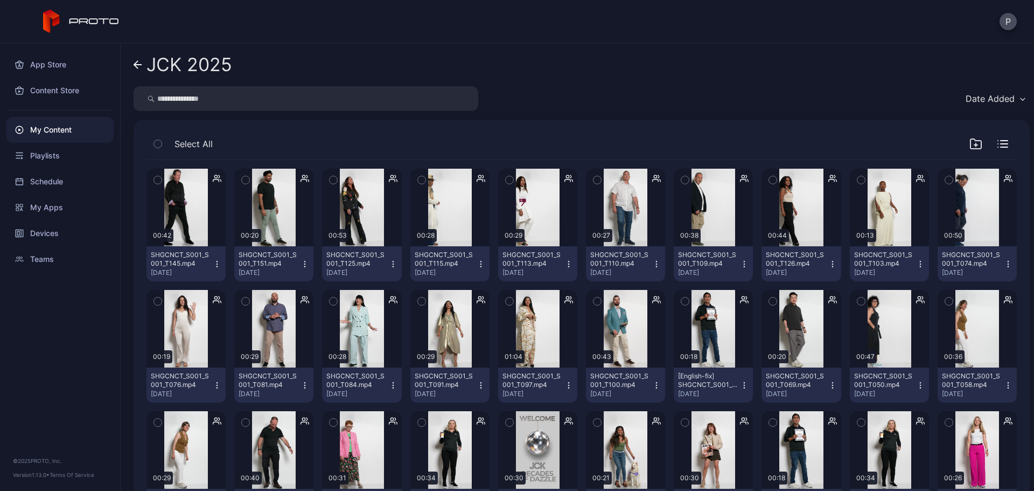
click at [137, 68] on icon at bounding box center [138, 64] width 9 height 9
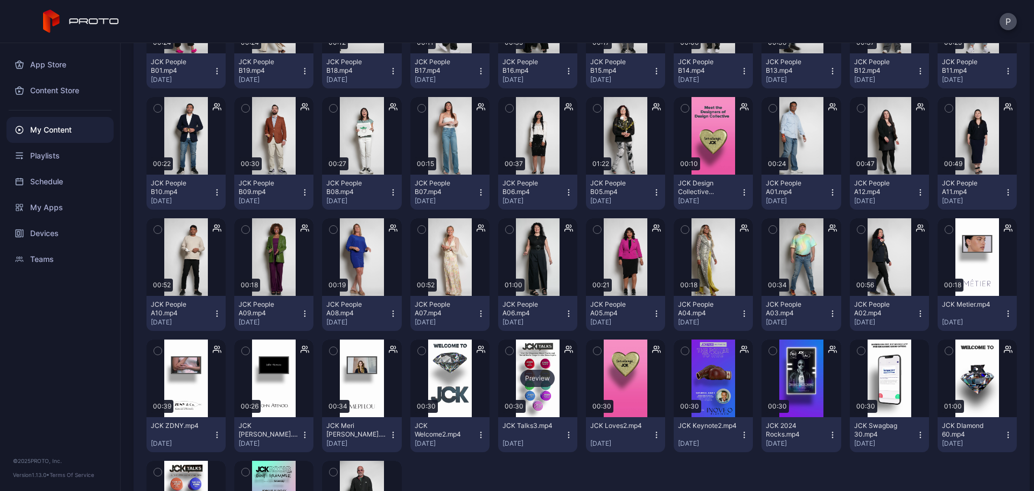
scroll to position [422, 0]
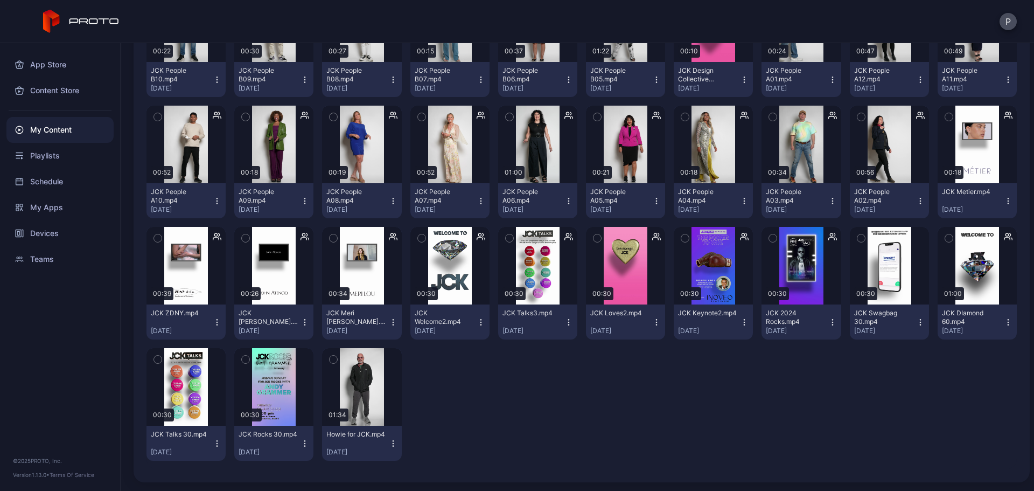
click at [1004, 322] on icon "button" at bounding box center [1008, 322] width 9 height 9
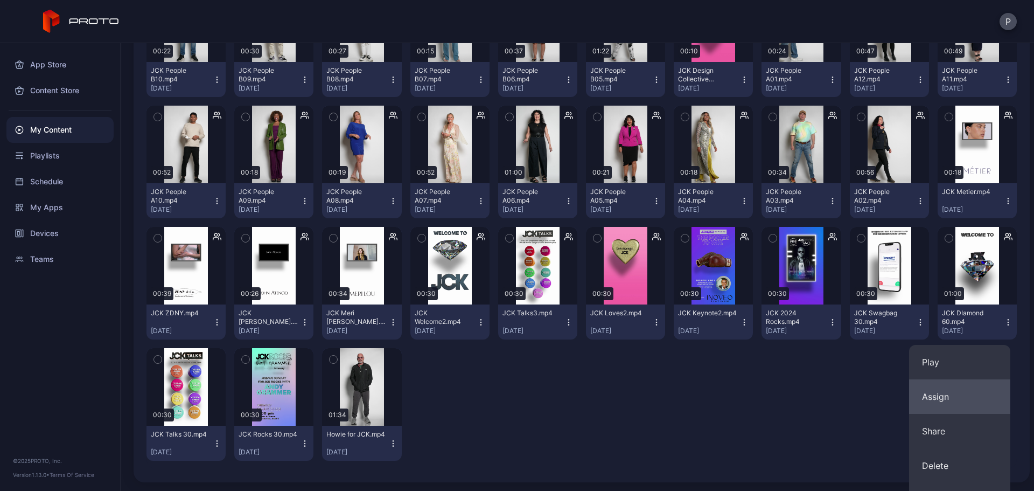
click at [957, 382] on button "Assign" at bounding box center [959, 396] width 101 height 34
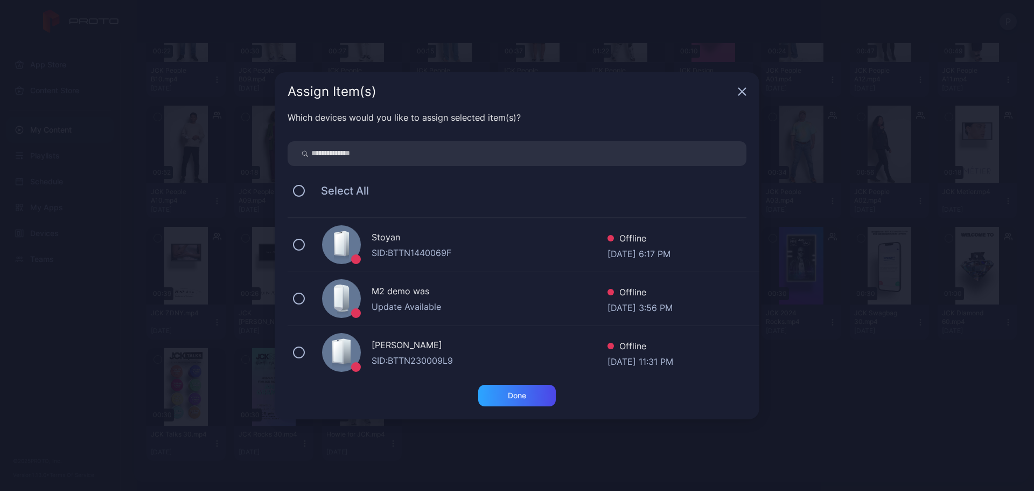
click at [533, 165] on input "search" at bounding box center [517, 153] width 459 height 25
type input "***"
click at [461, 242] on div "NYC EBC Proto M2" at bounding box center [490, 239] width 236 height 16
click at [488, 357] on div "SID: BTTN21100FC3" at bounding box center [490, 360] width 236 height 13
click at [513, 387] on div "Done" at bounding box center [517, 396] width 78 height 22
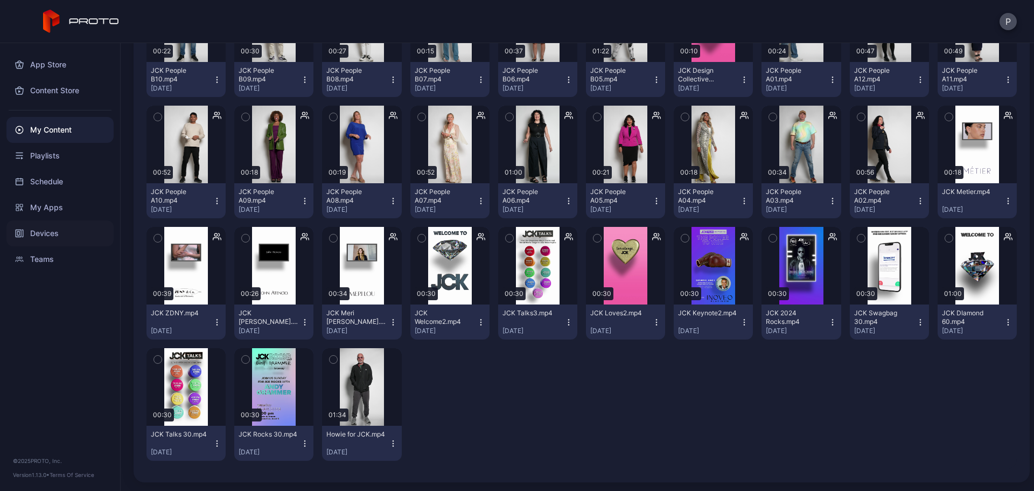
click at [102, 227] on div "Devices" at bounding box center [59, 233] width 107 height 26
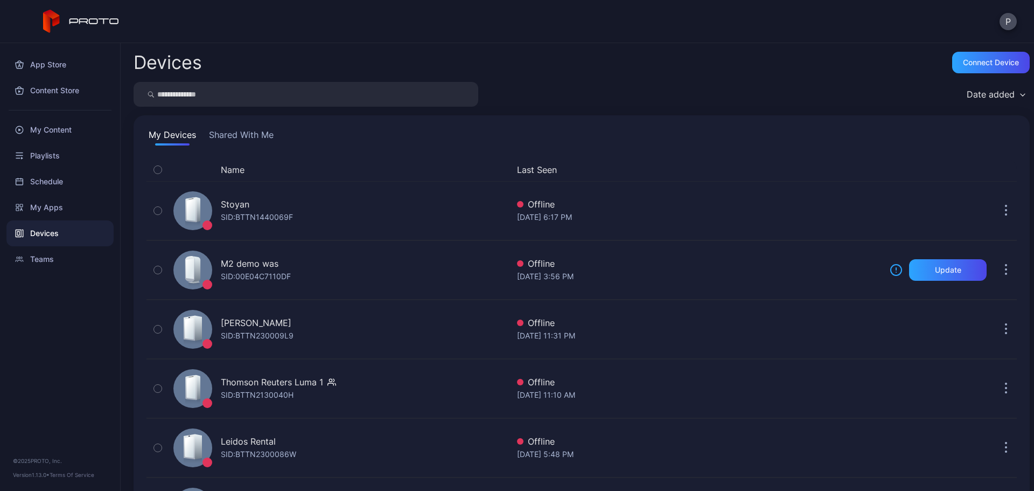
click at [287, 84] on input "search" at bounding box center [306, 94] width 345 height 25
type input "**"
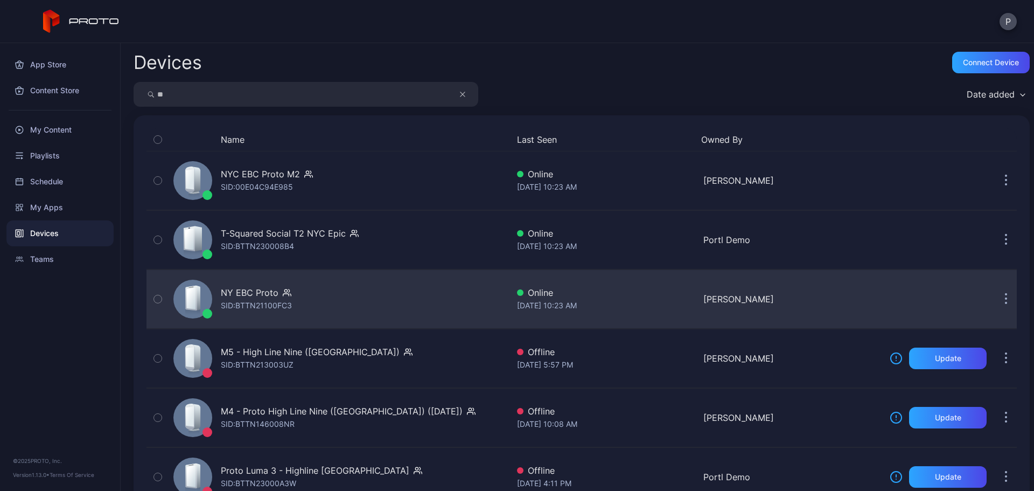
click at [412, 278] on div "NY EBC Proto SID: BTTN21100FC3" at bounding box center [338, 299] width 339 height 54
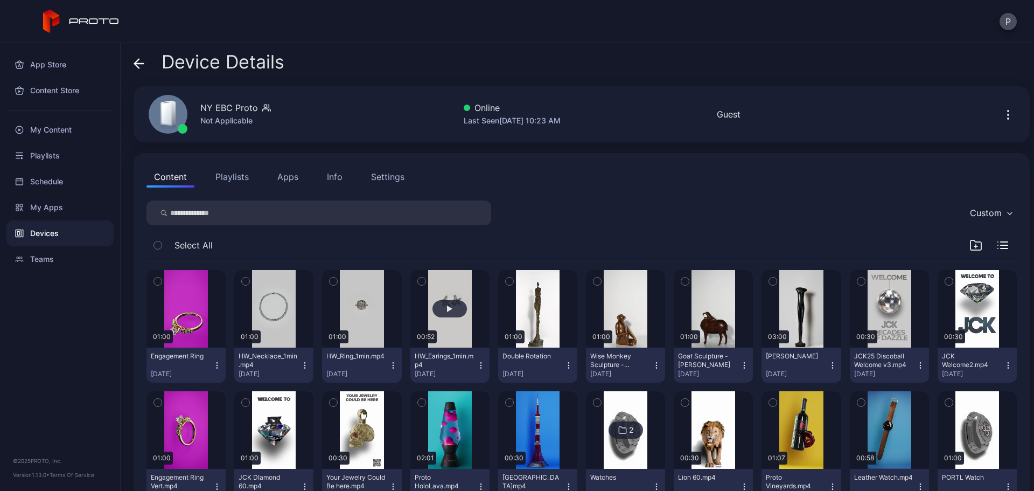
click at [425, 323] on button "button" at bounding box center [449, 309] width 79 height 78
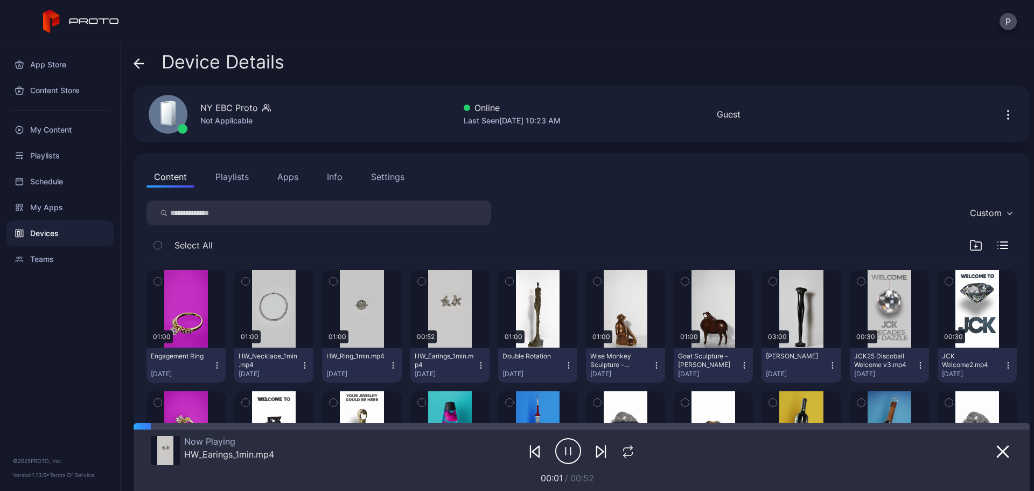
click at [144, 64] on div "Device Details" at bounding box center [209, 65] width 151 height 26
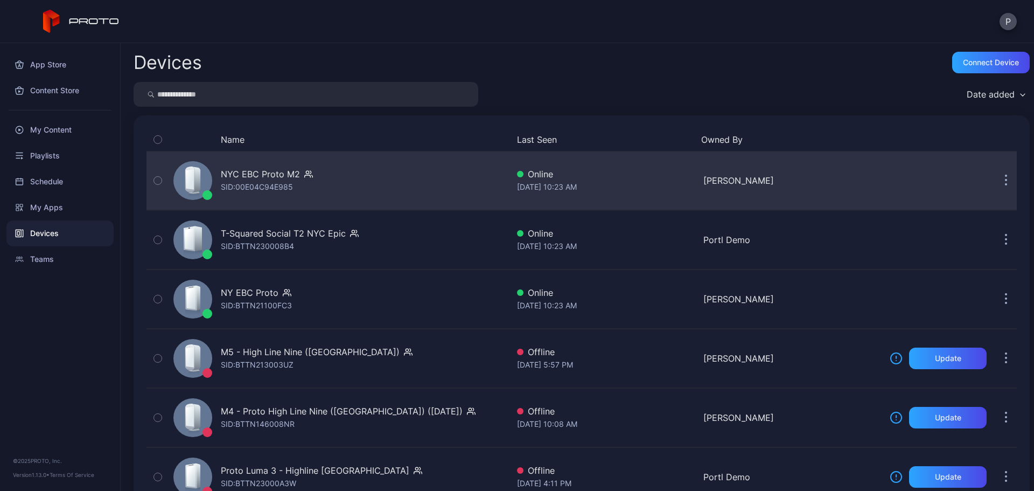
click at [350, 185] on div "NYC EBC Proto M2 SID: 00E04C94E985" at bounding box center [338, 181] width 339 height 54
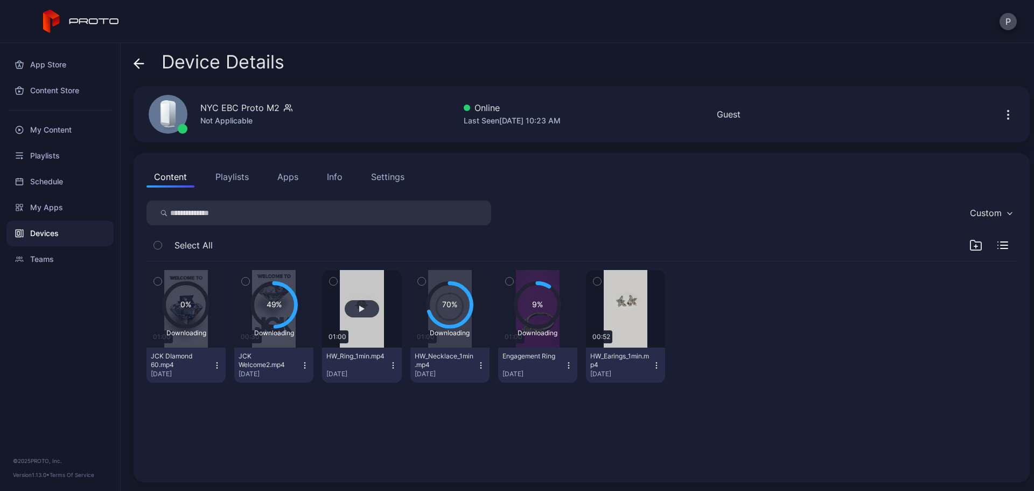
click at [380, 333] on button "button" at bounding box center [361, 309] width 79 height 78
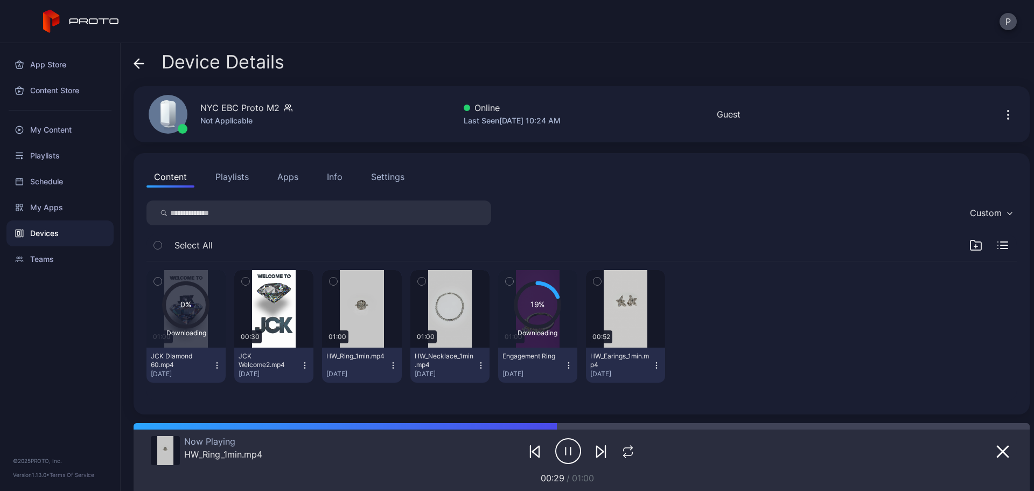
click at [133, 68] on div "Device Details [GEOGRAPHIC_DATA] EBC Proto M2 Not Applicable Online Last Seen […" at bounding box center [578, 267] width 914 height 448
click at [134, 66] on icon at bounding box center [139, 63] width 11 height 11
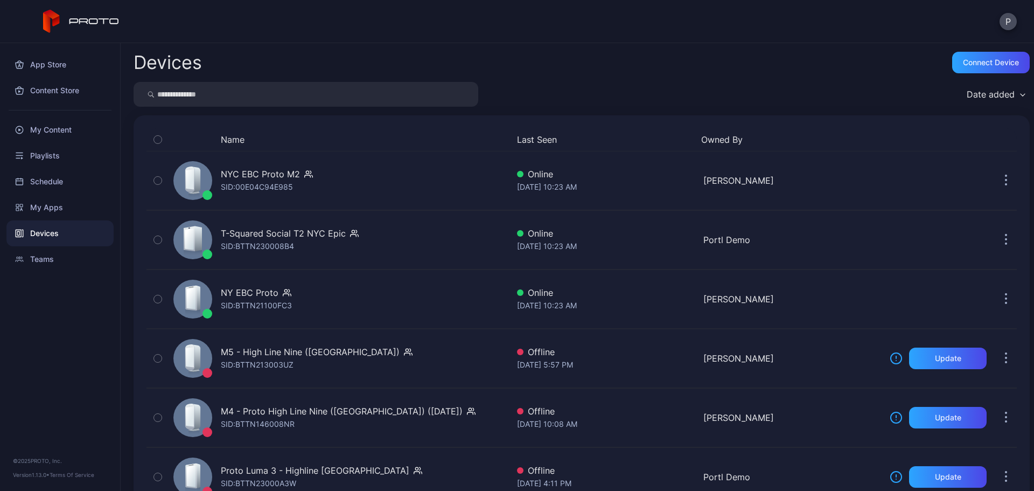
click at [240, 101] on input "search" at bounding box center [306, 94] width 345 height 25
click at [104, 127] on div "My Content" at bounding box center [59, 130] width 107 height 26
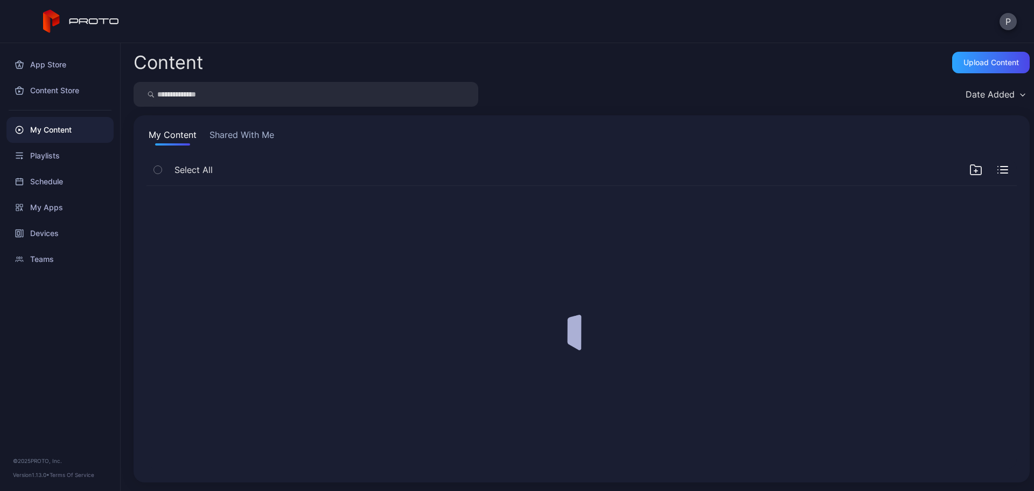
click at [226, 85] on input "search" at bounding box center [306, 94] width 345 height 25
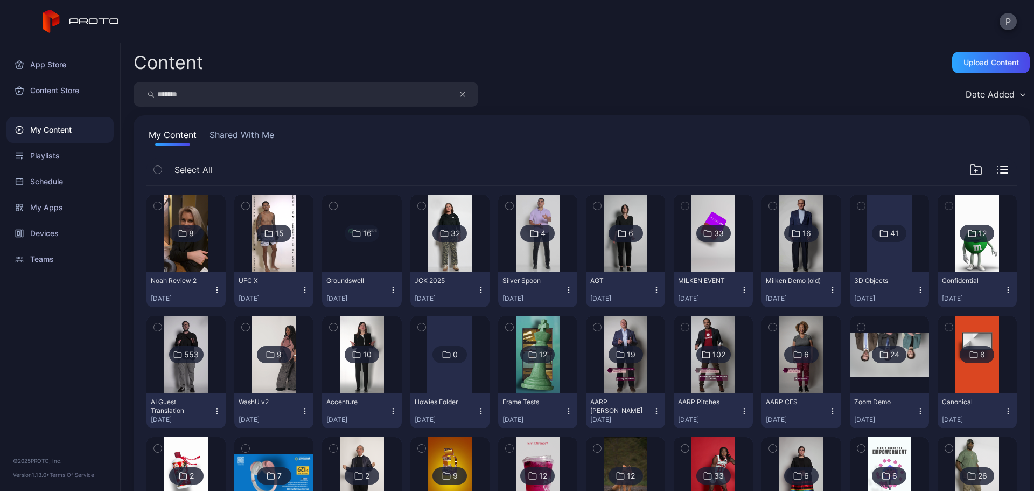
type input "*******"
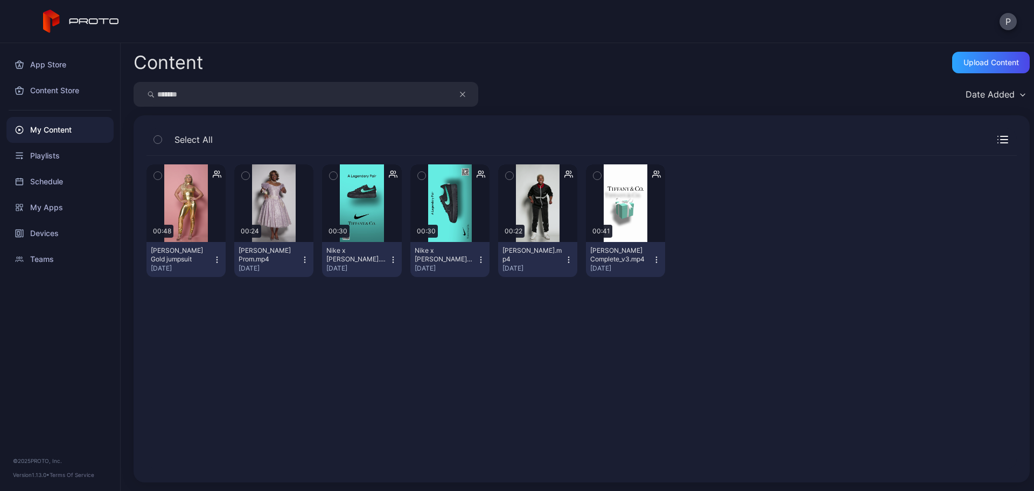
click at [461, 96] on icon "button" at bounding box center [463, 94] width 4 height 4
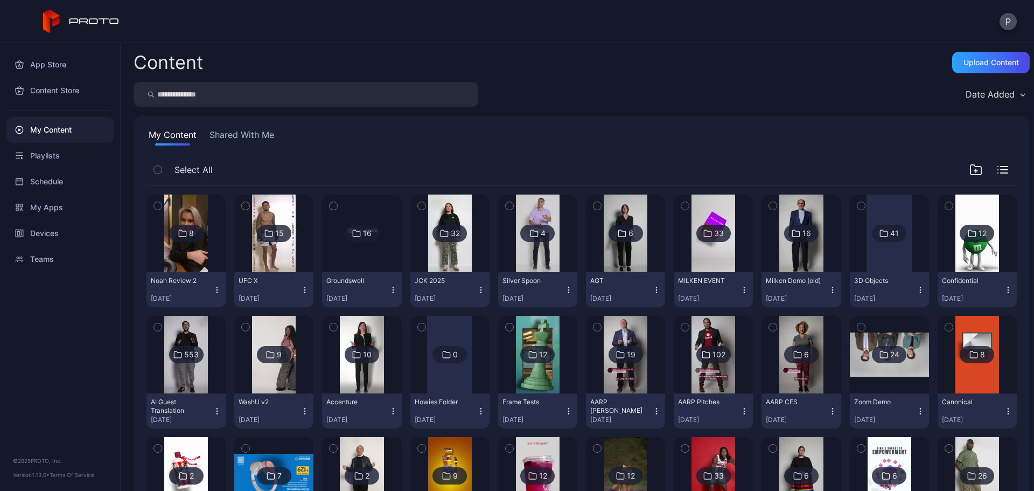
click at [248, 143] on button "Shared With Me" at bounding box center [241, 136] width 69 height 17
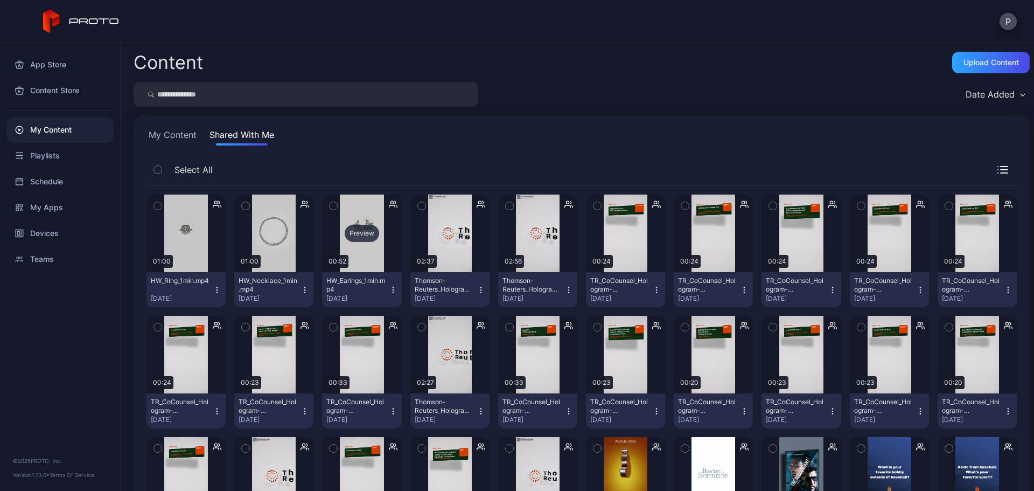
click at [363, 255] on div "Preview" at bounding box center [361, 233] width 79 height 78
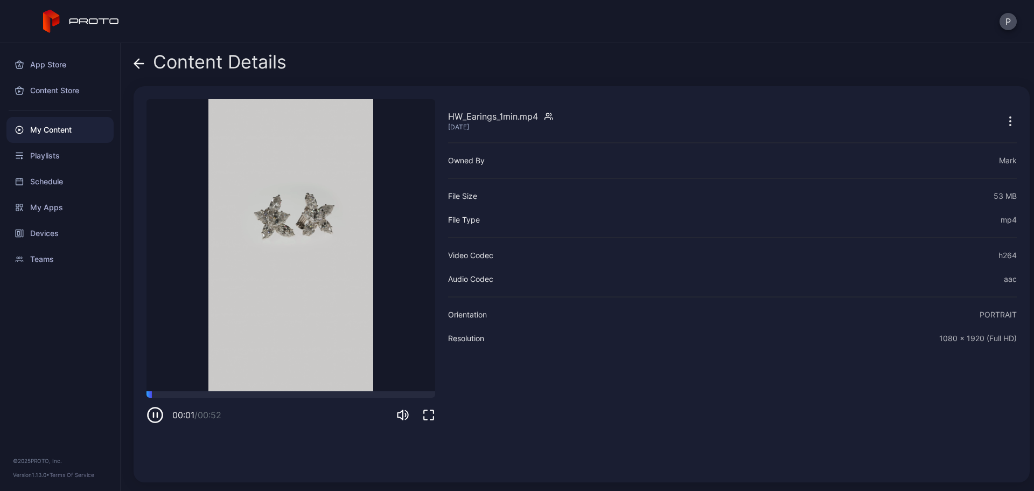
click at [136, 71] on span at bounding box center [139, 62] width 11 height 20
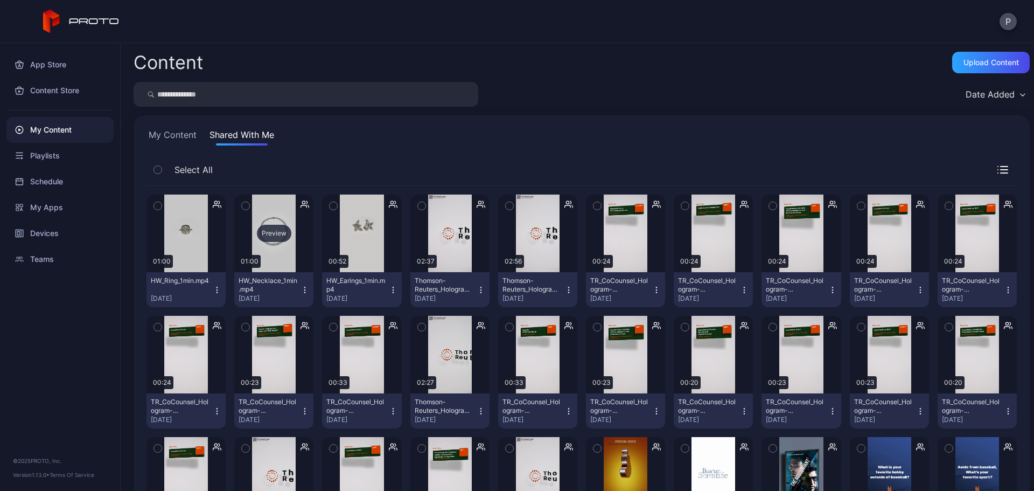
click at [270, 224] on div "Preview" at bounding box center [273, 233] width 79 height 78
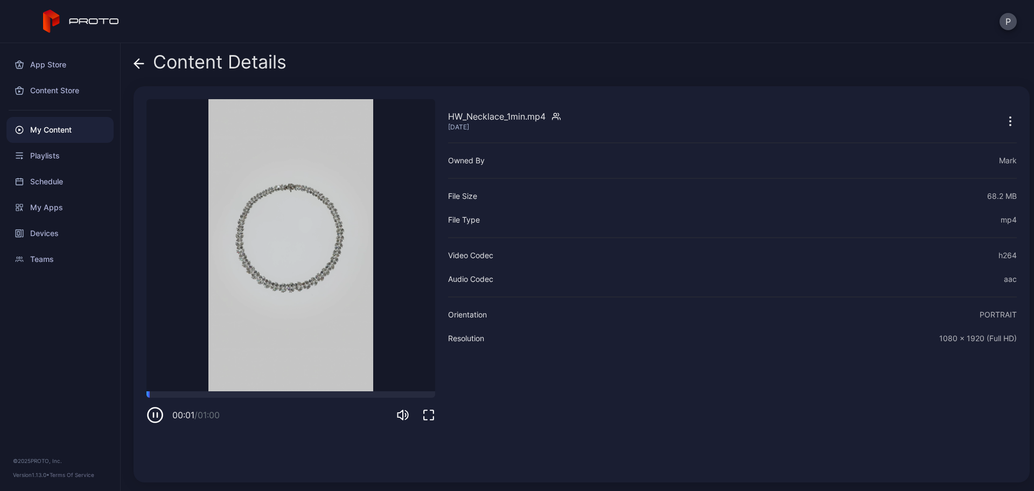
click at [144, 65] on div "Content Details" at bounding box center [210, 65] width 153 height 26
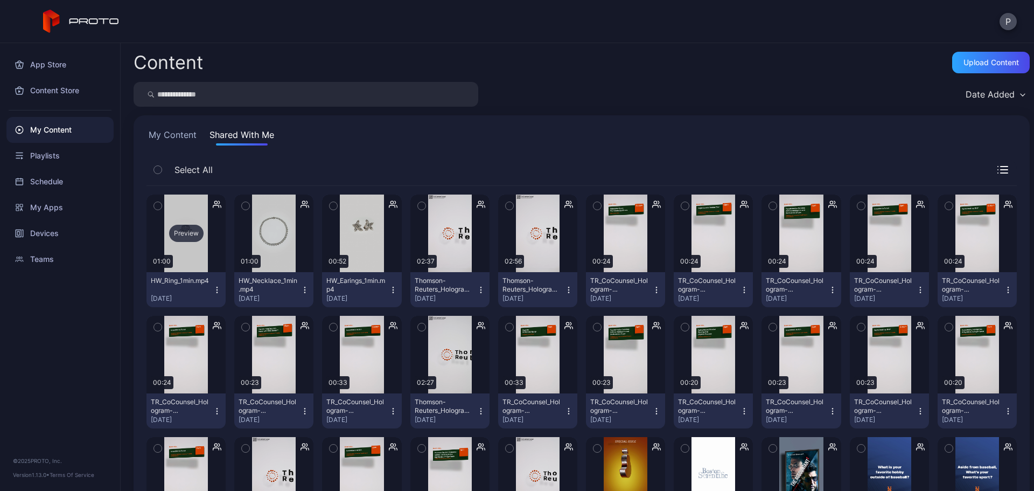
click at [198, 208] on div "Preview" at bounding box center [186, 233] width 79 height 78
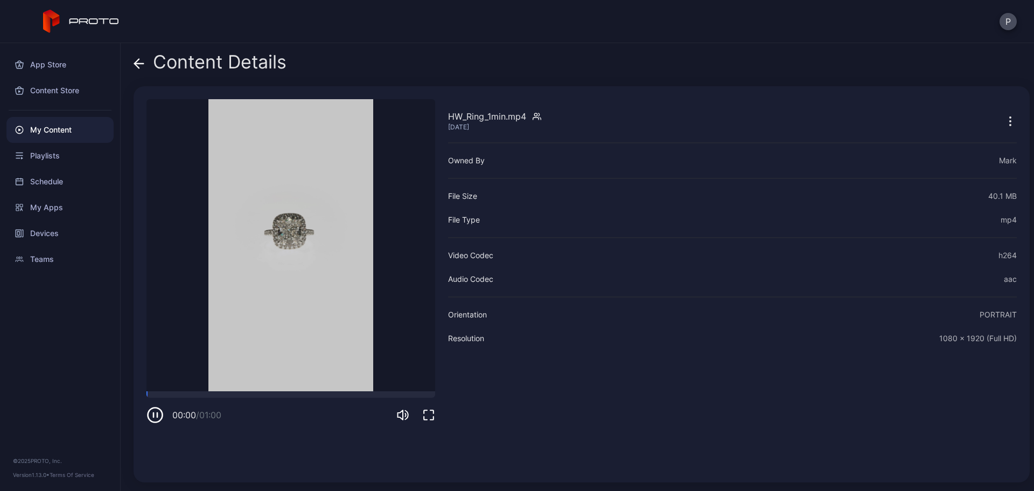
click at [147, 66] on div "Content Details" at bounding box center [210, 65] width 153 height 26
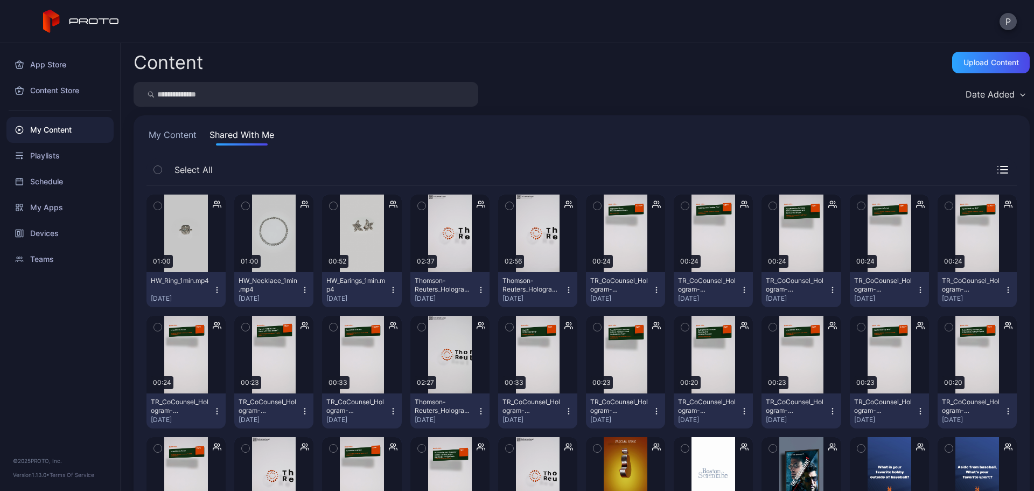
click at [289, 100] on input "search" at bounding box center [306, 94] width 345 height 25
type input "****"
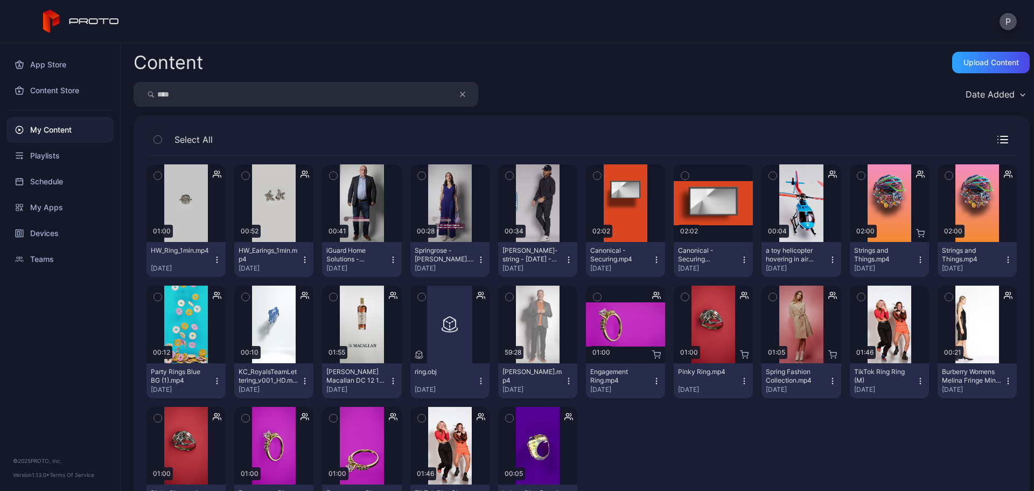
click at [740, 382] on icon "button" at bounding box center [744, 381] width 9 height 9
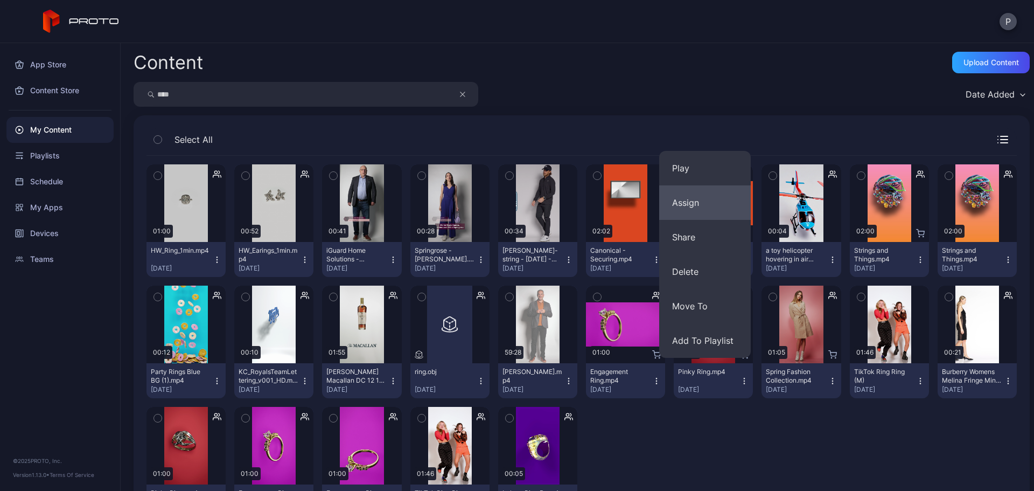
click at [711, 214] on button "Assign" at bounding box center [705, 202] width 92 height 34
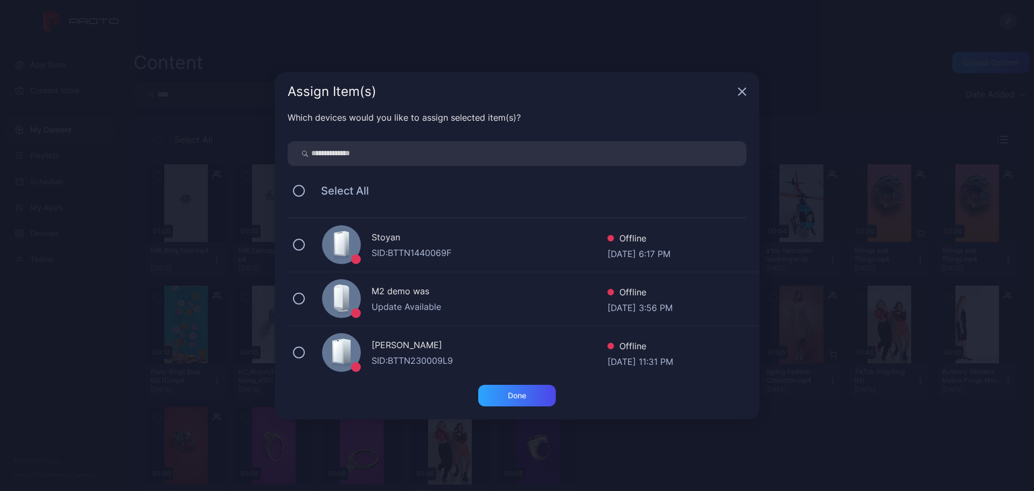
click at [561, 164] on input "search" at bounding box center [517, 153] width 459 height 25
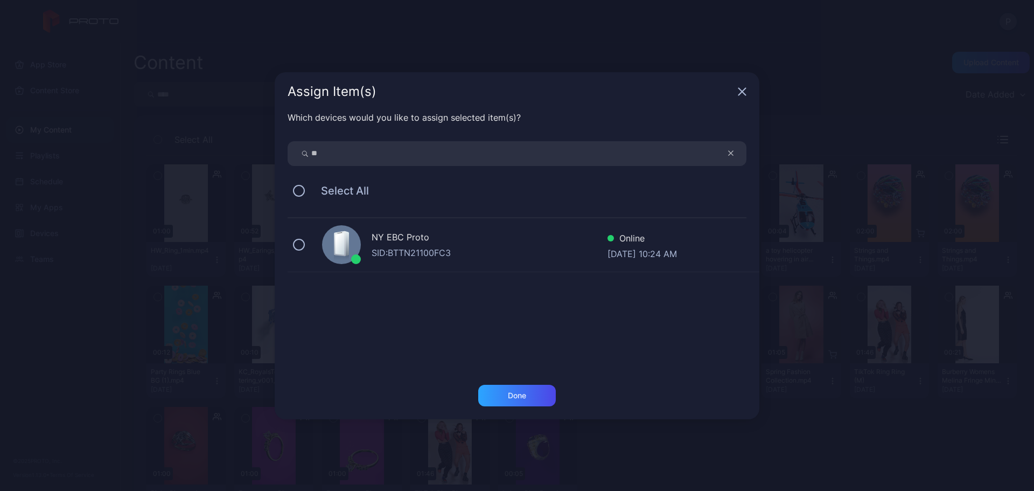
type input "**"
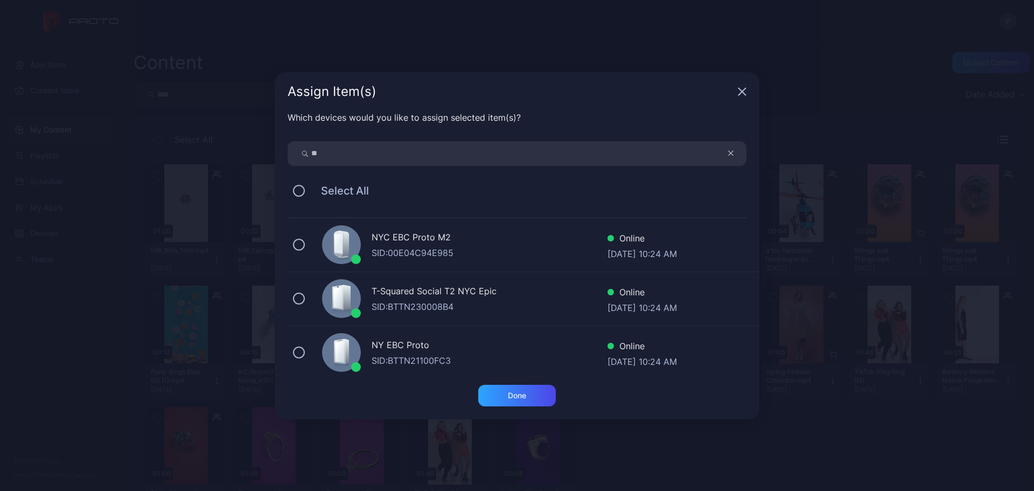
click at [531, 238] on div "NYC EBC Proto M2" at bounding box center [490, 239] width 236 height 16
click at [537, 386] on div "Done" at bounding box center [517, 396] width 78 height 22
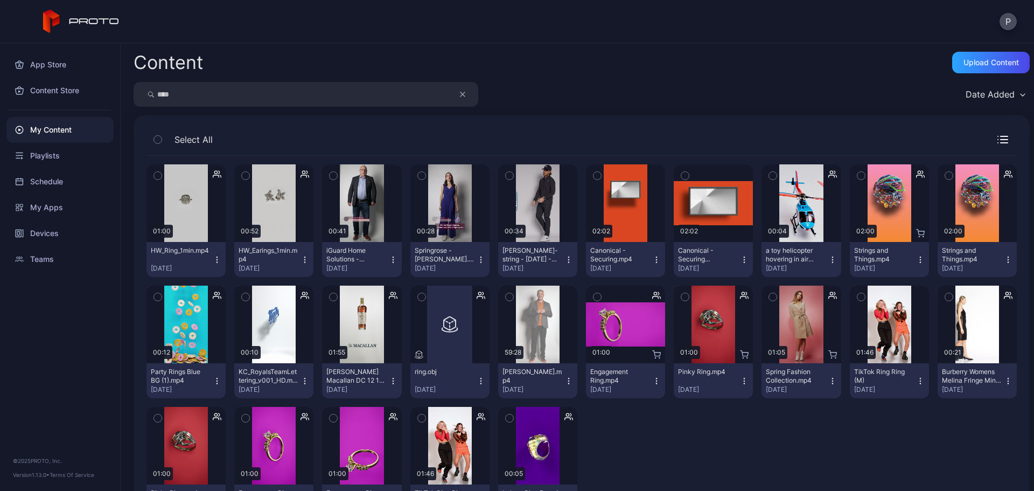
click at [467, 93] on button "button" at bounding box center [468, 94] width 20 height 25
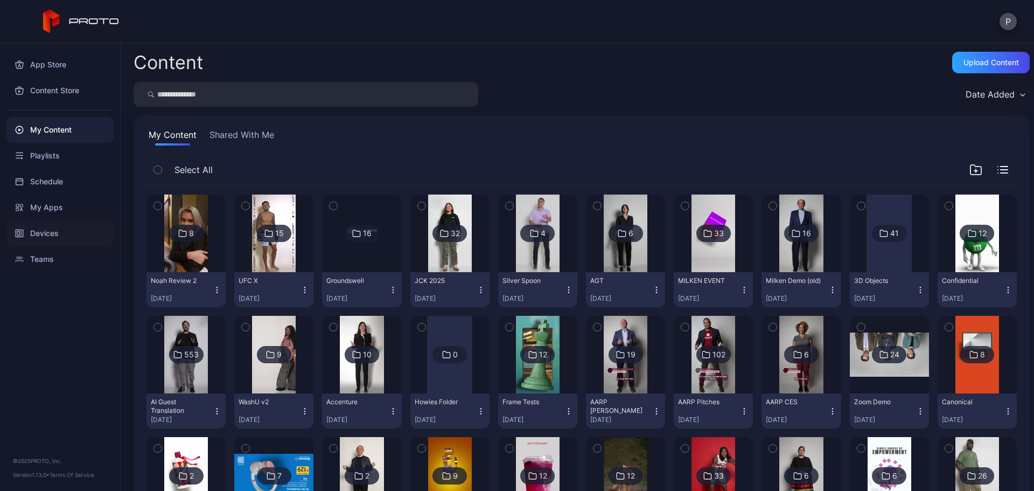
click at [61, 226] on div "Devices" at bounding box center [59, 233] width 107 height 26
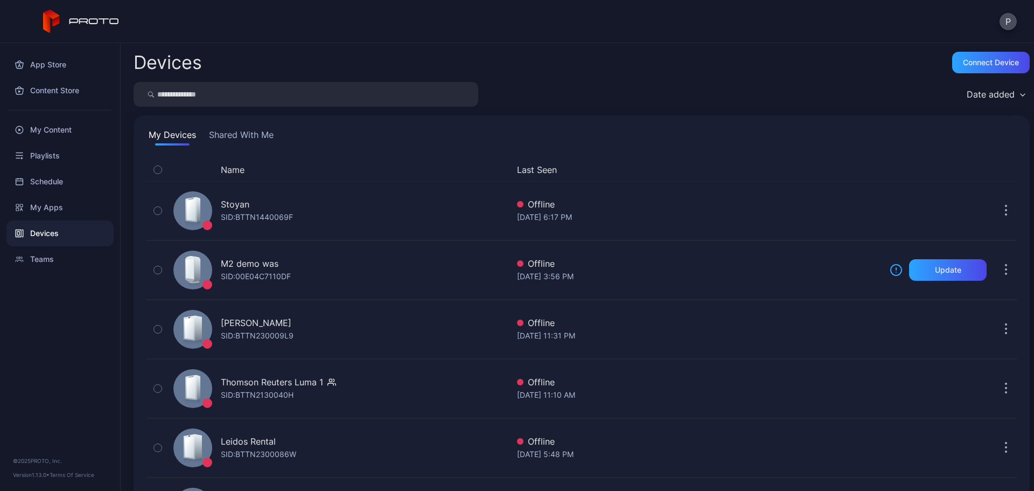
click at [245, 95] on input "search" at bounding box center [306, 94] width 345 height 25
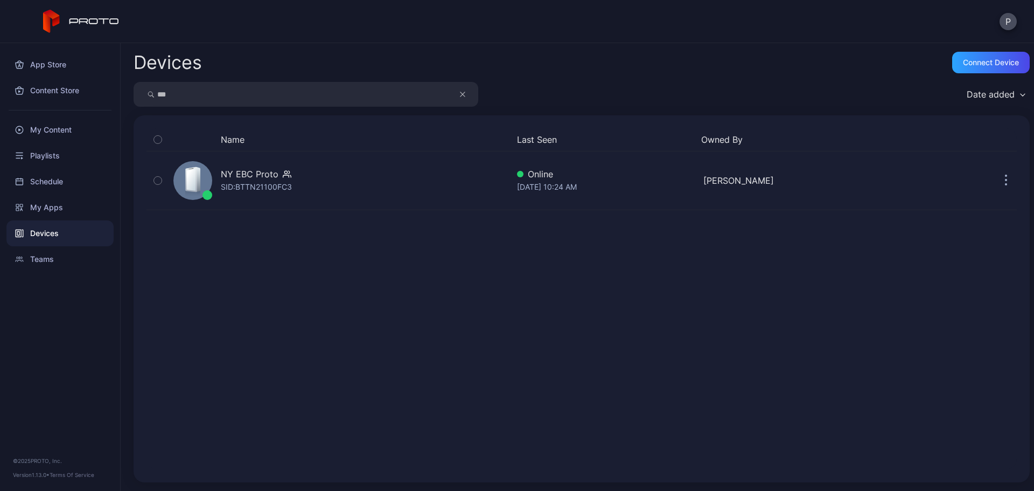
type input "***"
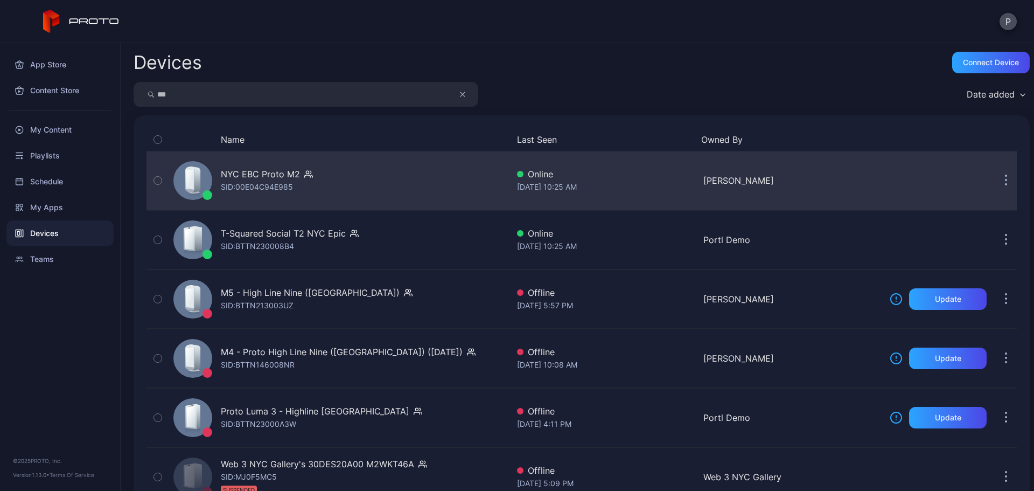
click at [377, 169] on div "NYC EBC Proto M2 SID: 00E04C94E985" at bounding box center [338, 181] width 339 height 54
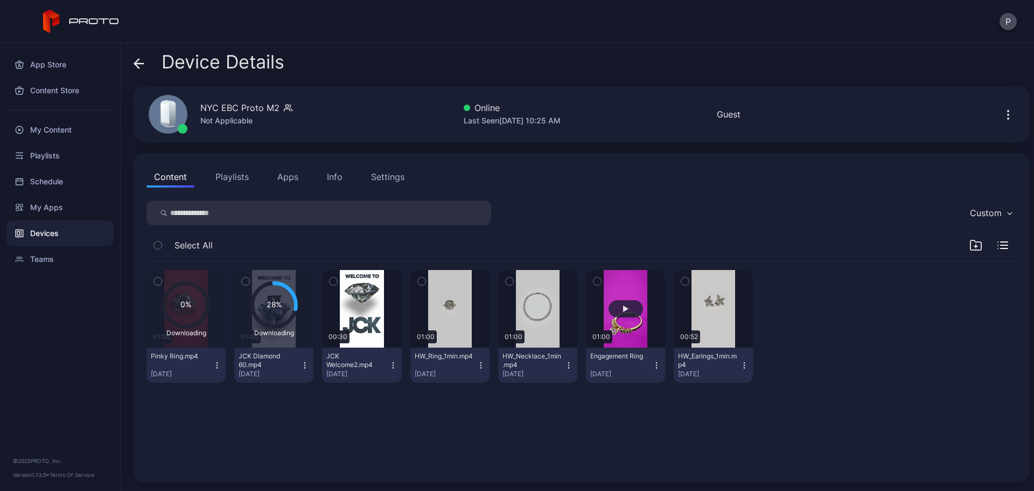
click at [607, 328] on button "button" at bounding box center [625, 309] width 79 height 78
click at [136, 66] on icon at bounding box center [137, 63] width 4 height 9
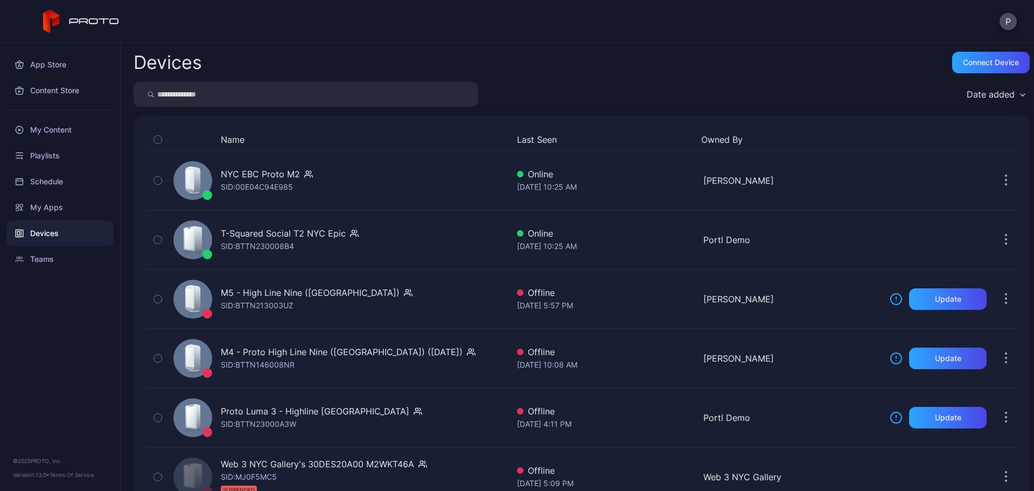
click at [323, 96] on input "search" at bounding box center [306, 94] width 345 height 25
type input "**"
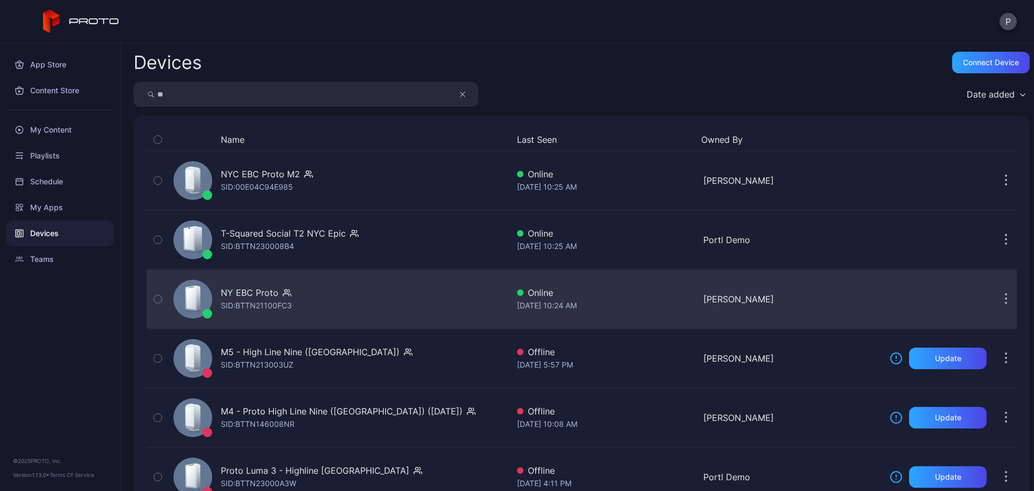
click at [419, 307] on div "NY EBC Proto SID: BTTN21100FC3" at bounding box center [338, 299] width 339 height 54
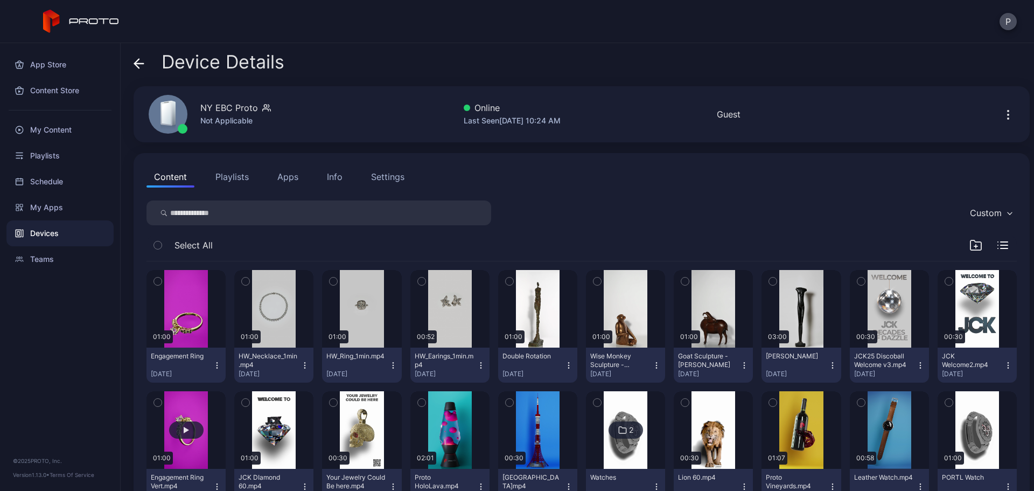
click at [197, 405] on button "button" at bounding box center [186, 430] width 79 height 78
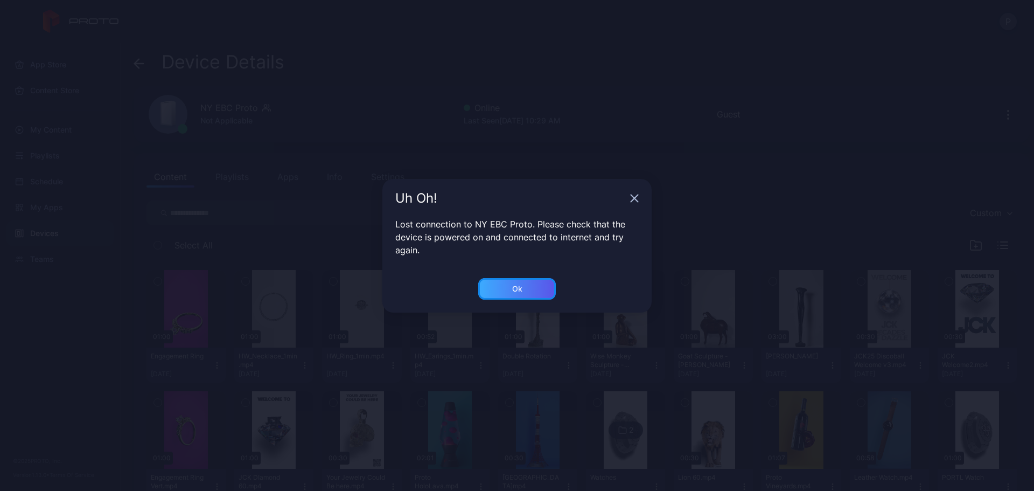
click at [539, 298] on div "Ok" at bounding box center [517, 289] width 78 height 22
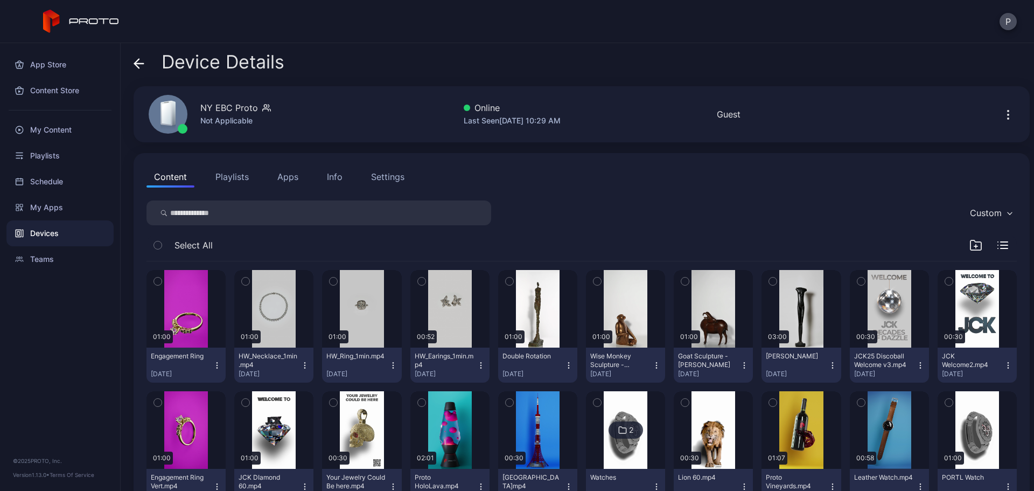
click at [198, 396] on button "button" at bounding box center [186, 430] width 79 height 78
click at [58, 130] on div "My Content" at bounding box center [59, 130] width 107 height 26
